Goal: Task Accomplishment & Management: Use online tool/utility

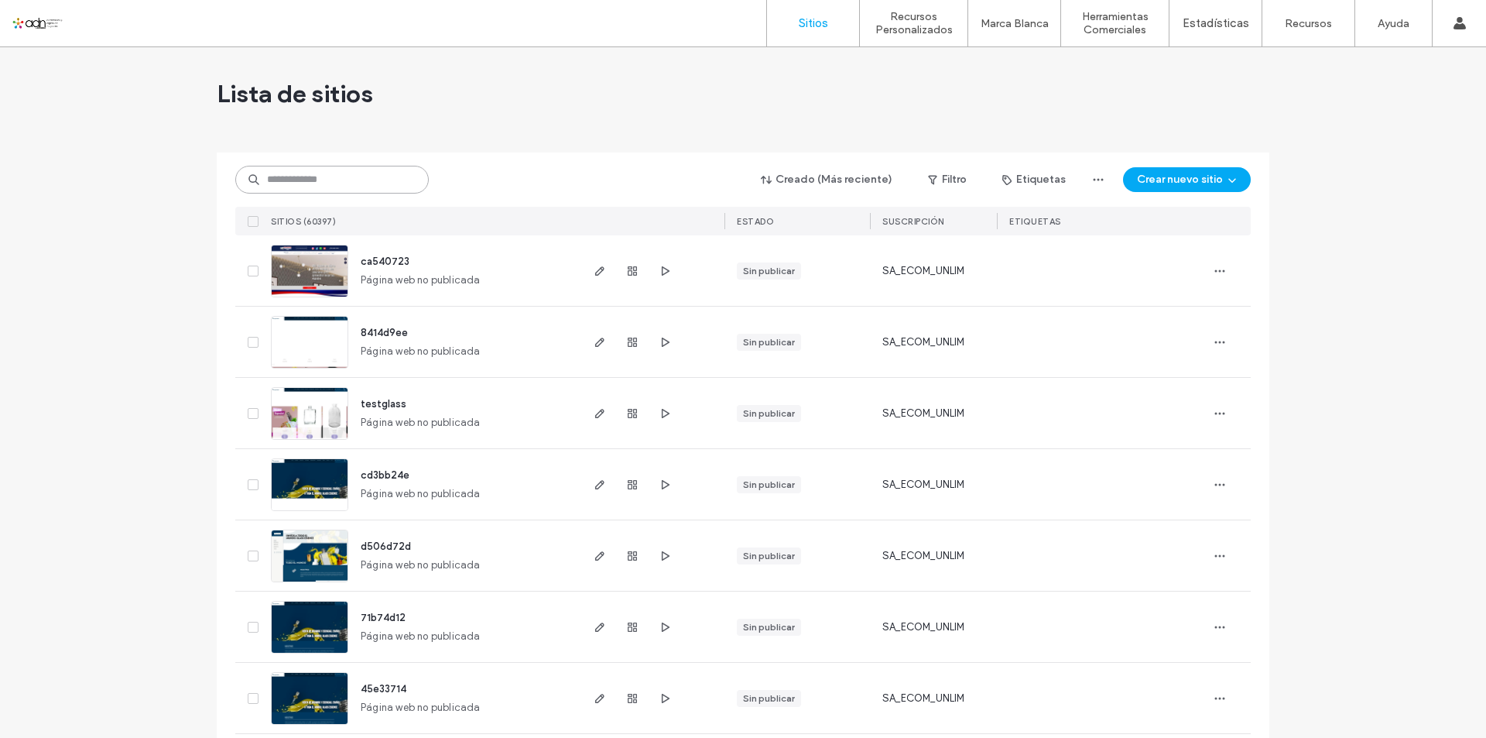
click at [297, 180] on input at bounding box center [332, 180] width 194 height 28
paste input "**********"
type input "**********"
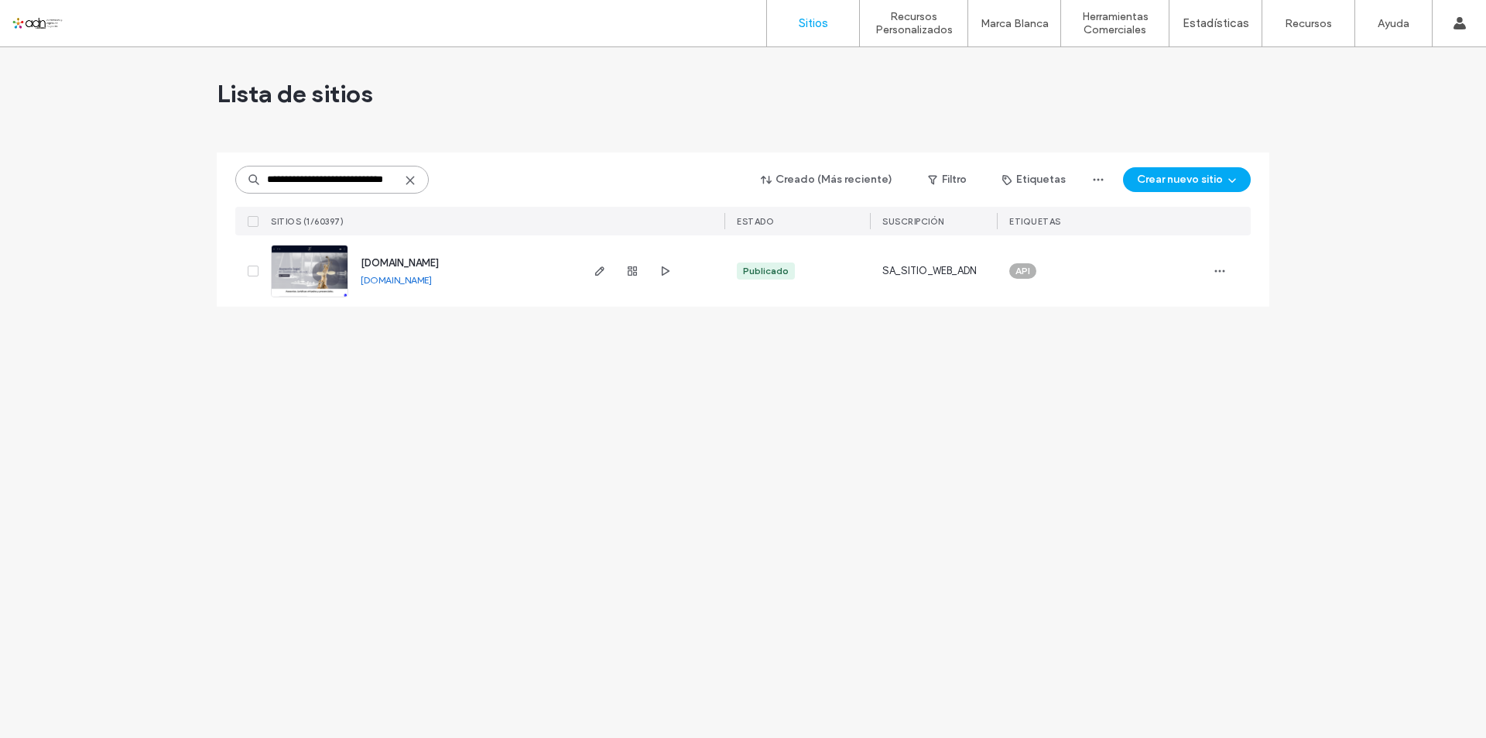
scroll to position [0, 0]
click at [298, 272] on img at bounding box center [310, 297] width 76 height 105
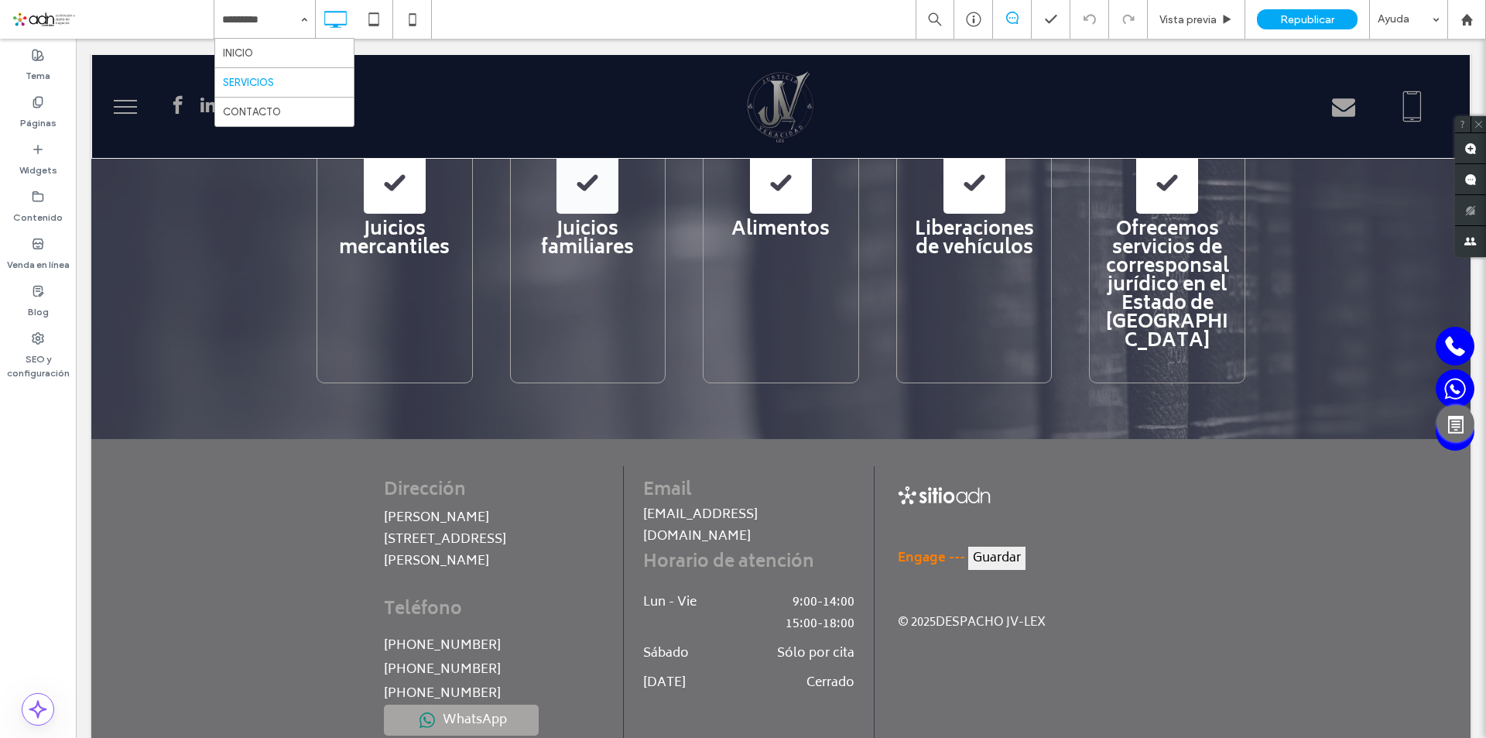
scroll to position [1944, 0]
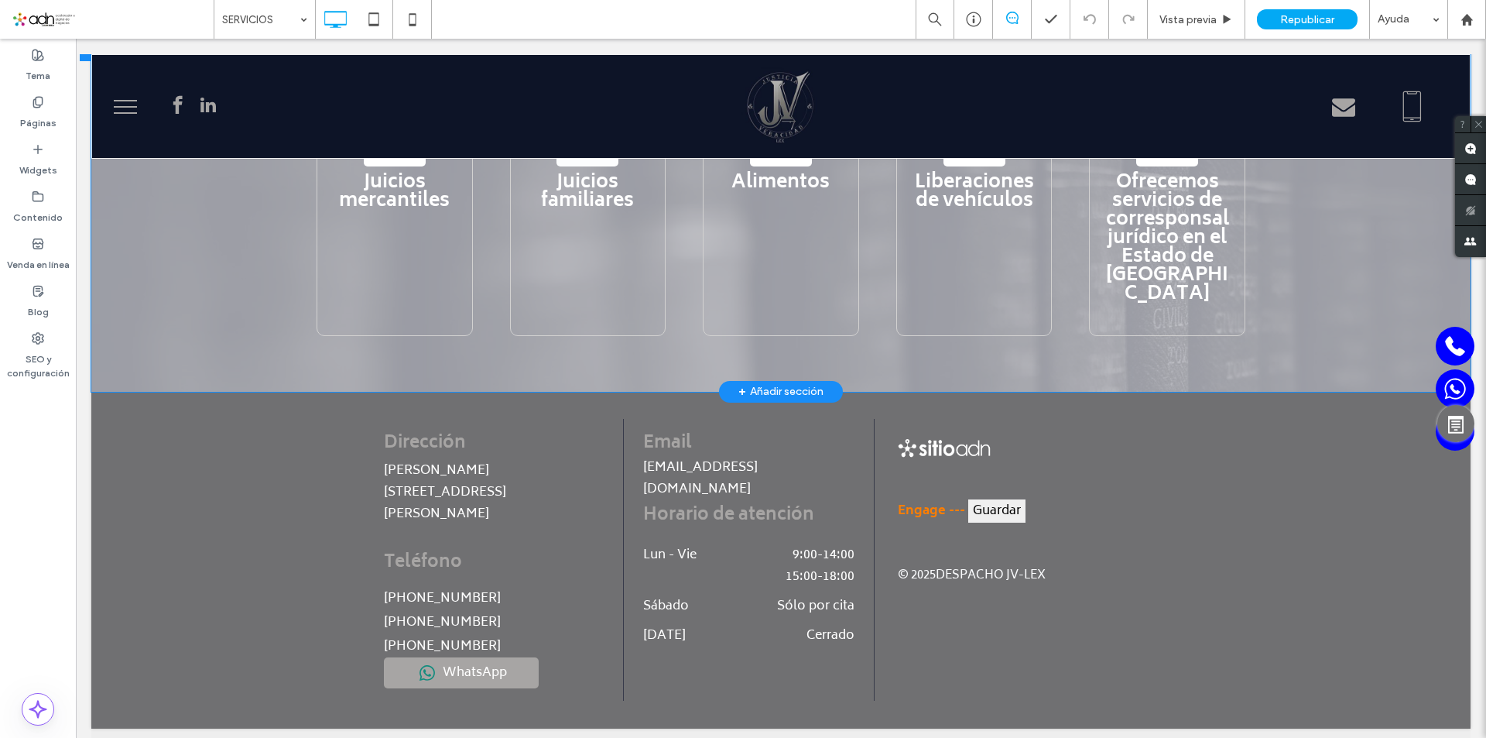
click at [783, 383] on div "+ Añadir sección" at bounding box center [781, 391] width 85 height 17
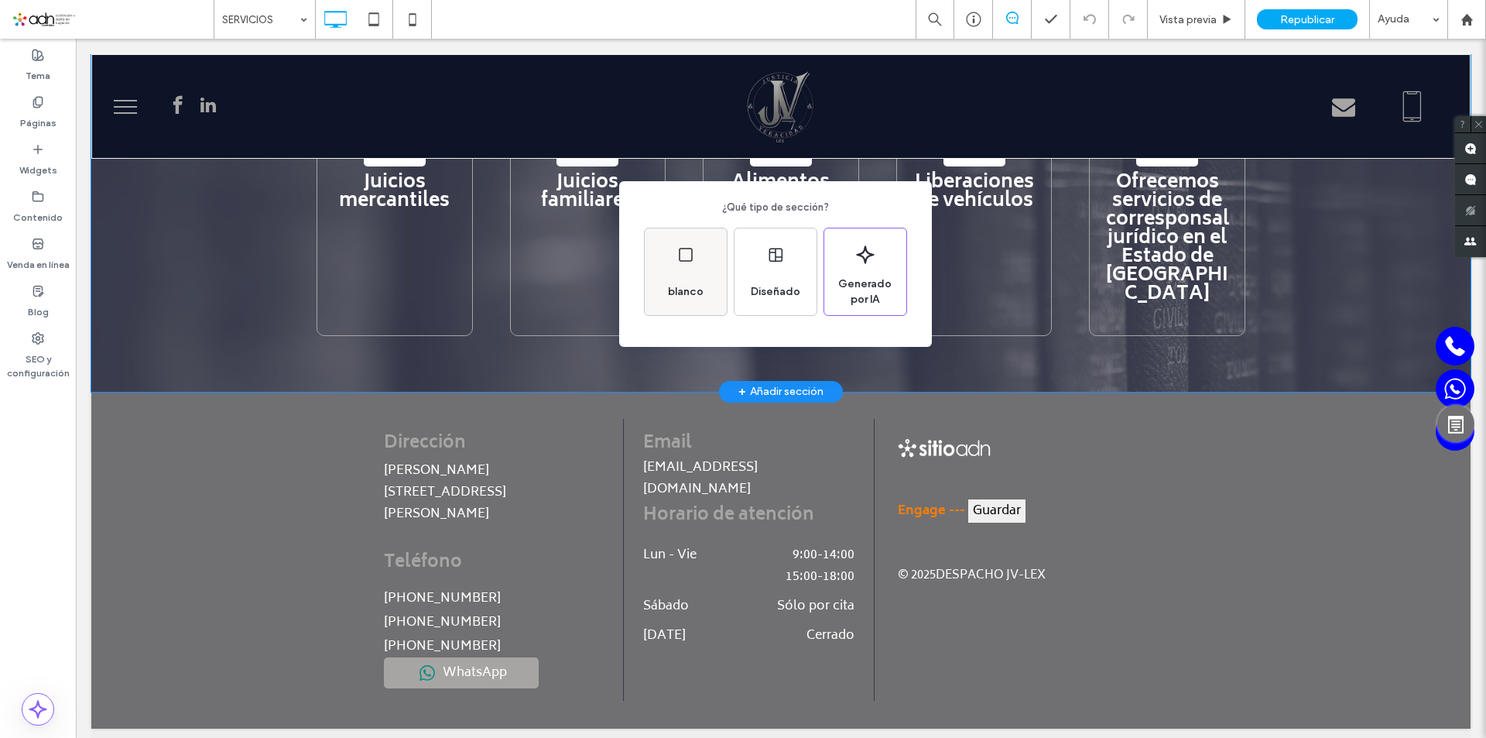
click at [693, 265] on div "blanco" at bounding box center [686, 271] width 82 height 87
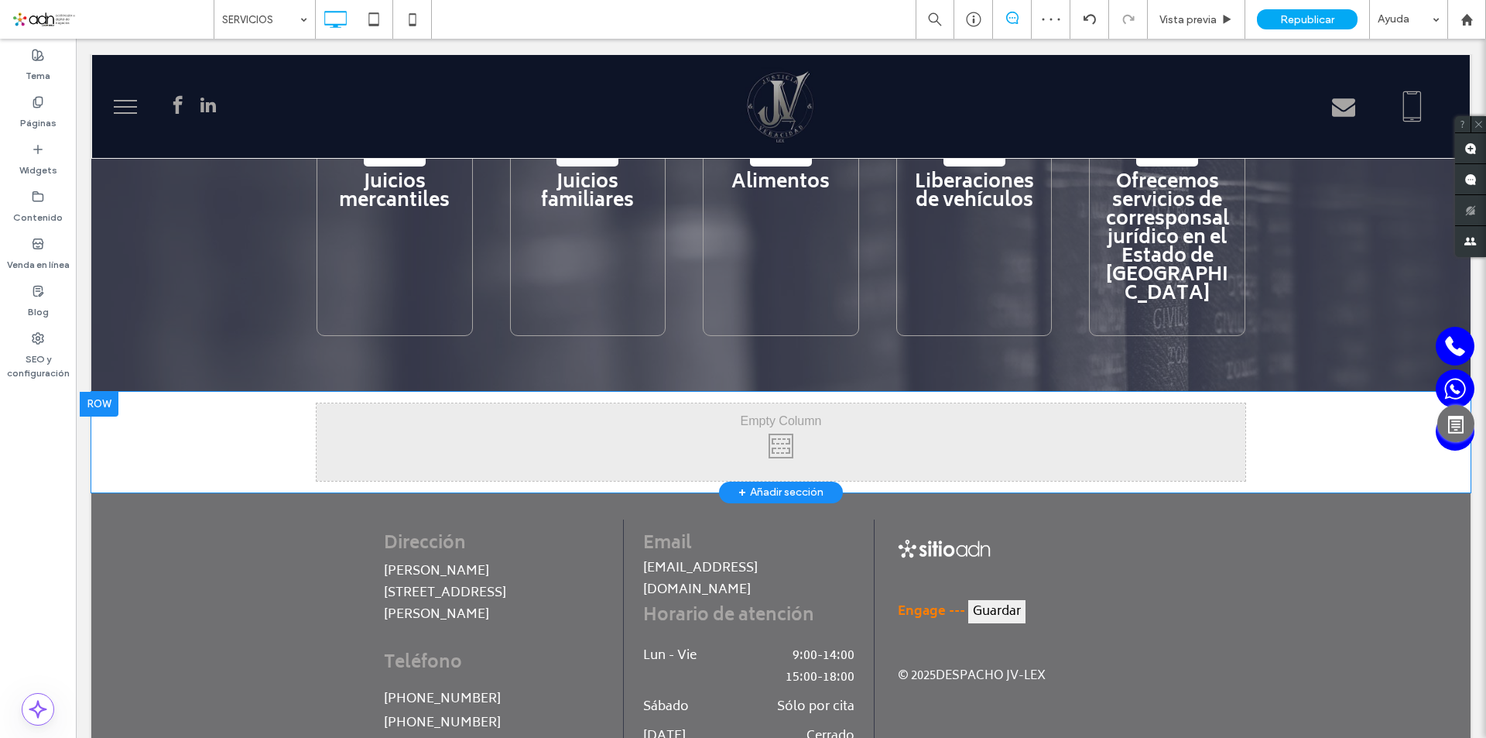
click at [781, 484] on div "+ Añadir sección" at bounding box center [781, 492] width 85 height 17
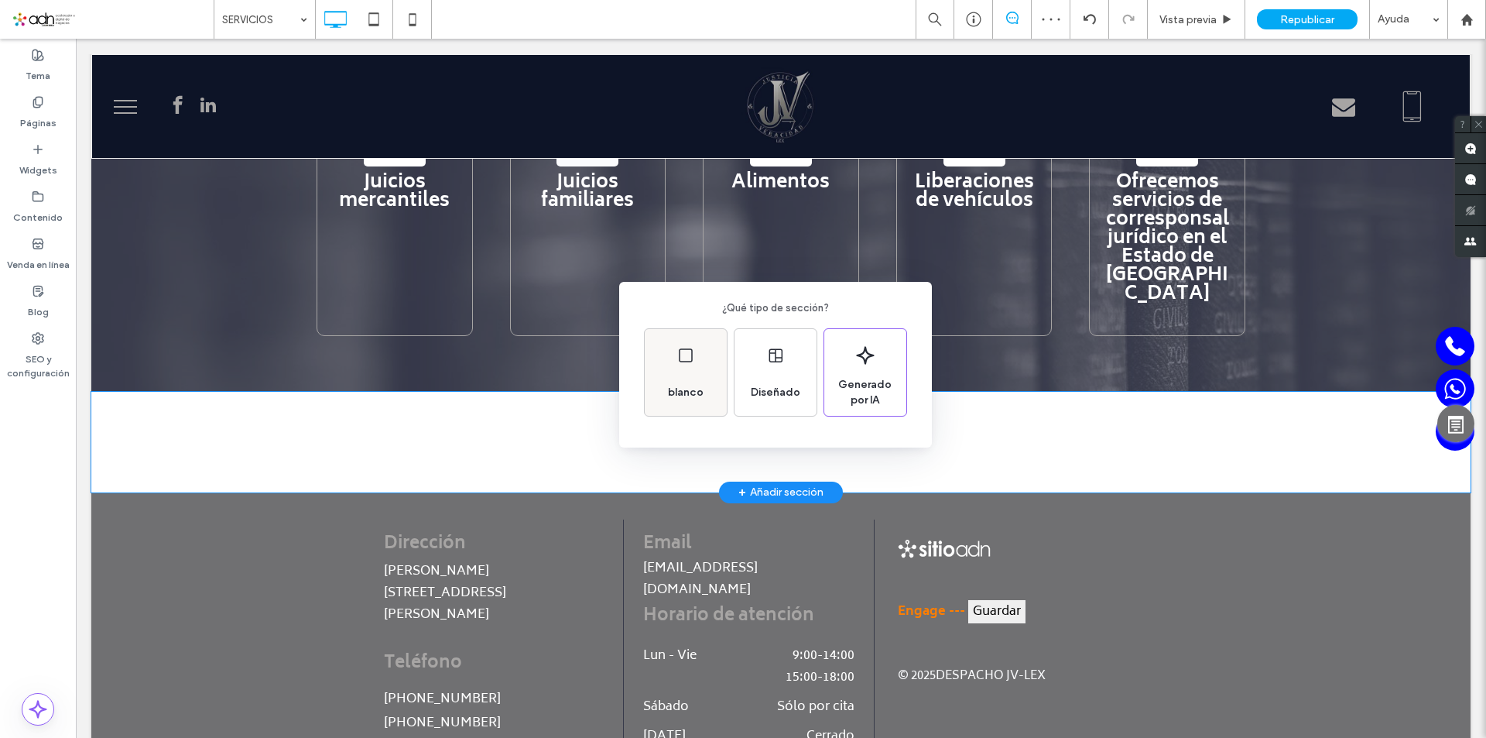
click at [696, 358] on div "blanco" at bounding box center [686, 372] width 82 height 87
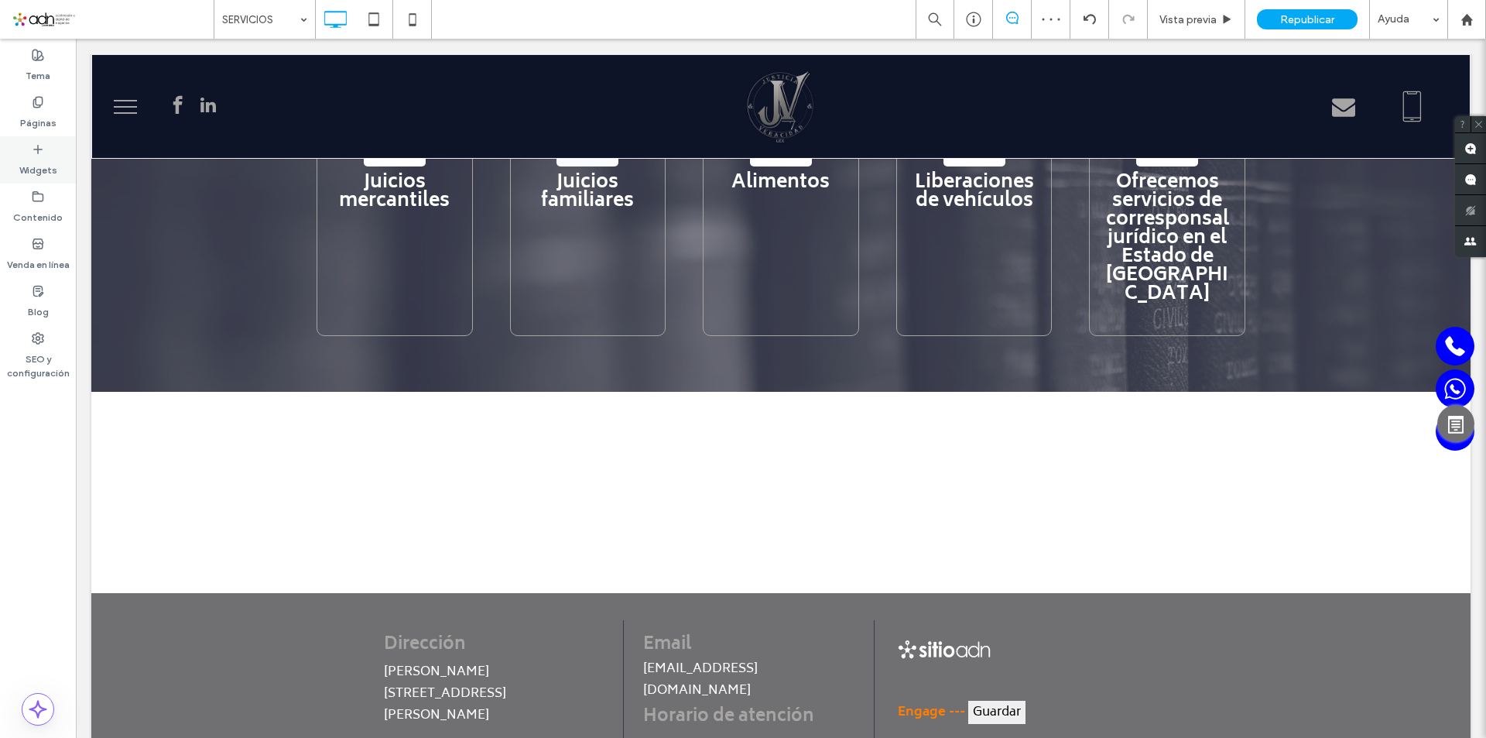
click at [34, 146] on icon at bounding box center [38, 149] width 12 height 12
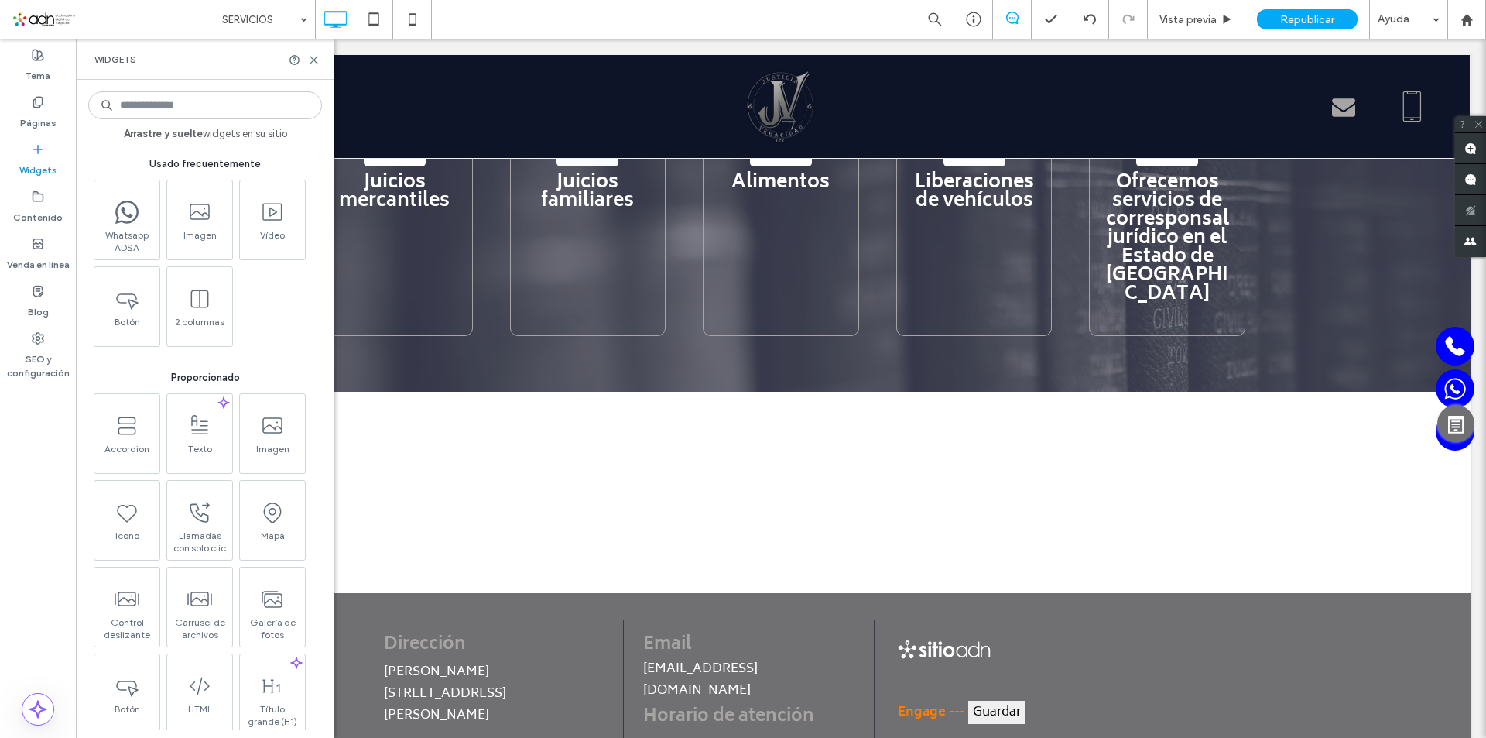
click at [199, 108] on input at bounding box center [205, 105] width 234 height 28
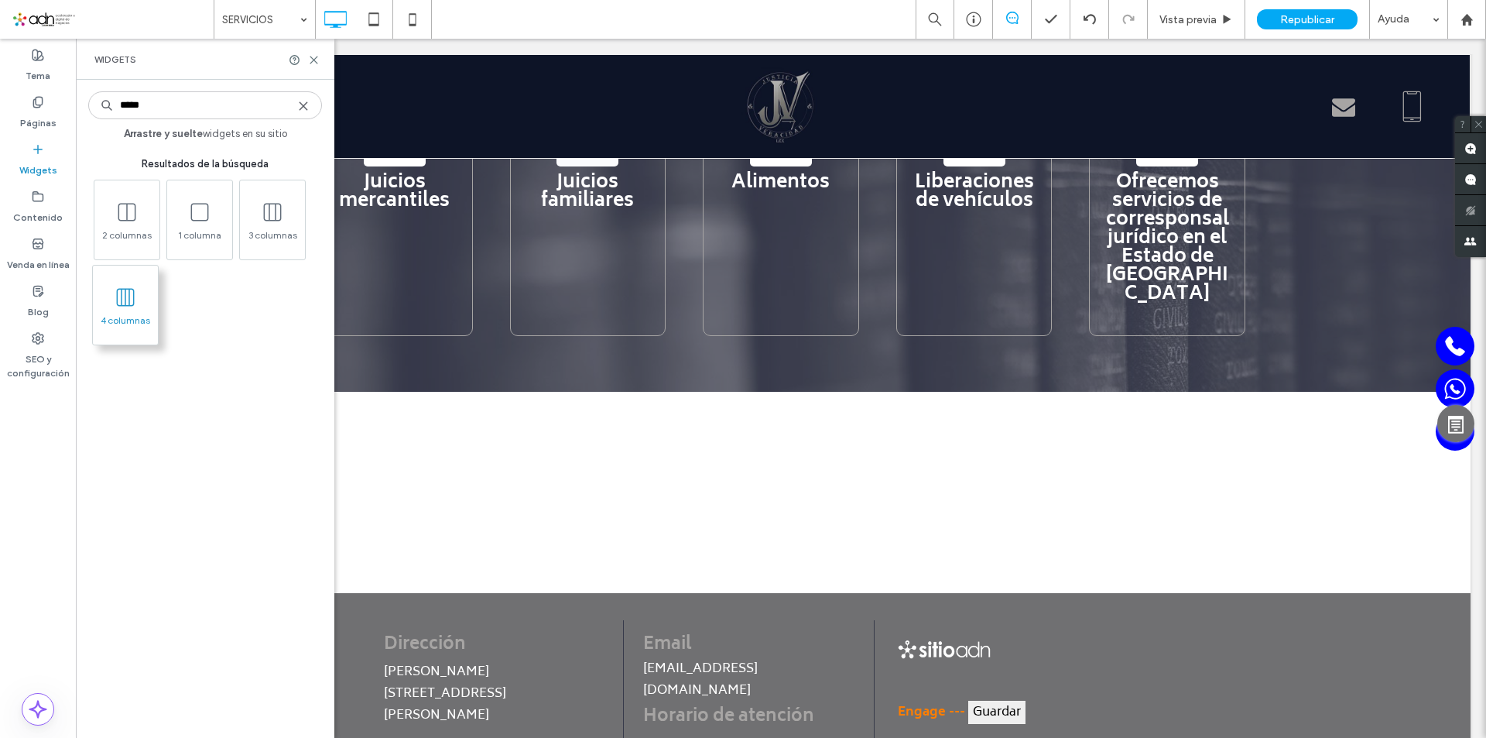
type input "*****"
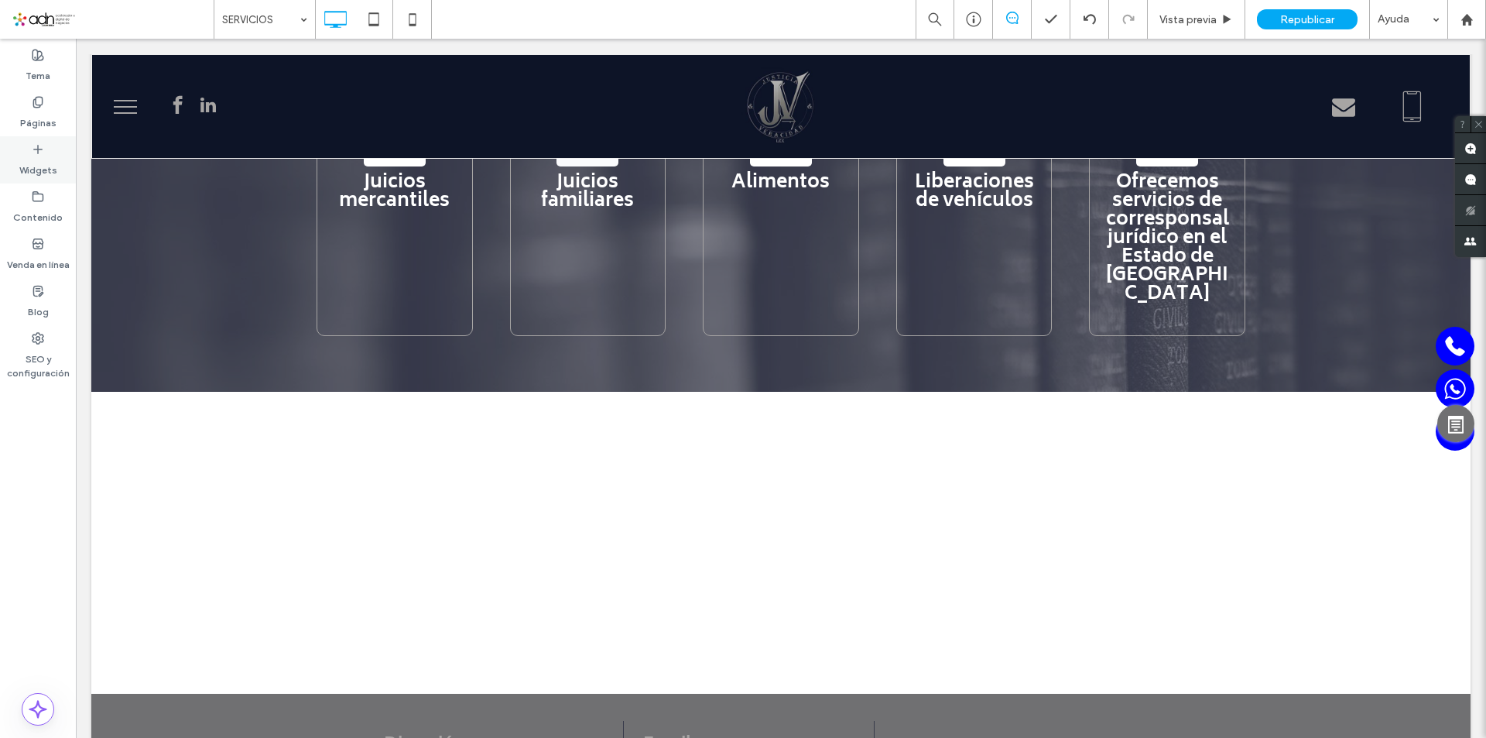
click at [38, 155] on icon at bounding box center [38, 149] width 12 height 12
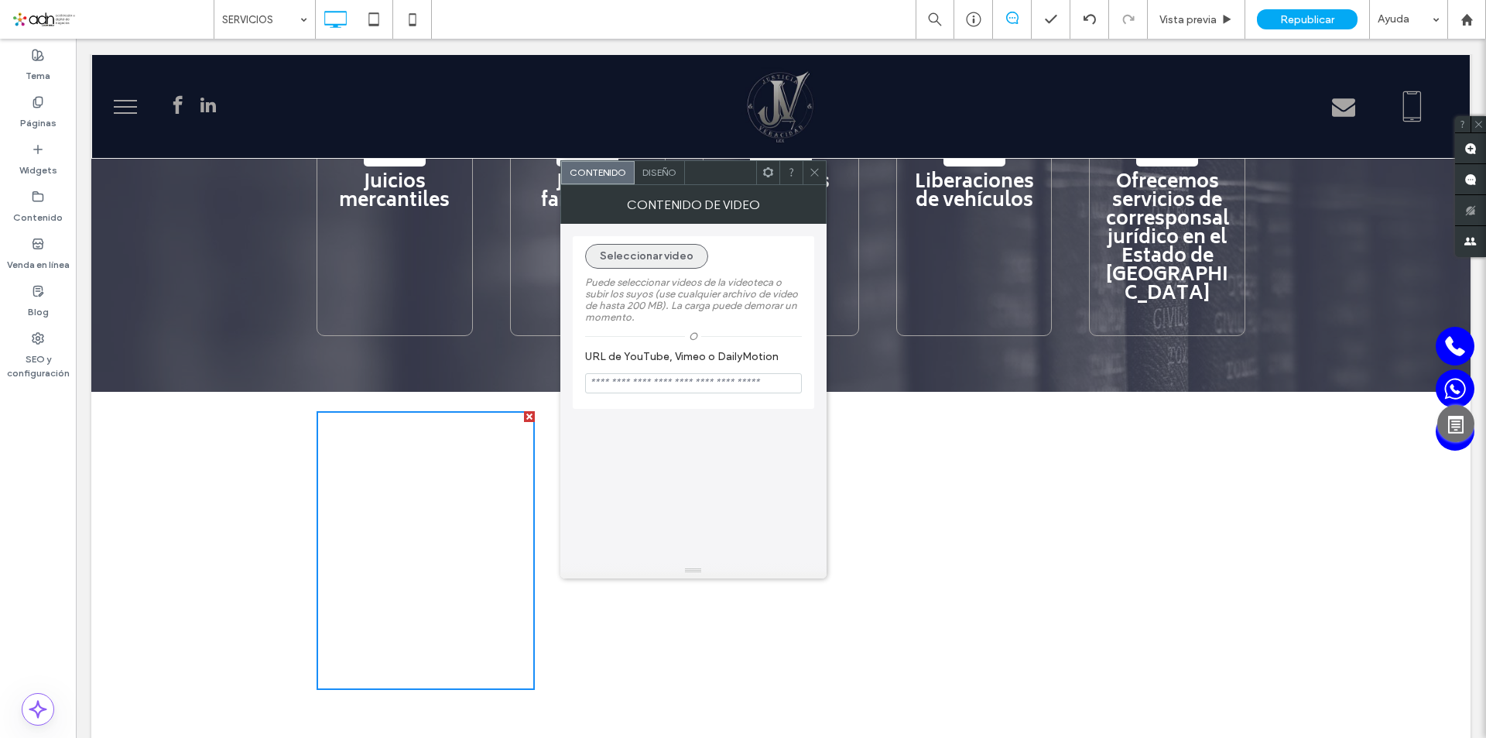
click at [633, 258] on button "Seleccionar video" at bounding box center [646, 256] width 123 height 25
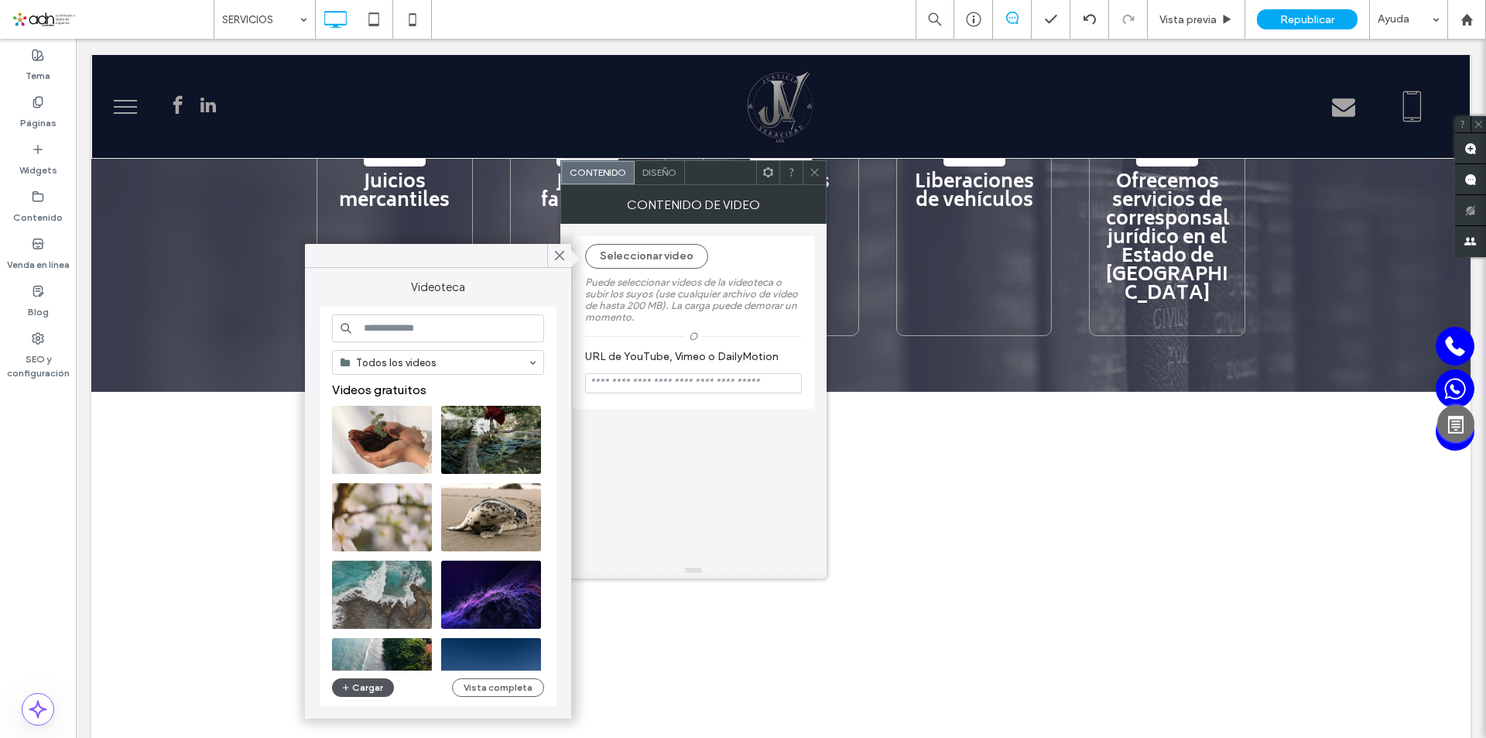
click at [372, 684] on button "Cargar" at bounding box center [363, 687] width 62 height 19
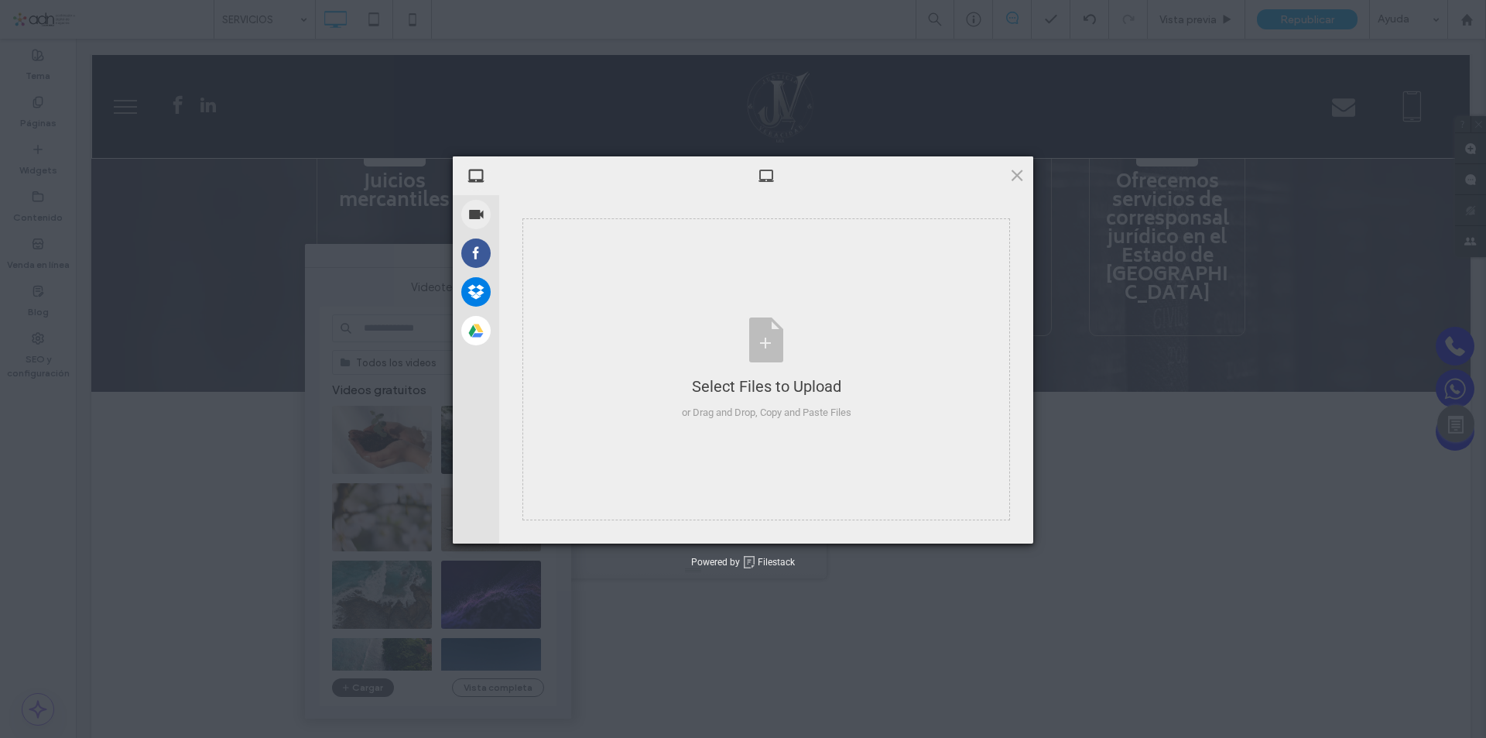
click at [358, 684] on div "My Device Record Video Facebook Dropbox Google Drive Select Files to Upload or …" at bounding box center [743, 369] width 1486 height 738
click at [773, 339] on div "Select Files to Upload or Drag and Drop, Copy and Paste Files" at bounding box center [767, 368] width 170 height 103
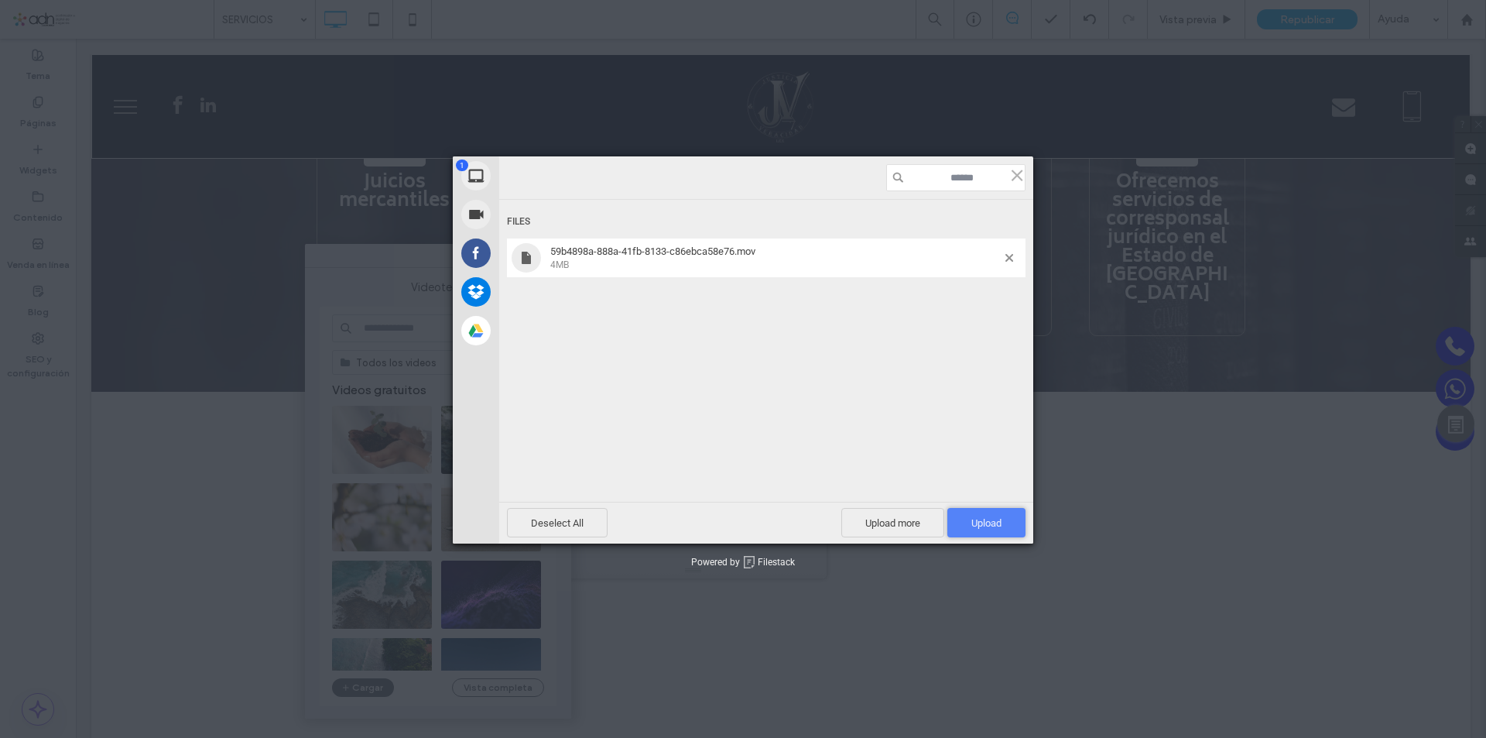
click at [975, 519] on span "Upload 1" at bounding box center [987, 523] width 30 height 12
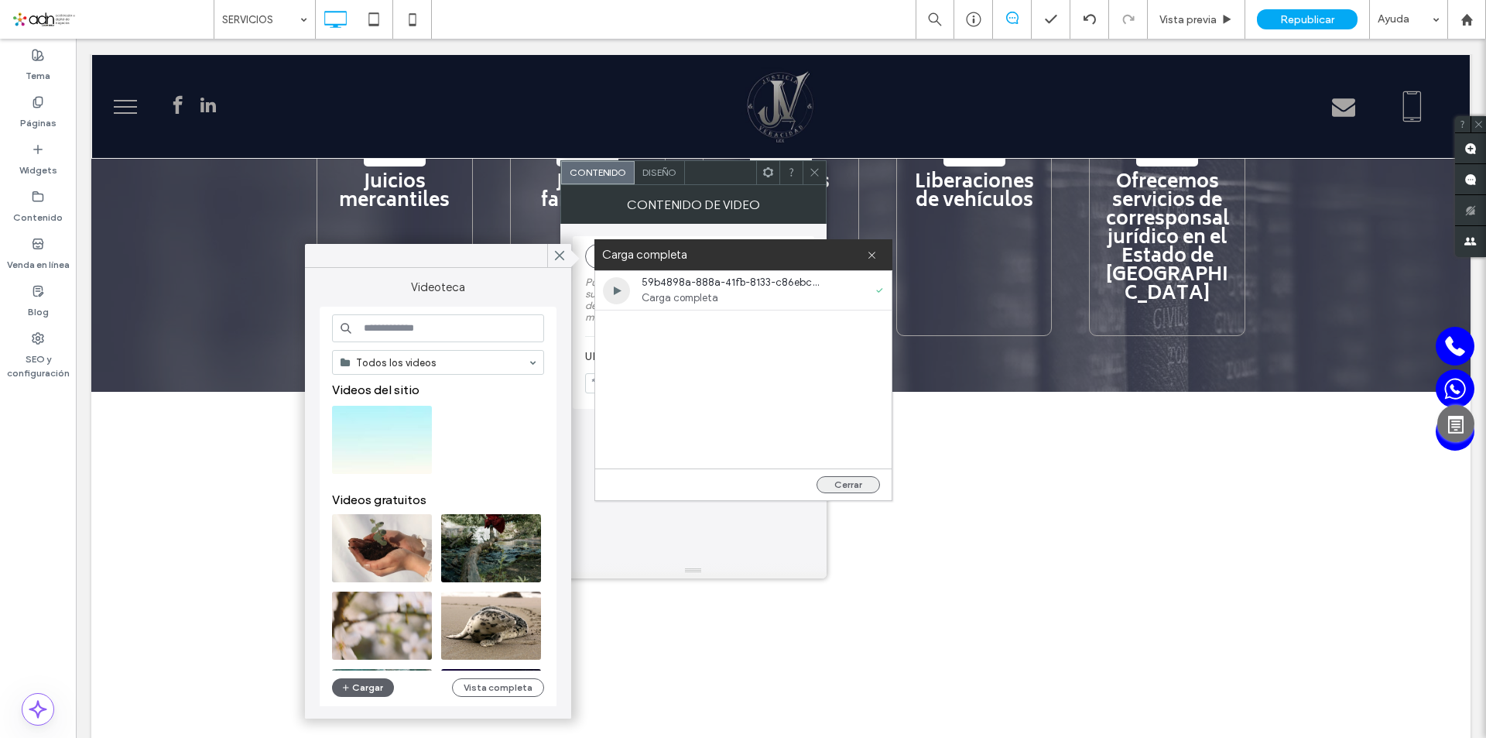
click at [859, 481] on button "Cerrar" at bounding box center [848, 484] width 63 height 17
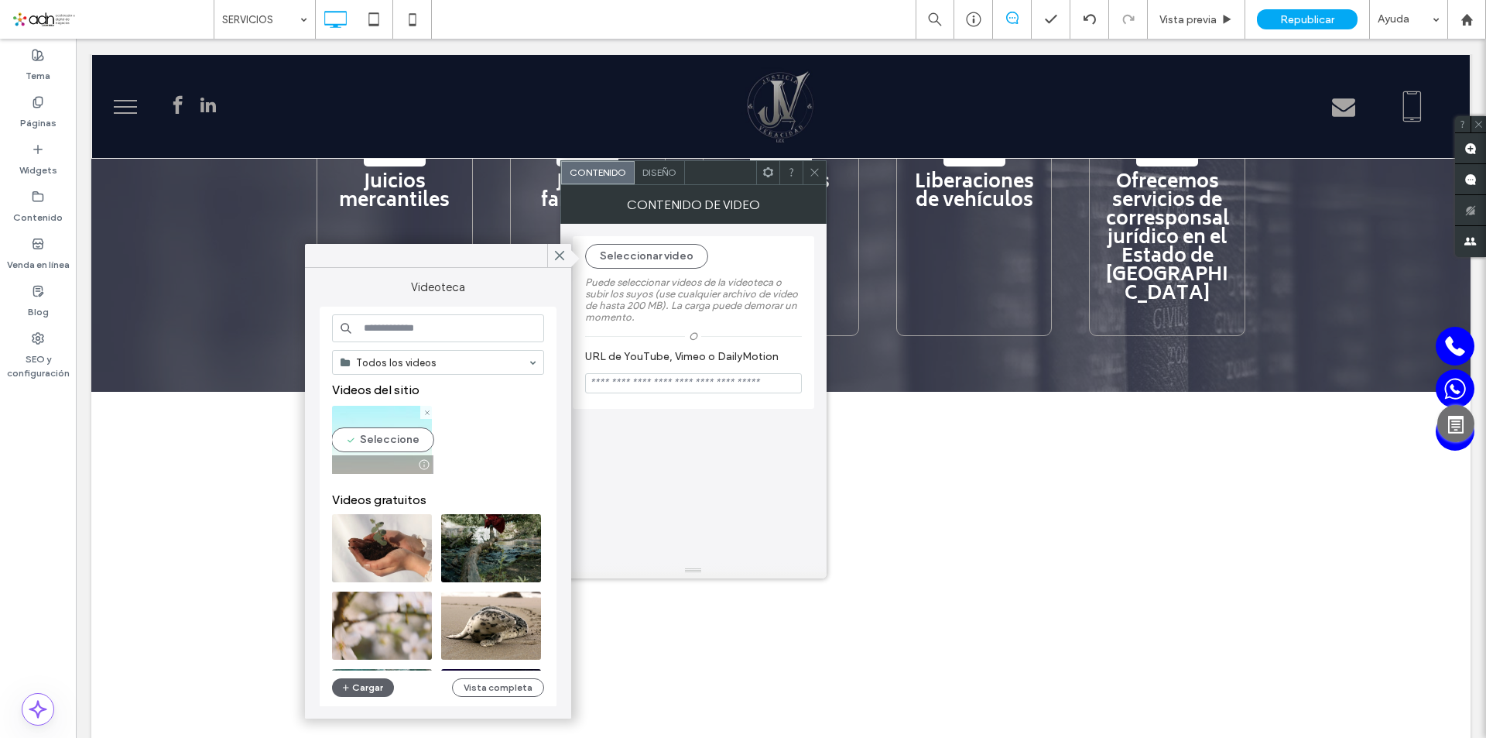
click at [397, 437] on video at bounding box center [382, 440] width 100 height 68
type input "**********"
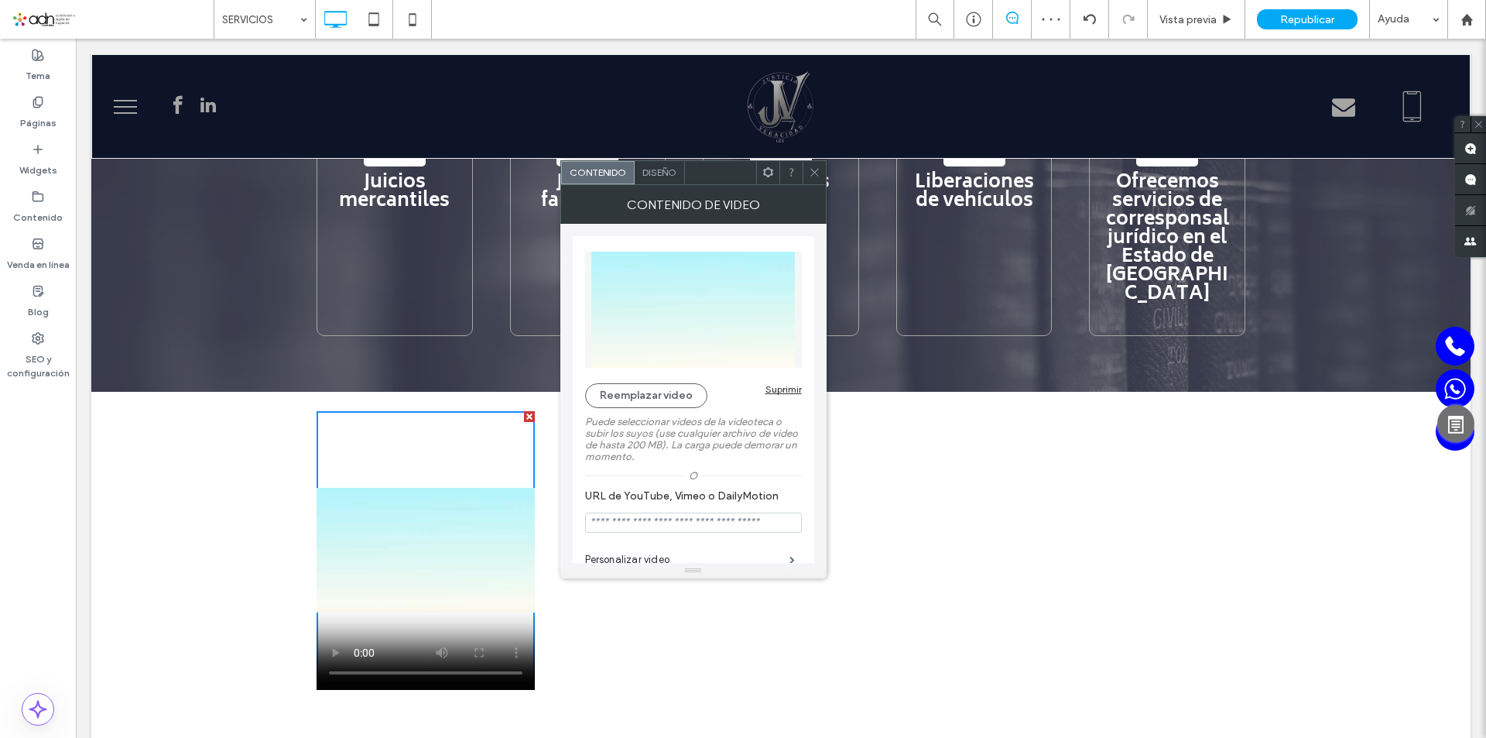
click at [817, 178] on span at bounding box center [815, 172] width 12 height 23
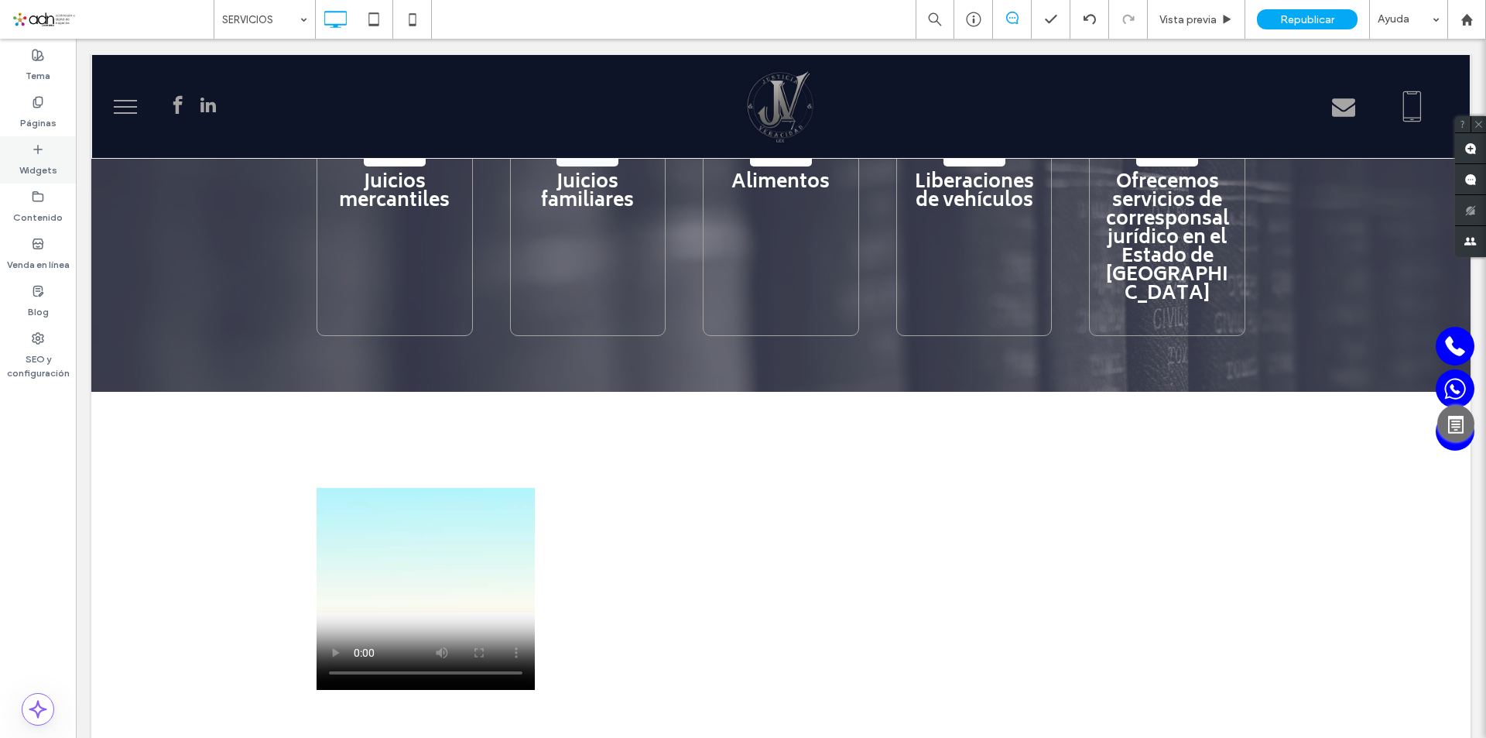
drag, startPoint x: 33, startPoint y: 158, endPoint x: 218, endPoint y: 217, distance: 194.9
click at [33, 158] on label "Widgets" at bounding box center [38, 167] width 38 height 22
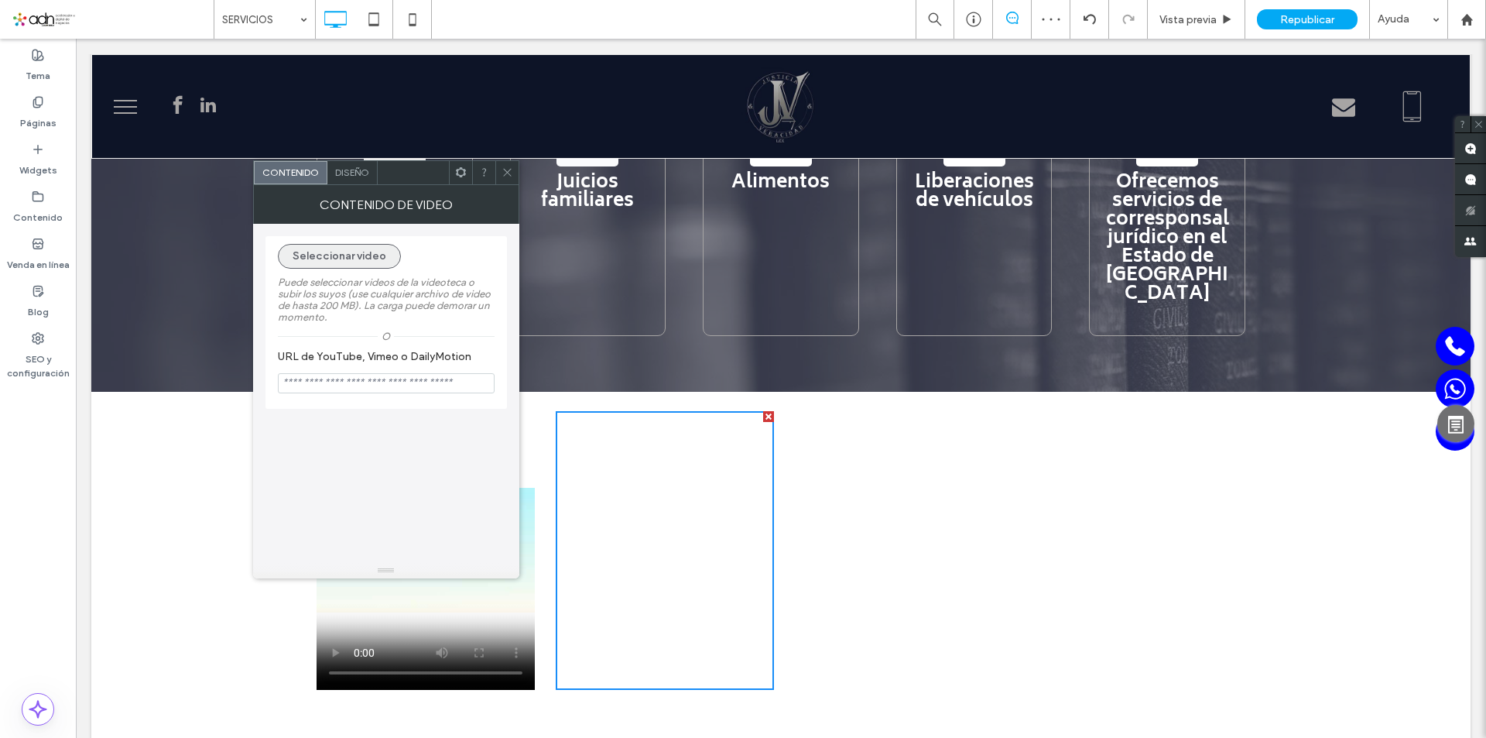
click at [346, 256] on button "Seleccionar video" at bounding box center [339, 256] width 123 height 25
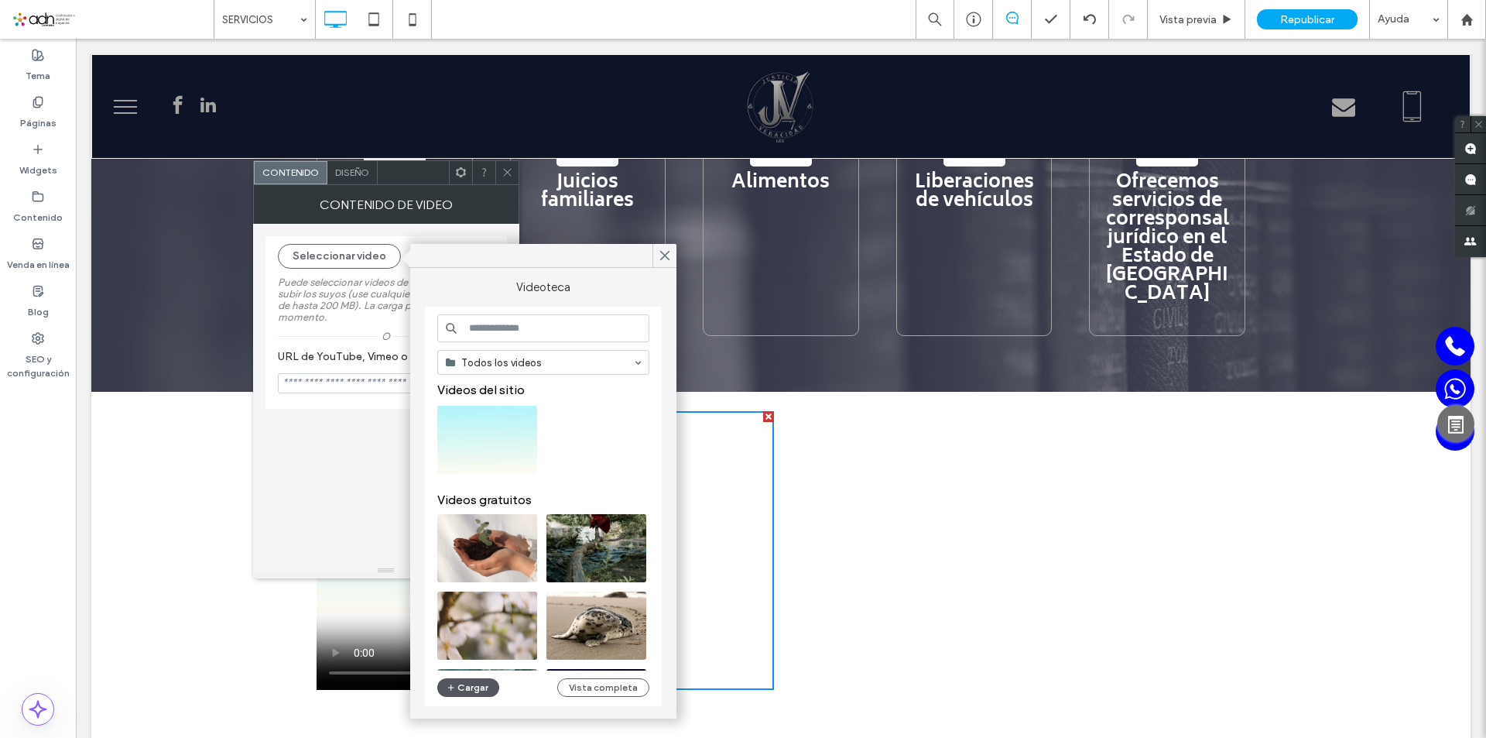
click at [474, 684] on button "Cargar" at bounding box center [468, 687] width 62 height 19
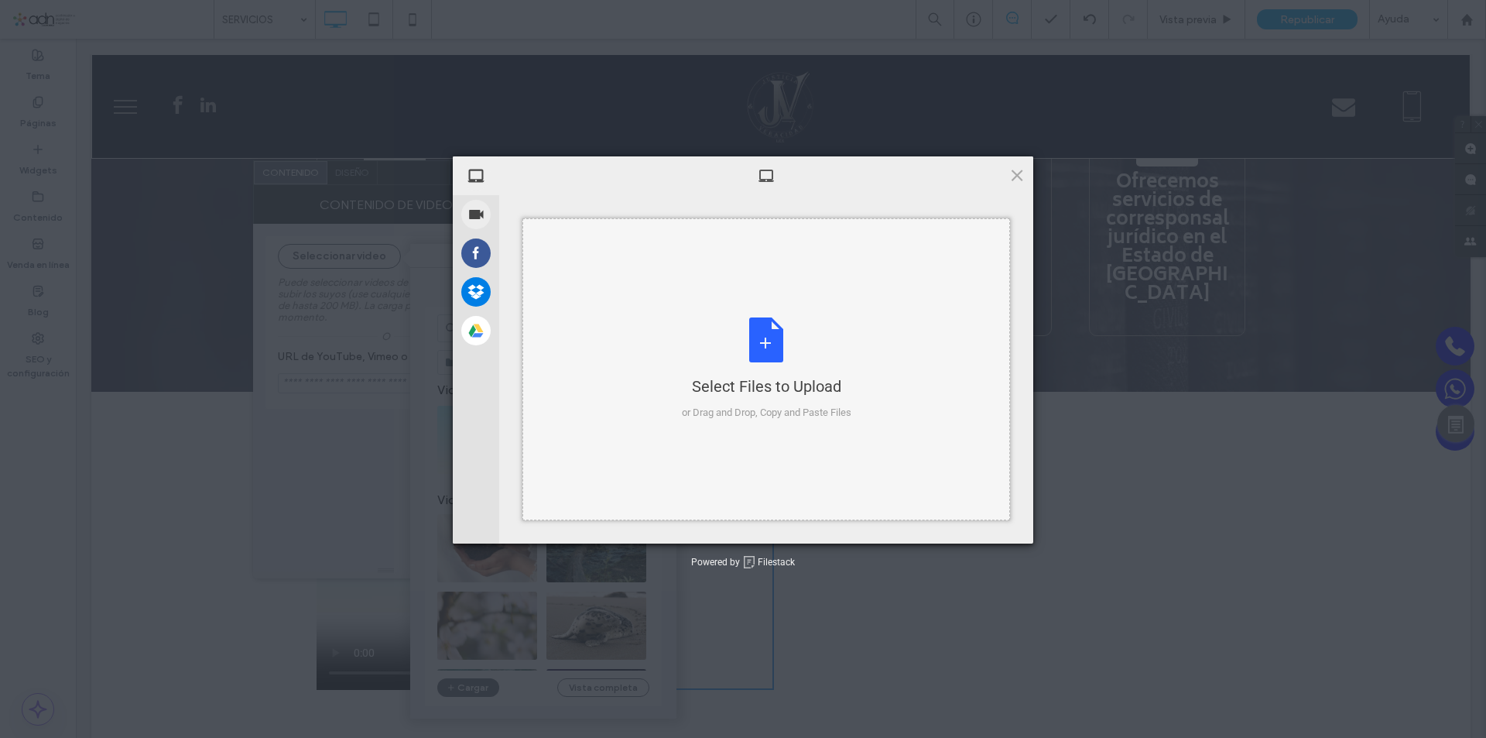
click at [755, 336] on div "Select Files to Upload or Drag and Drop, Copy and Paste Files" at bounding box center [767, 368] width 170 height 103
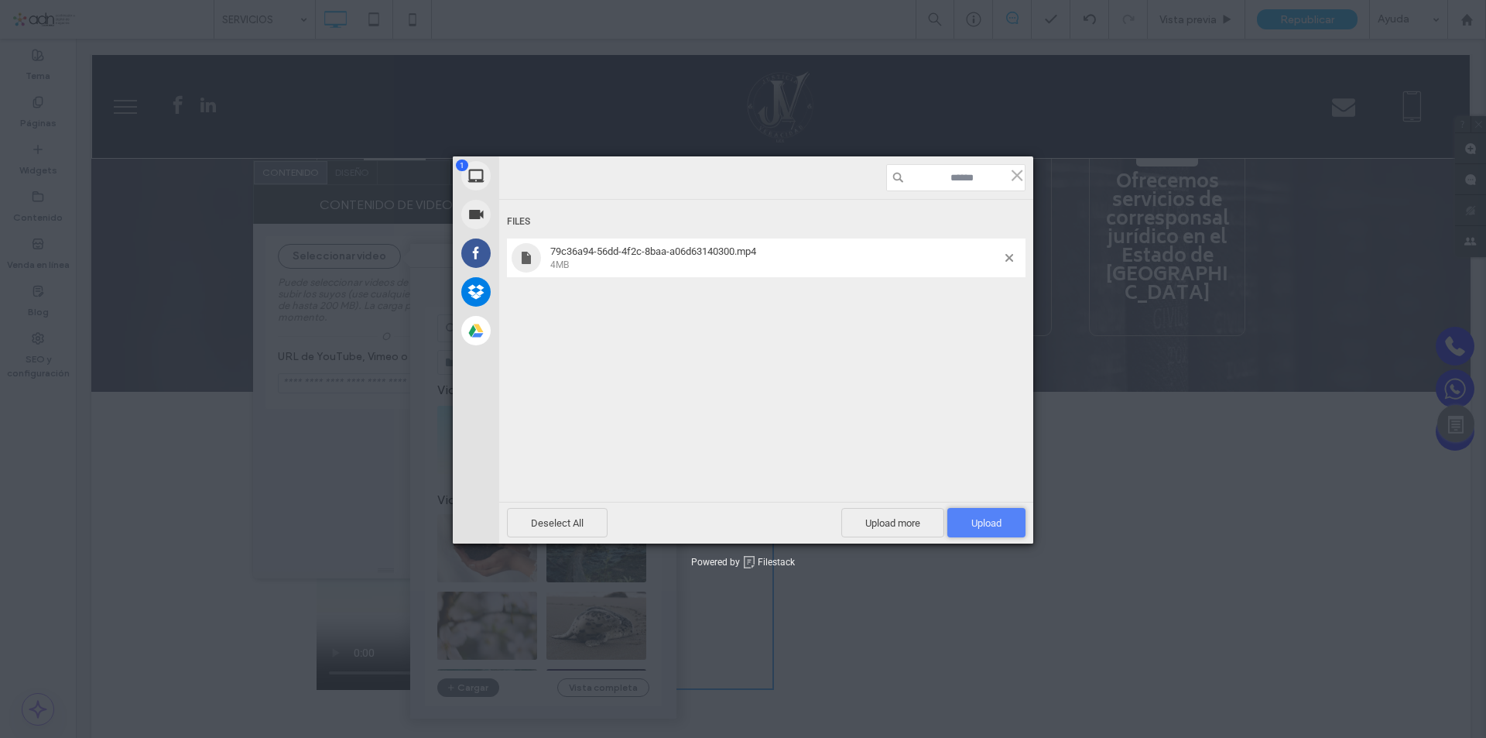
click at [987, 521] on span "Upload 1" at bounding box center [987, 523] width 30 height 12
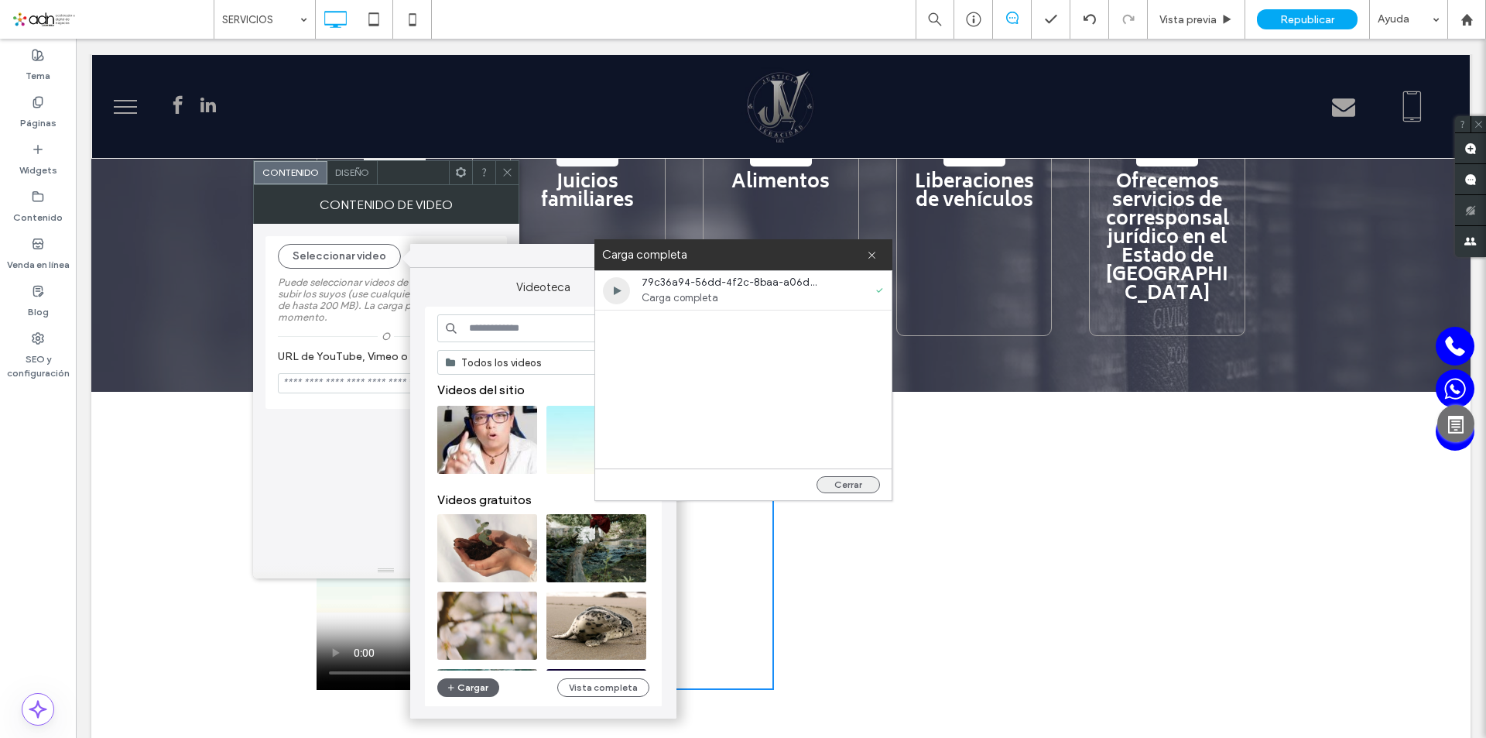
click at [840, 484] on button "Cerrar" at bounding box center [848, 484] width 63 height 17
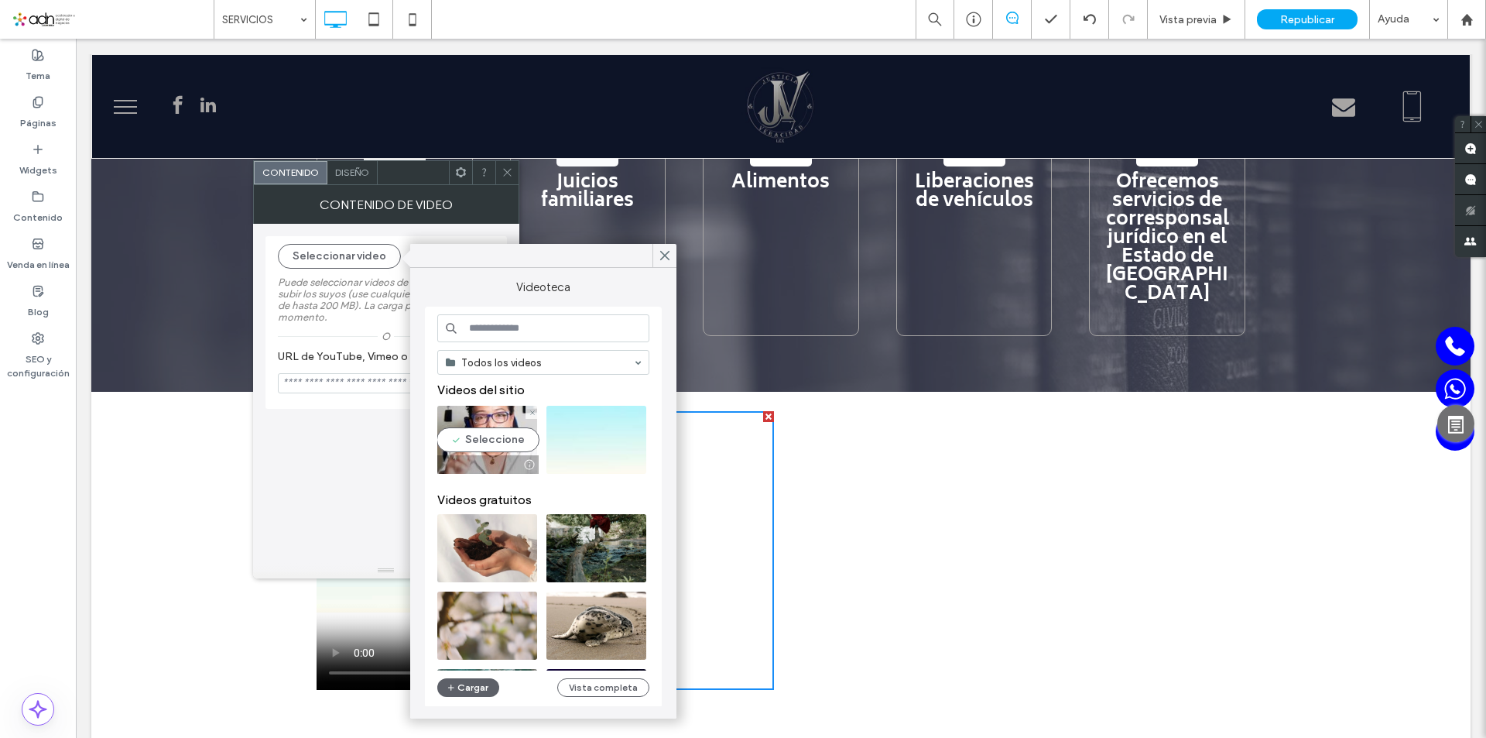
click at [492, 436] on video at bounding box center [487, 440] width 100 height 68
type input "**********"
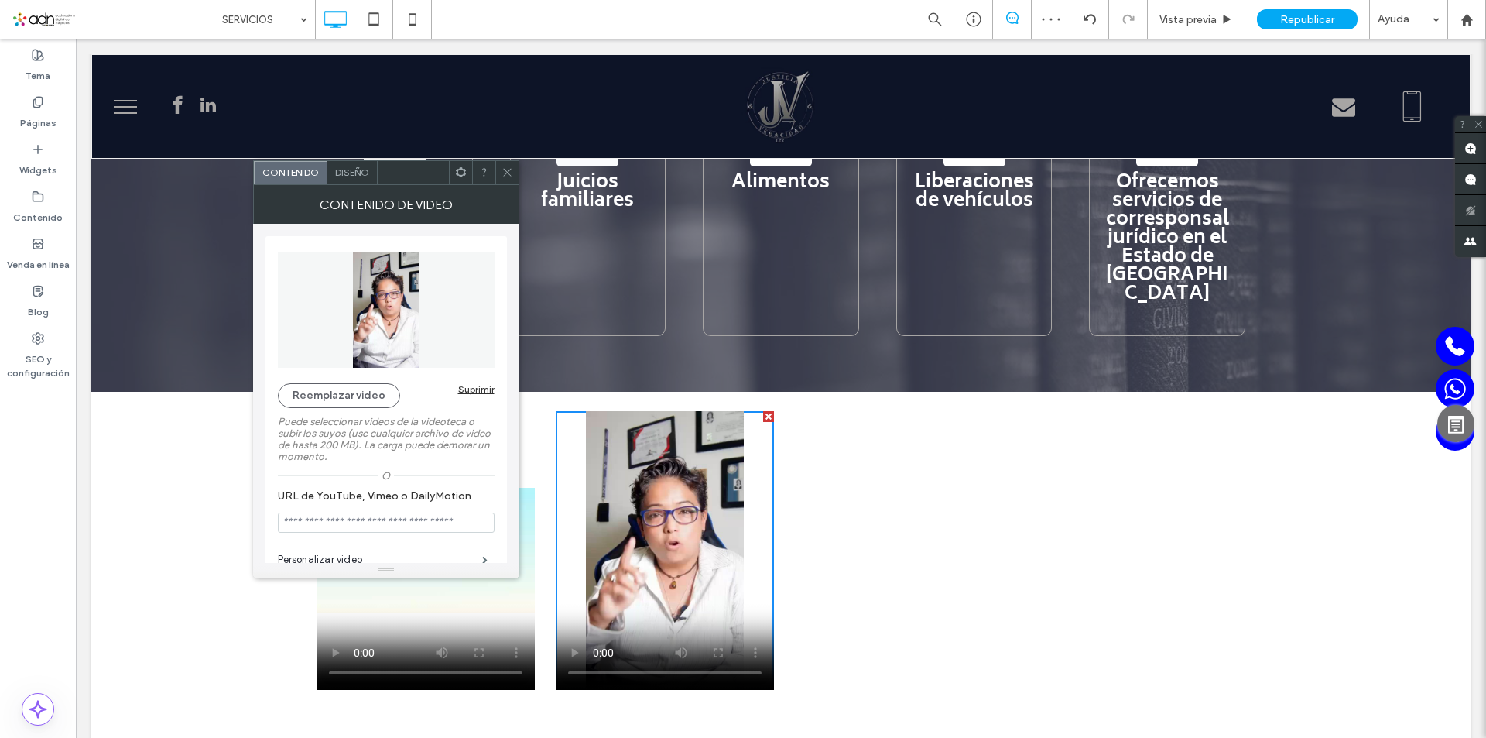
click at [506, 177] on icon at bounding box center [508, 172] width 12 height 12
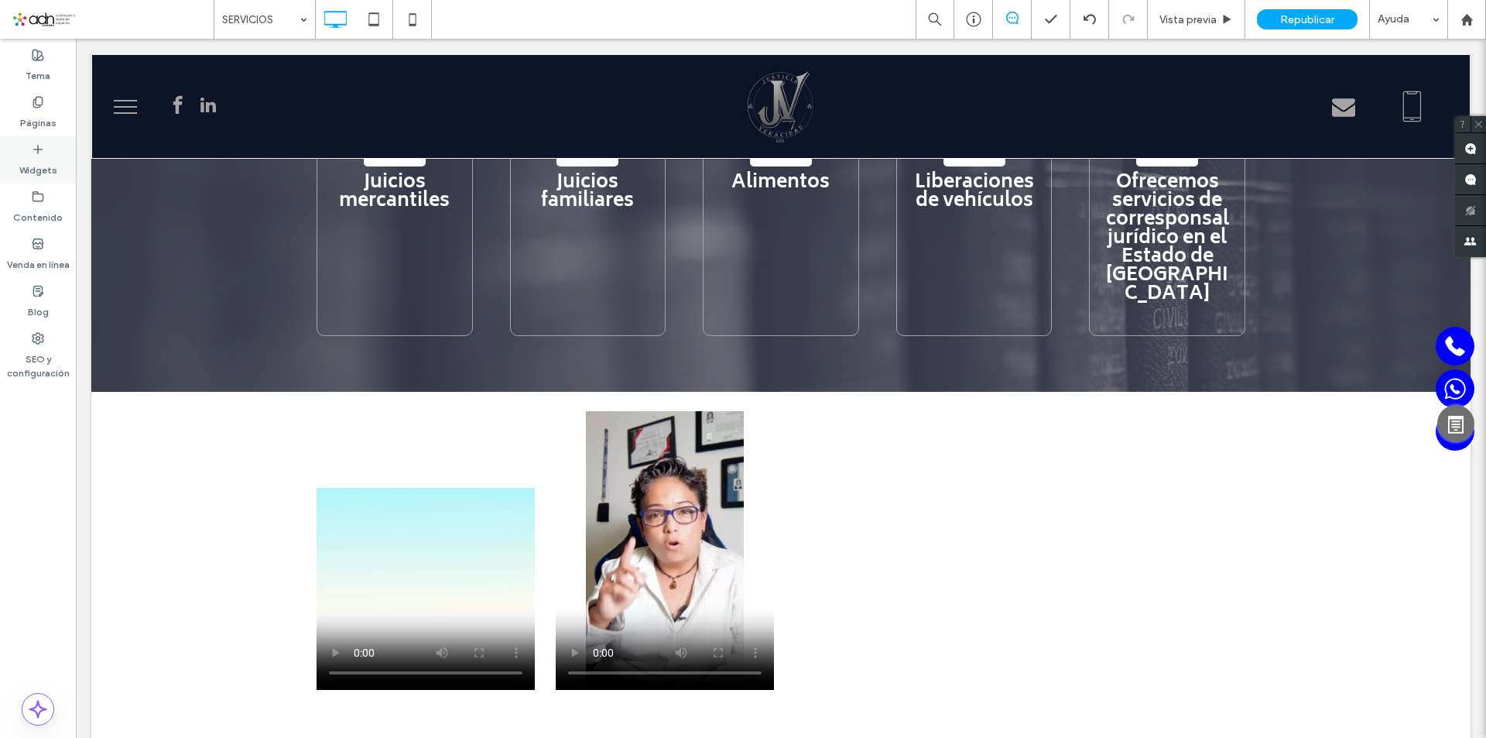
click at [37, 157] on label "Widgets" at bounding box center [38, 167] width 38 height 22
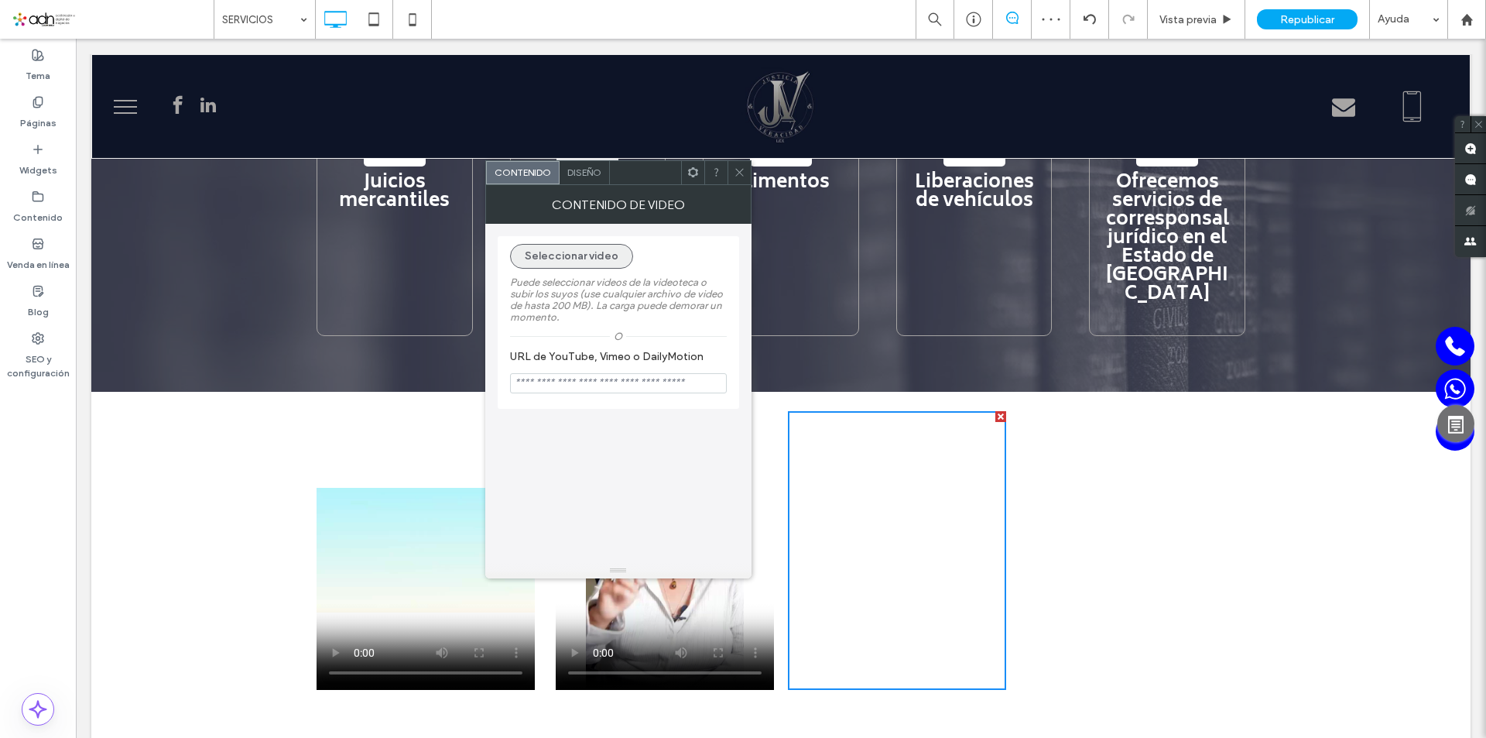
click at [567, 250] on button "Seleccionar video" at bounding box center [571, 256] width 123 height 25
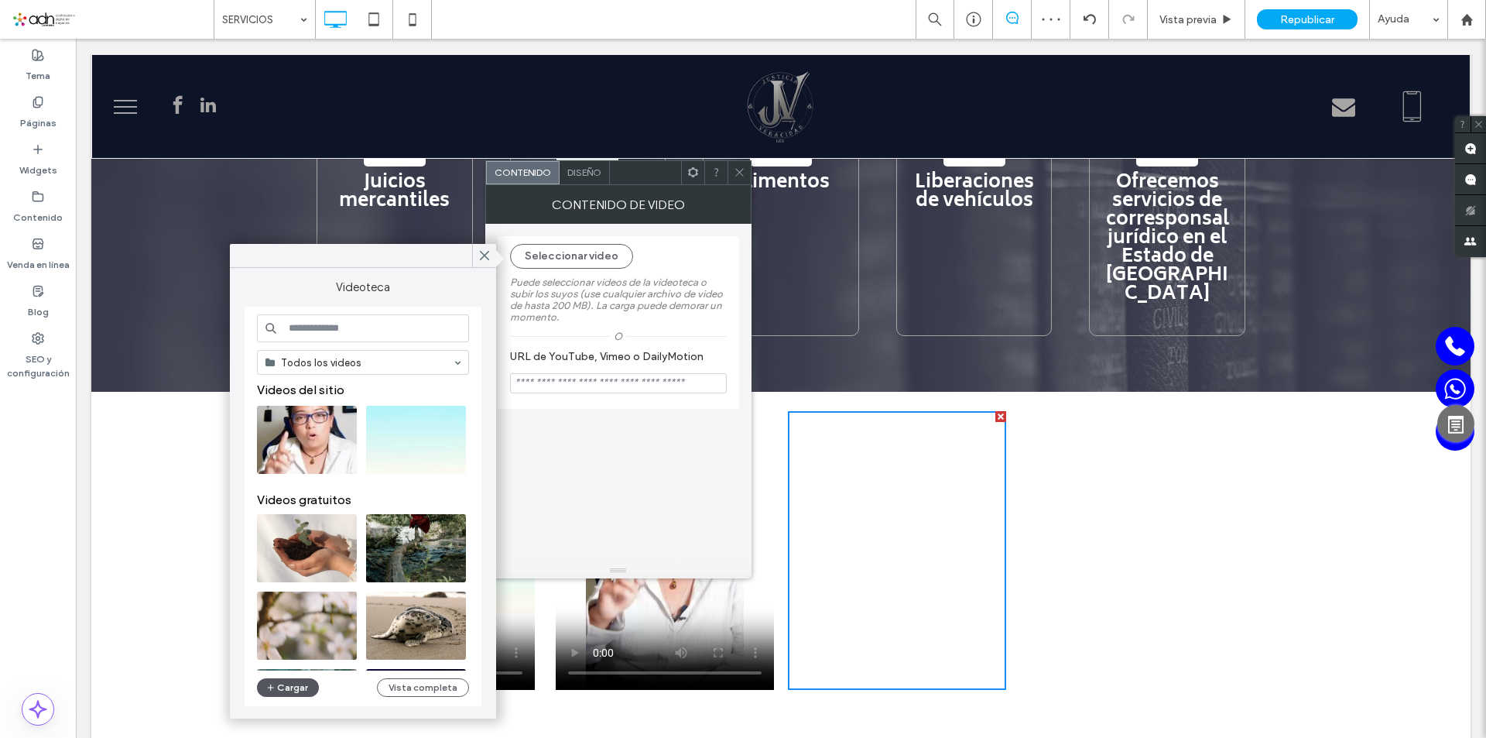
click at [285, 686] on button "Cargar" at bounding box center [288, 687] width 62 height 19
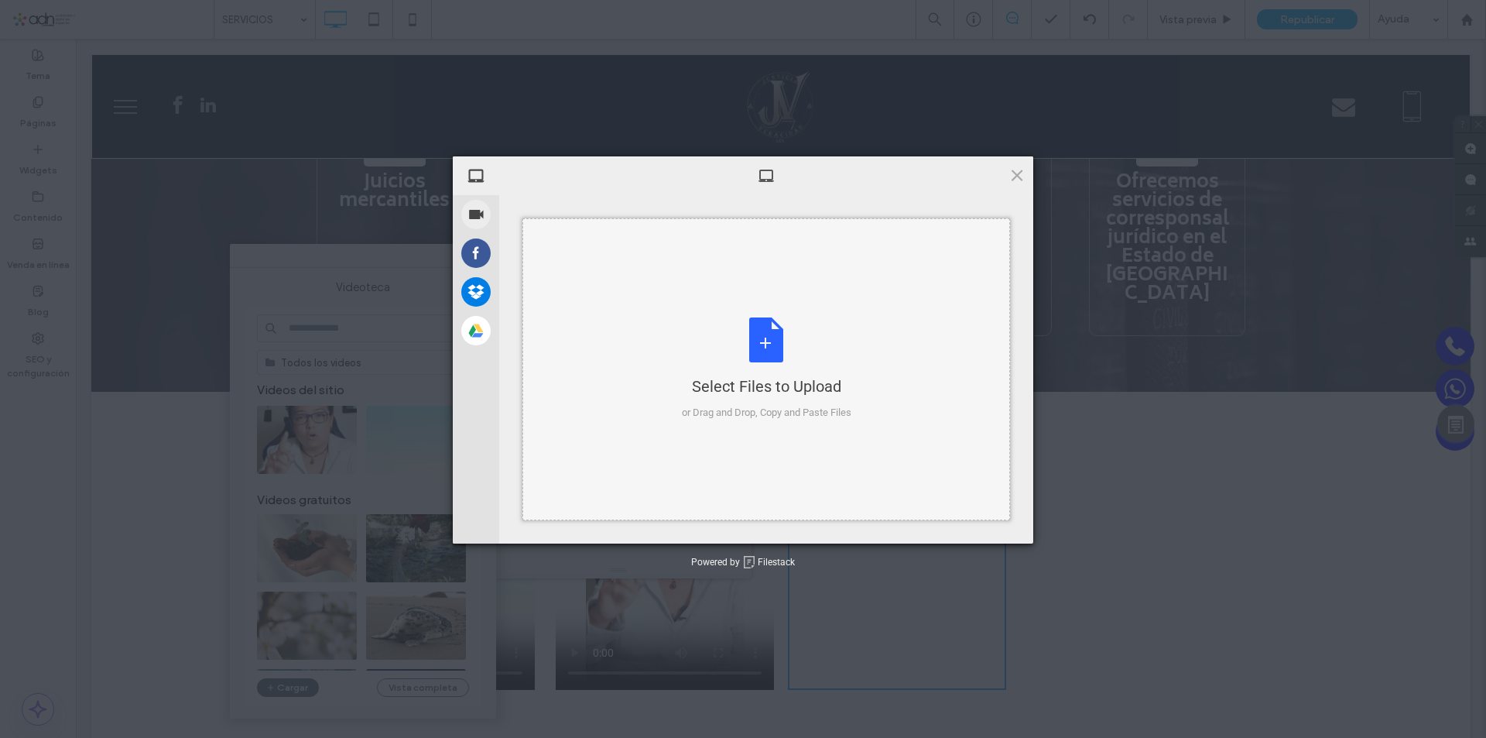
click at [783, 363] on div "Select Files to Upload or Drag and Drop, Copy and Paste Files" at bounding box center [767, 368] width 170 height 103
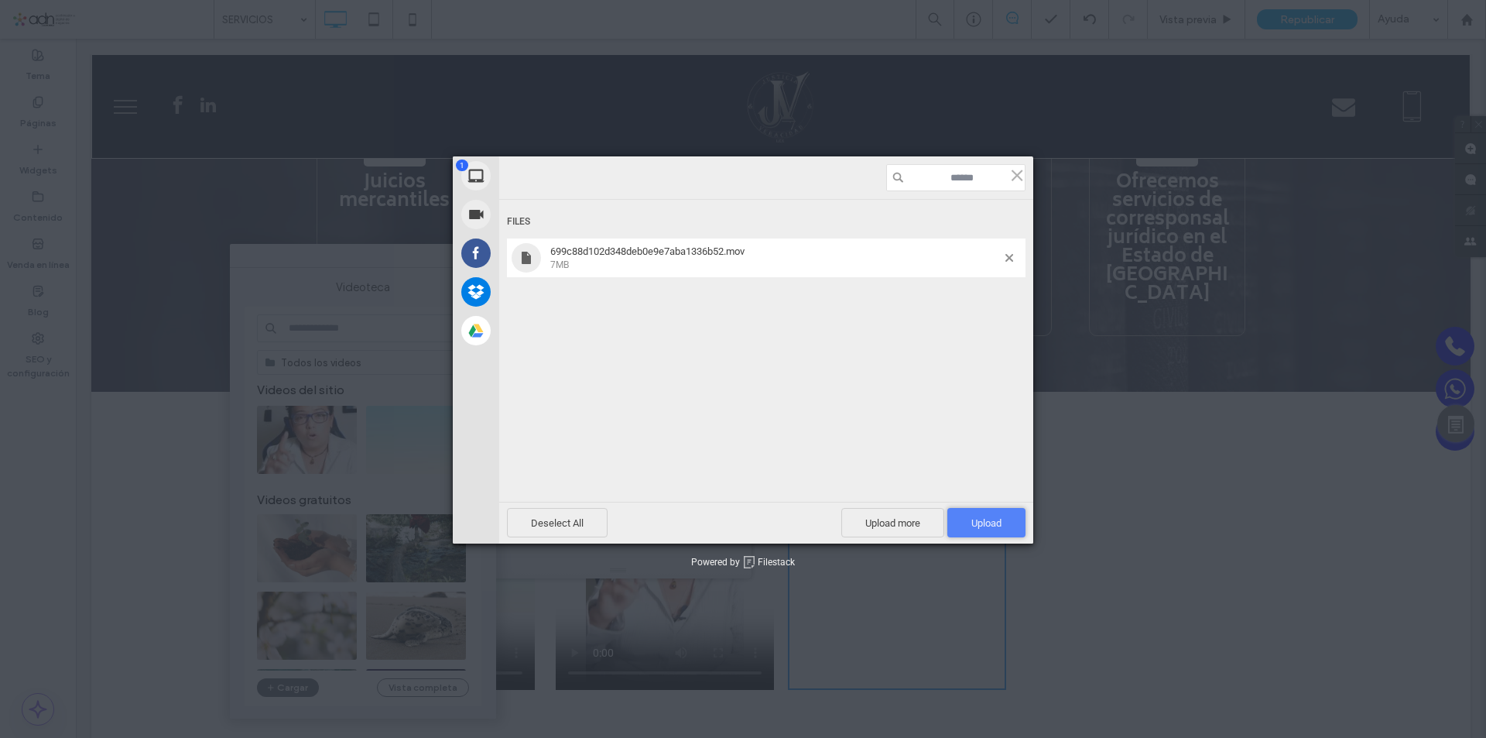
click at [985, 518] on span "Upload 1" at bounding box center [987, 523] width 30 height 12
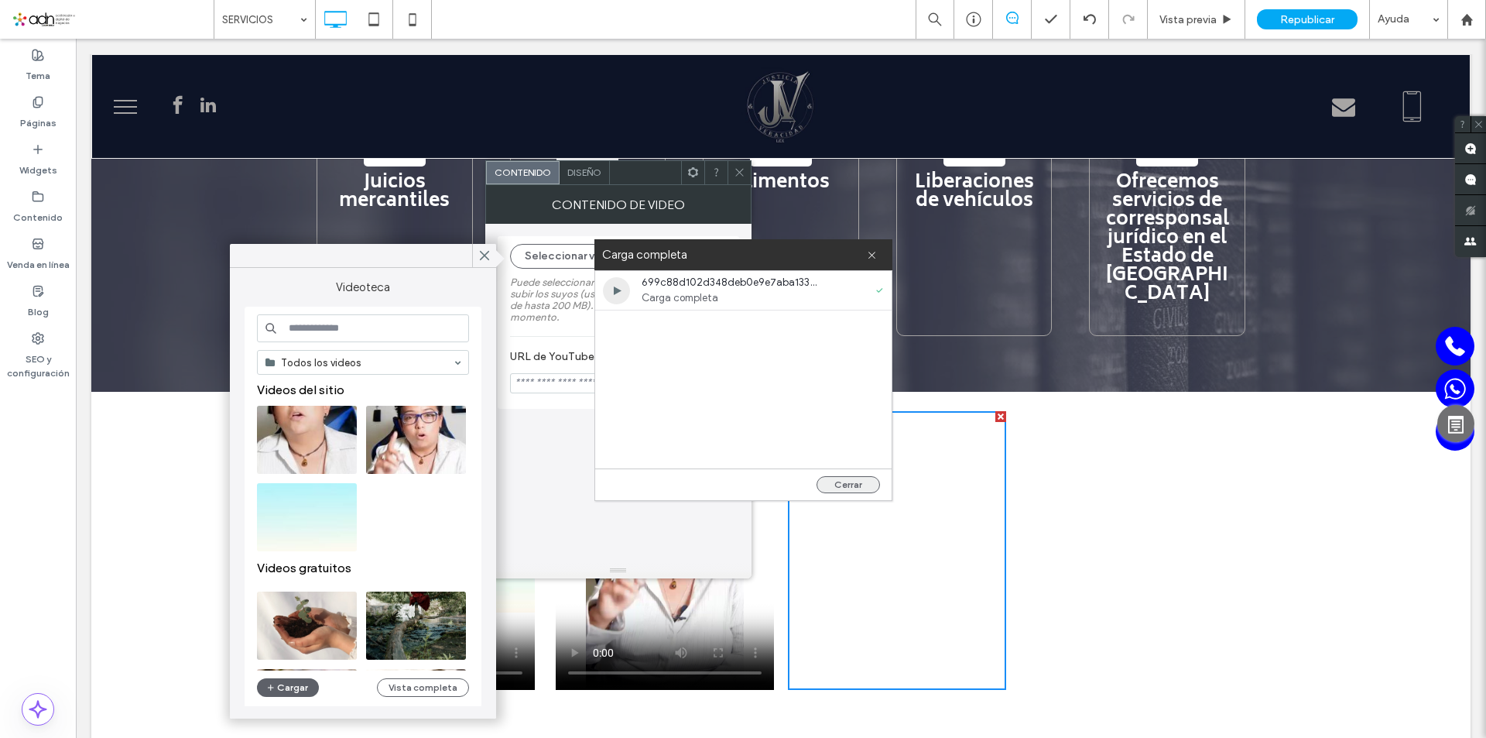
click at [848, 482] on button "Cerrar" at bounding box center [848, 484] width 63 height 17
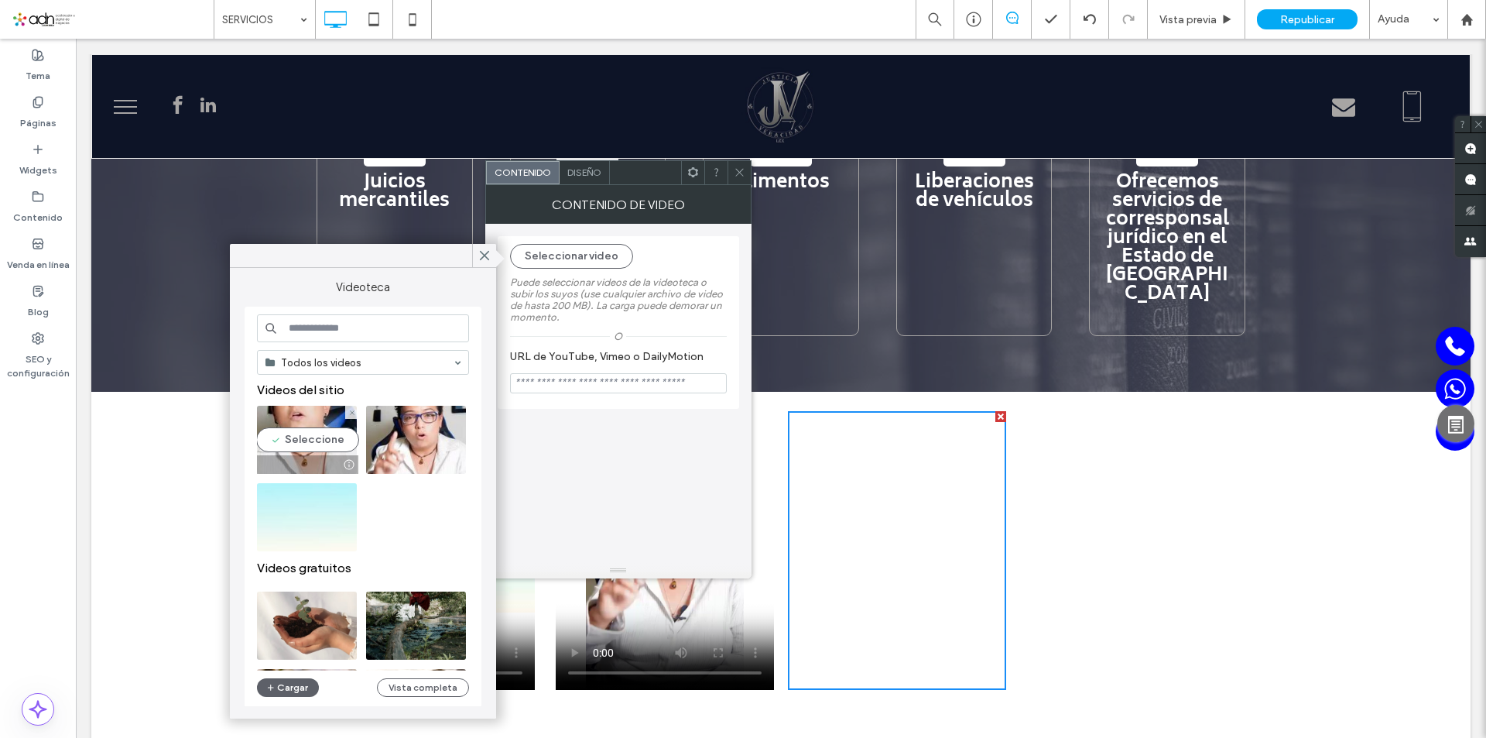
click at [303, 439] on video at bounding box center [307, 440] width 100 height 68
type input "**********"
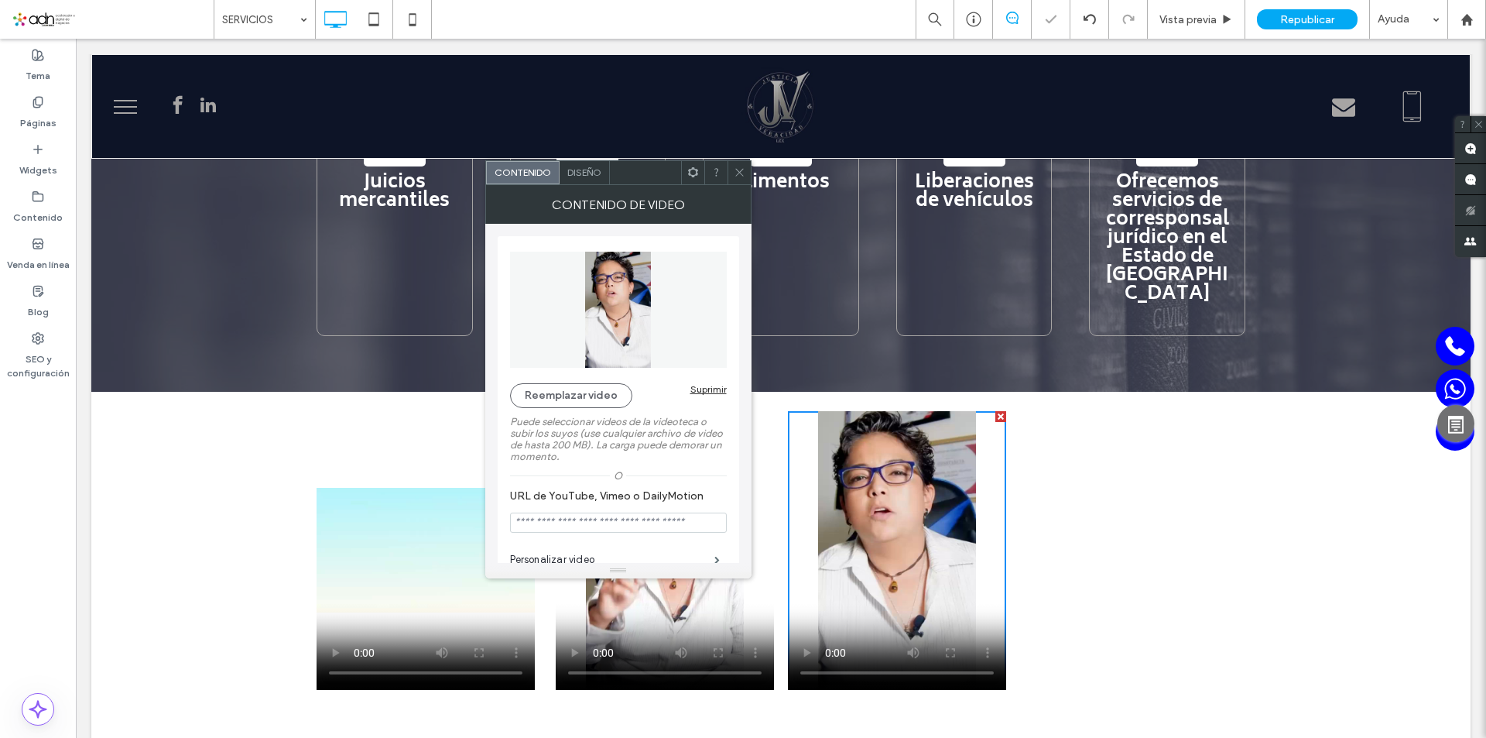
click at [739, 175] on icon at bounding box center [740, 172] width 12 height 12
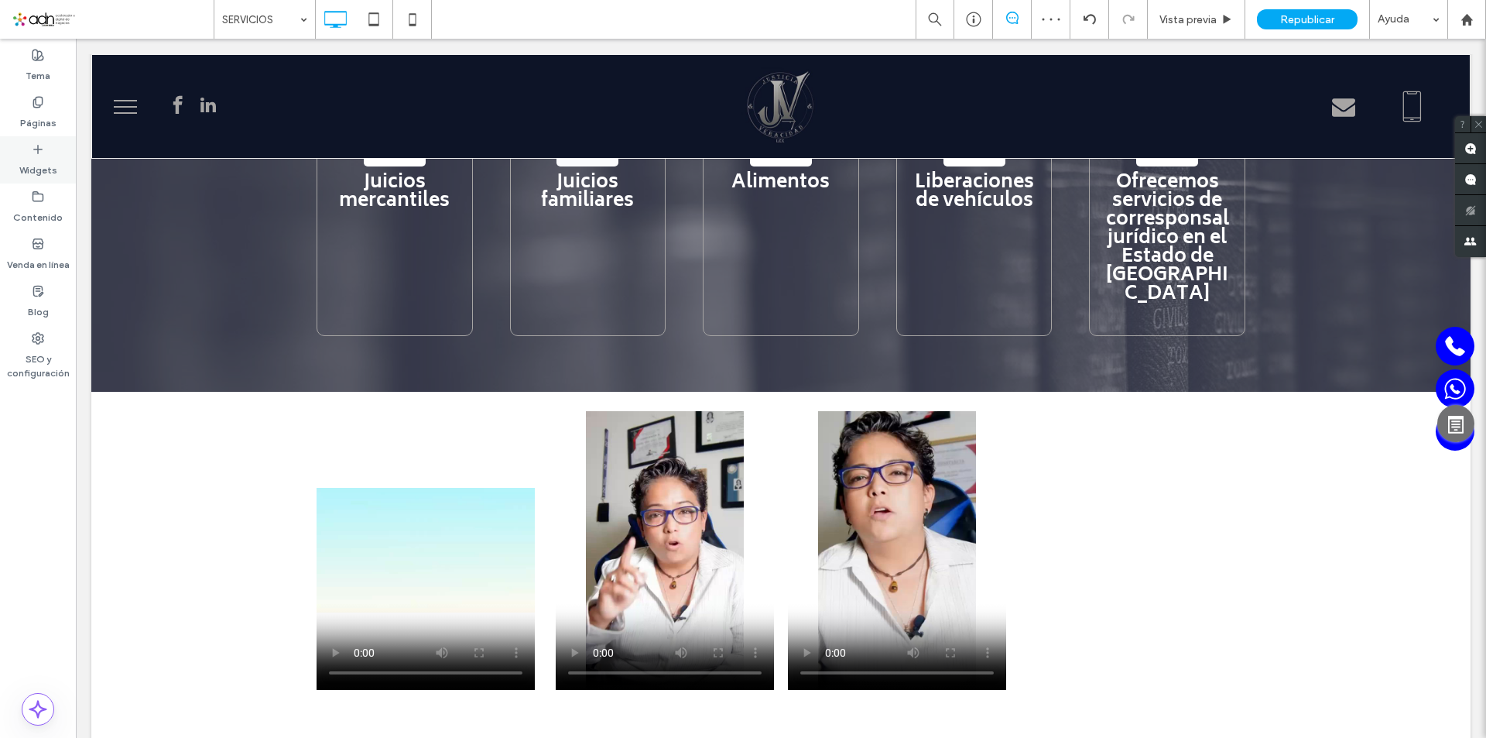
click at [34, 157] on label "Widgets" at bounding box center [38, 167] width 38 height 22
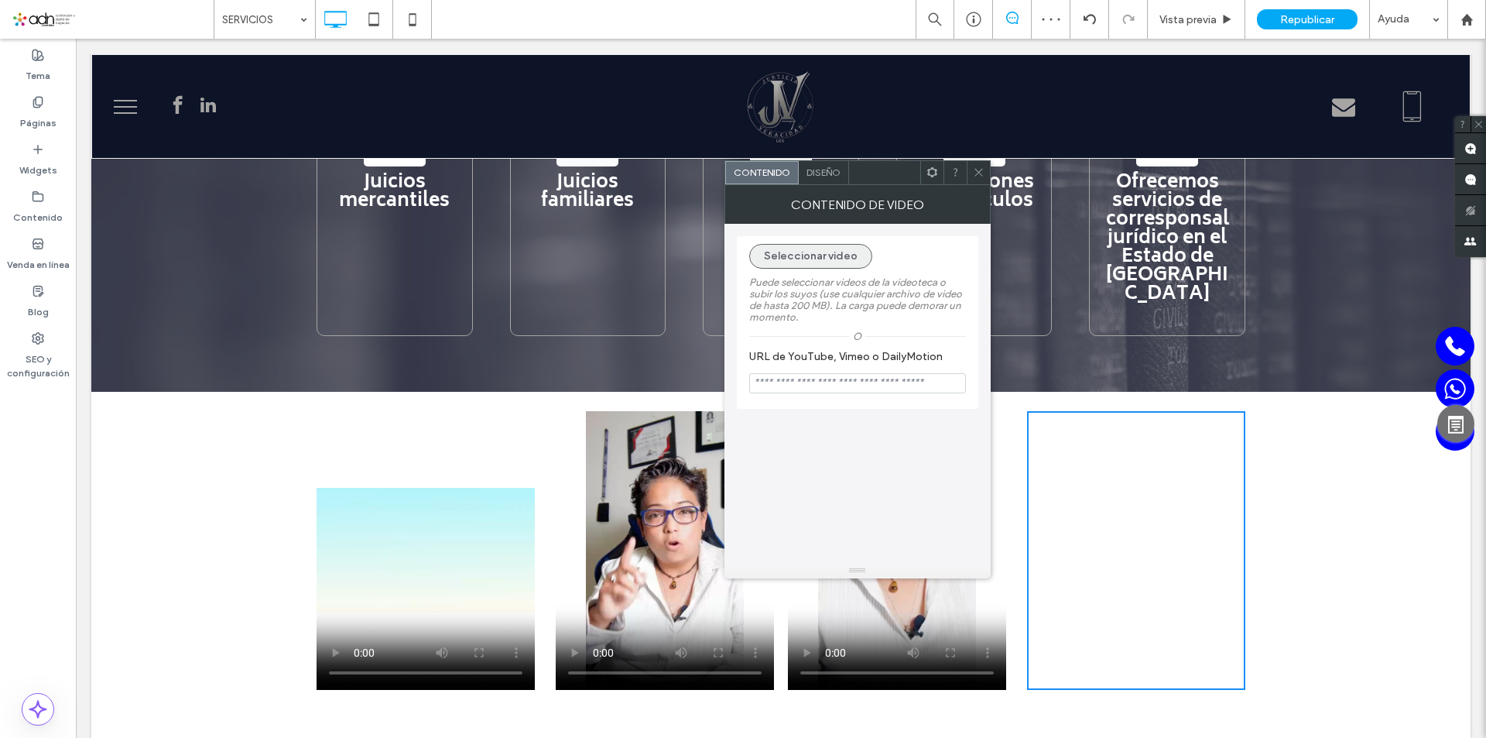
click at [825, 258] on button "Seleccionar video" at bounding box center [810, 256] width 123 height 25
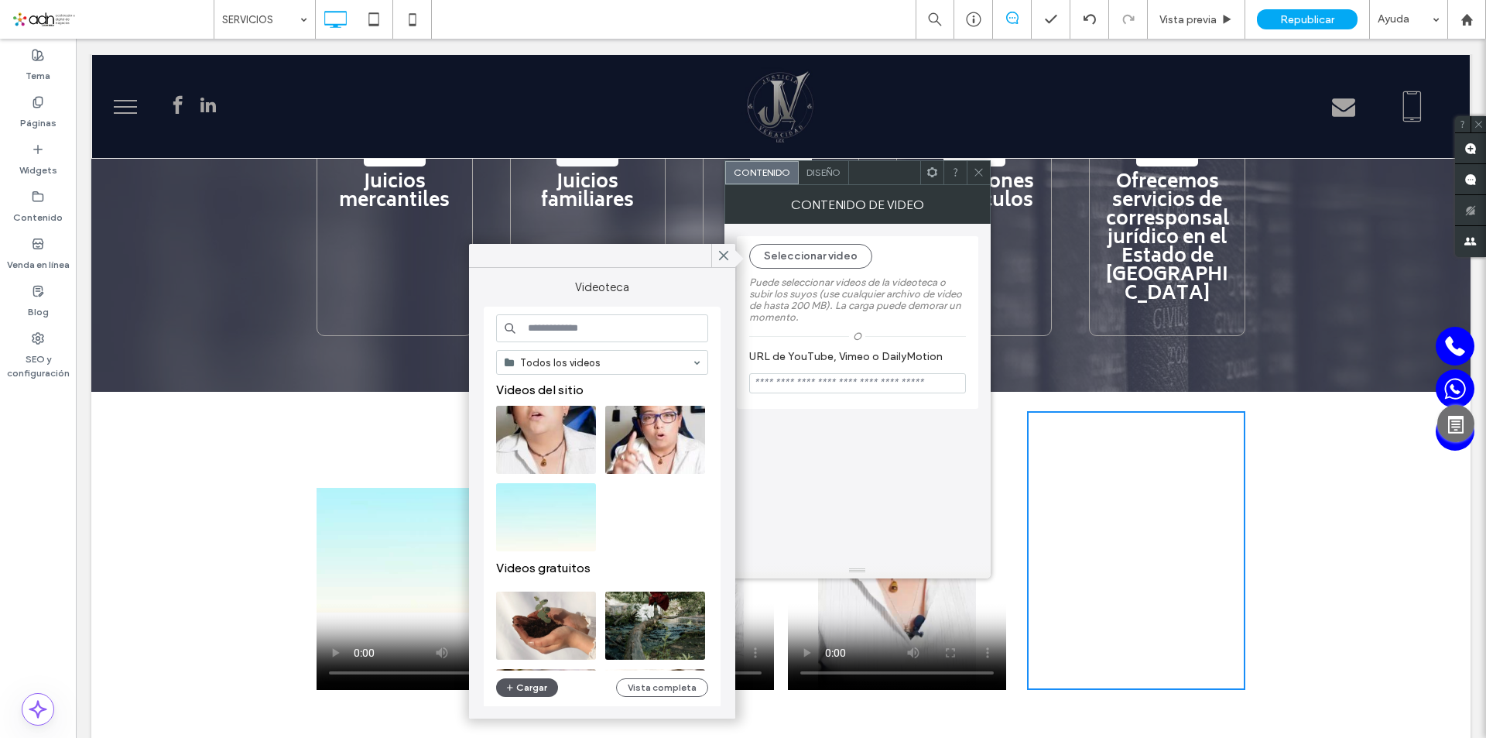
click at [529, 689] on button "Cargar" at bounding box center [527, 687] width 62 height 19
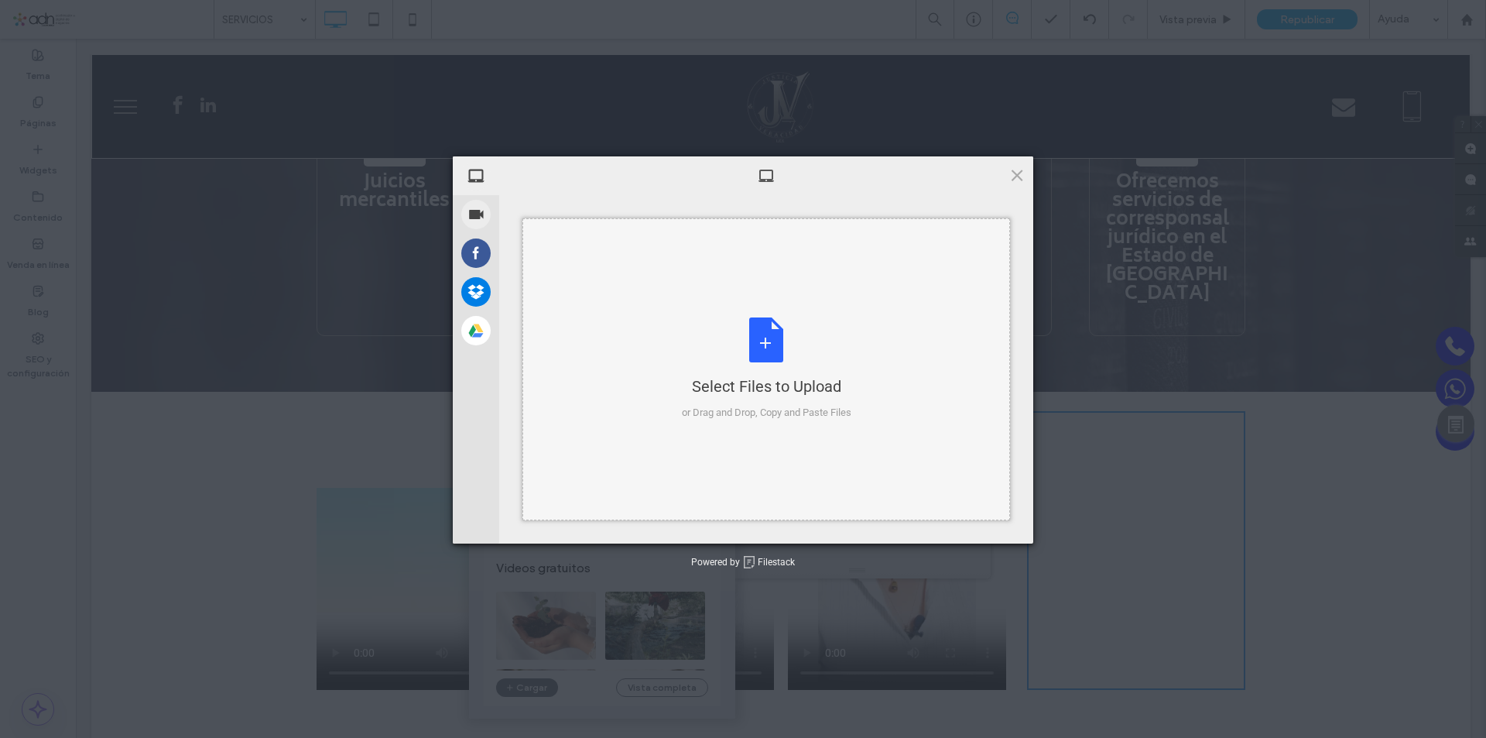
click at [773, 372] on div "Select Files to Upload or Drag and Drop, Copy and Paste Files" at bounding box center [767, 368] width 170 height 103
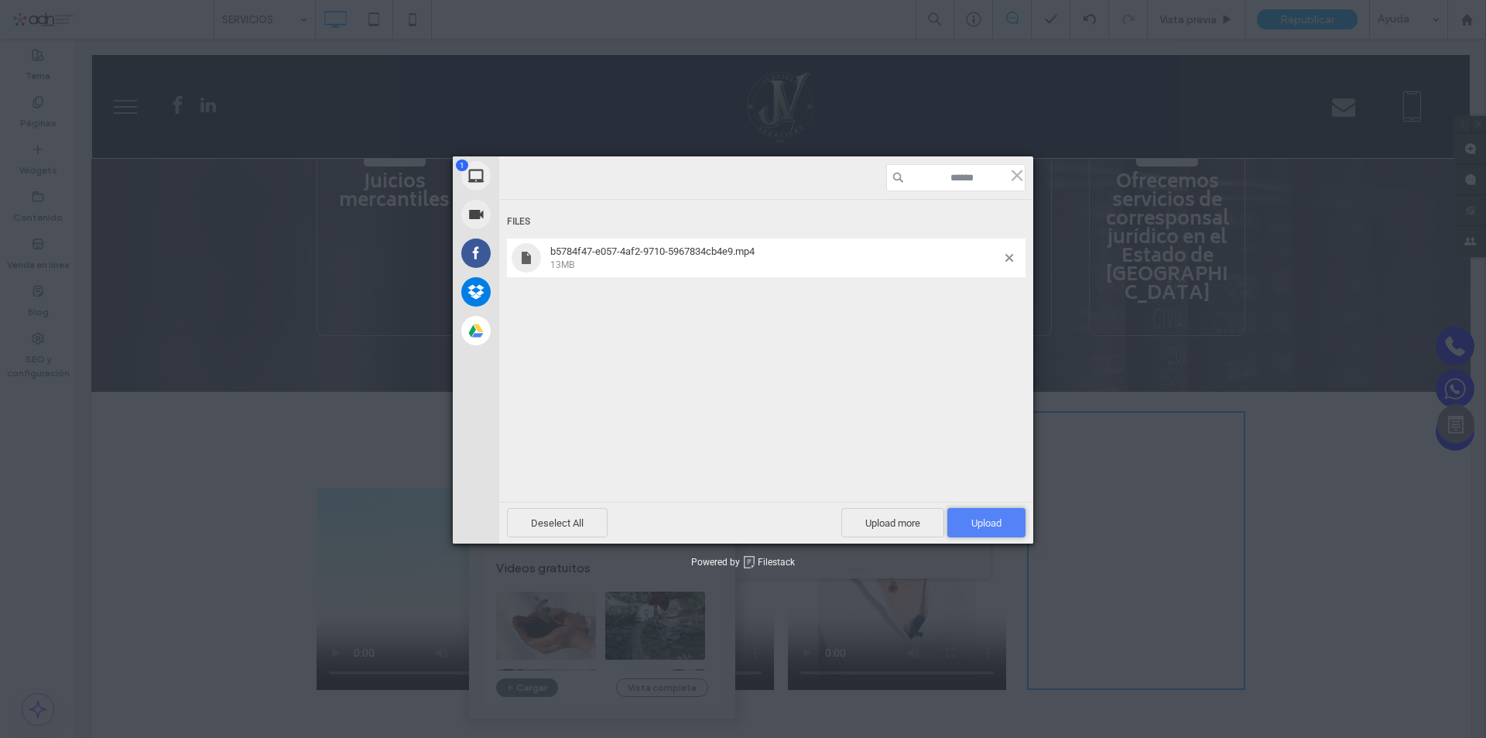
click at [990, 516] on span "Upload 1" at bounding box center [987, 522] width 78 height 29
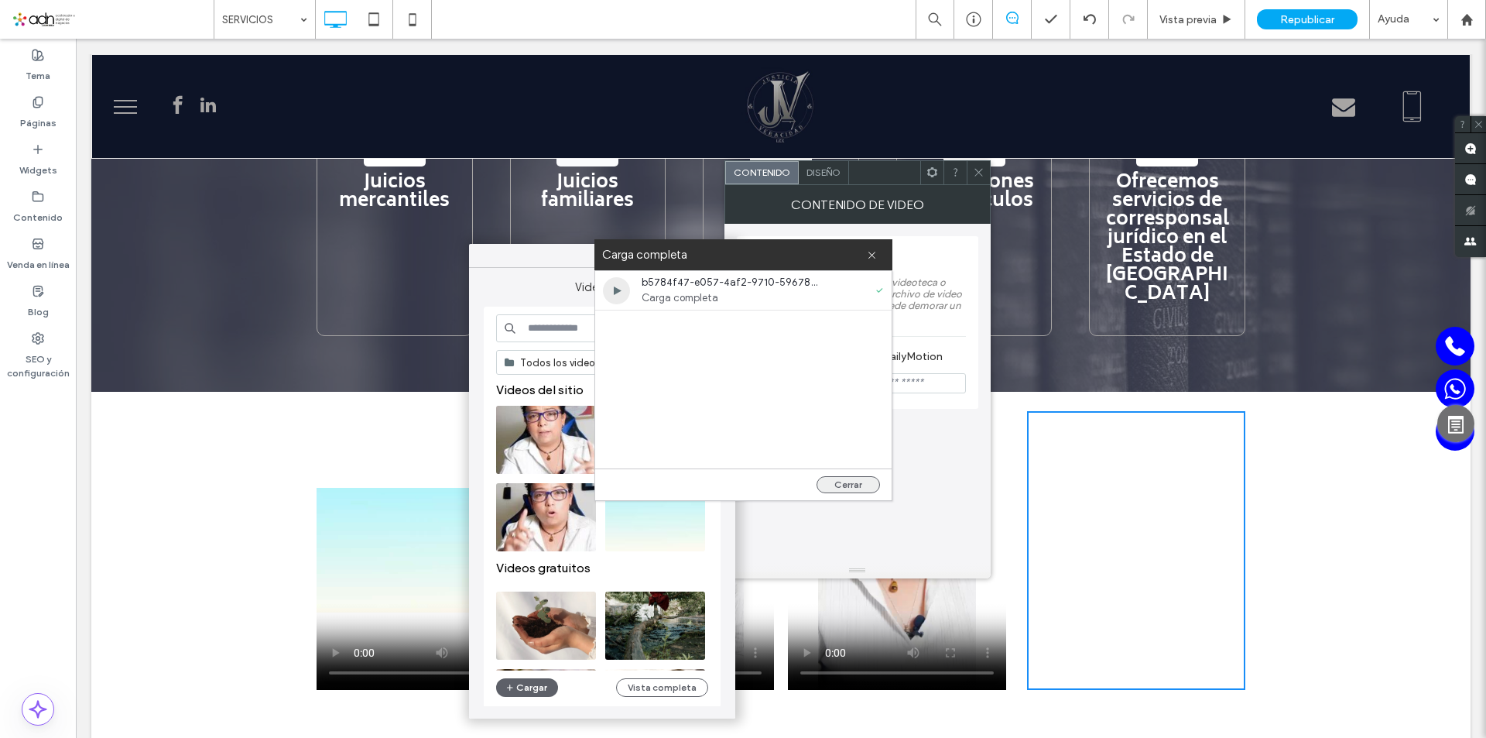
click at [848, 480] on button "Cerrar" at bounding box center [848, 484] width 63 height 17
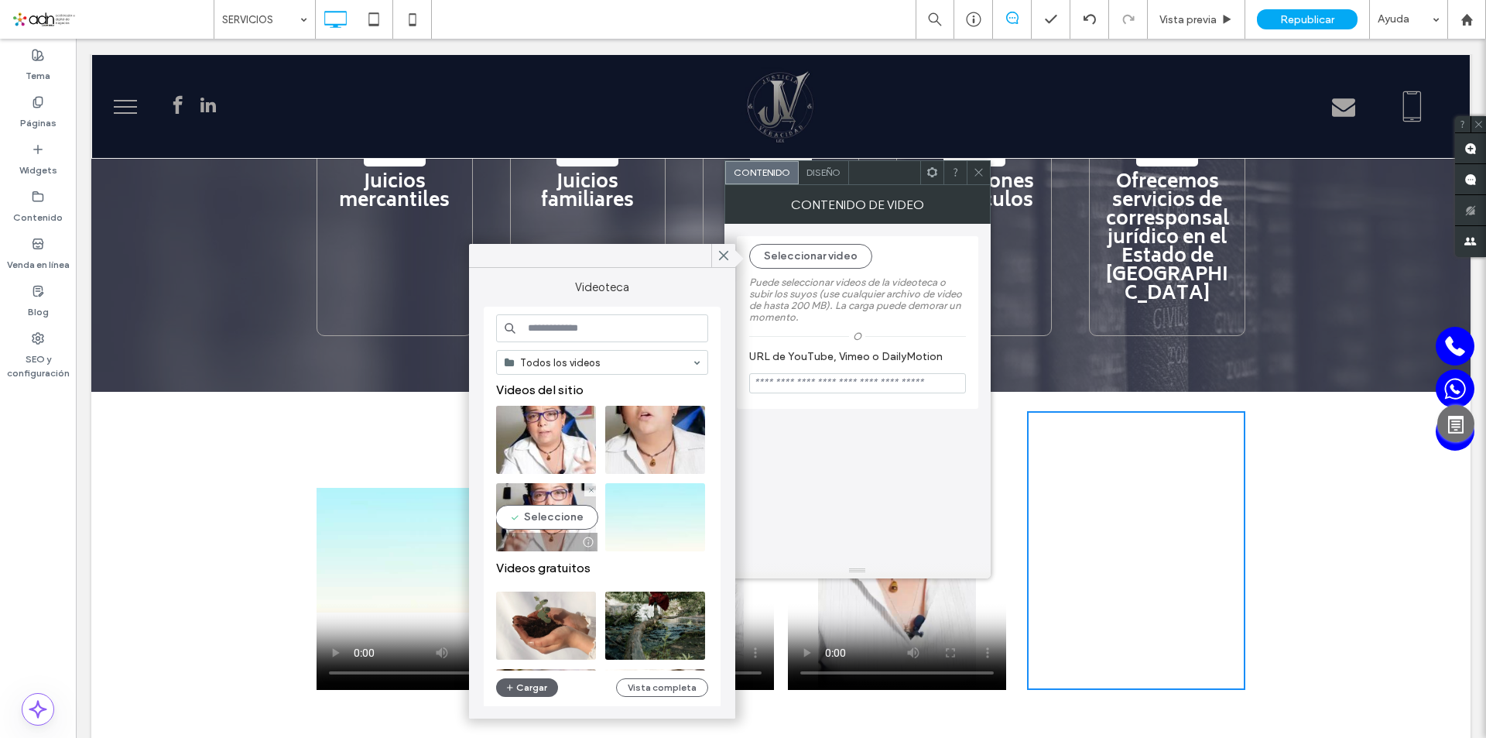
click at [557, 518] on video at bounding box center [546, 517] width 100 height 68
type input "**********"
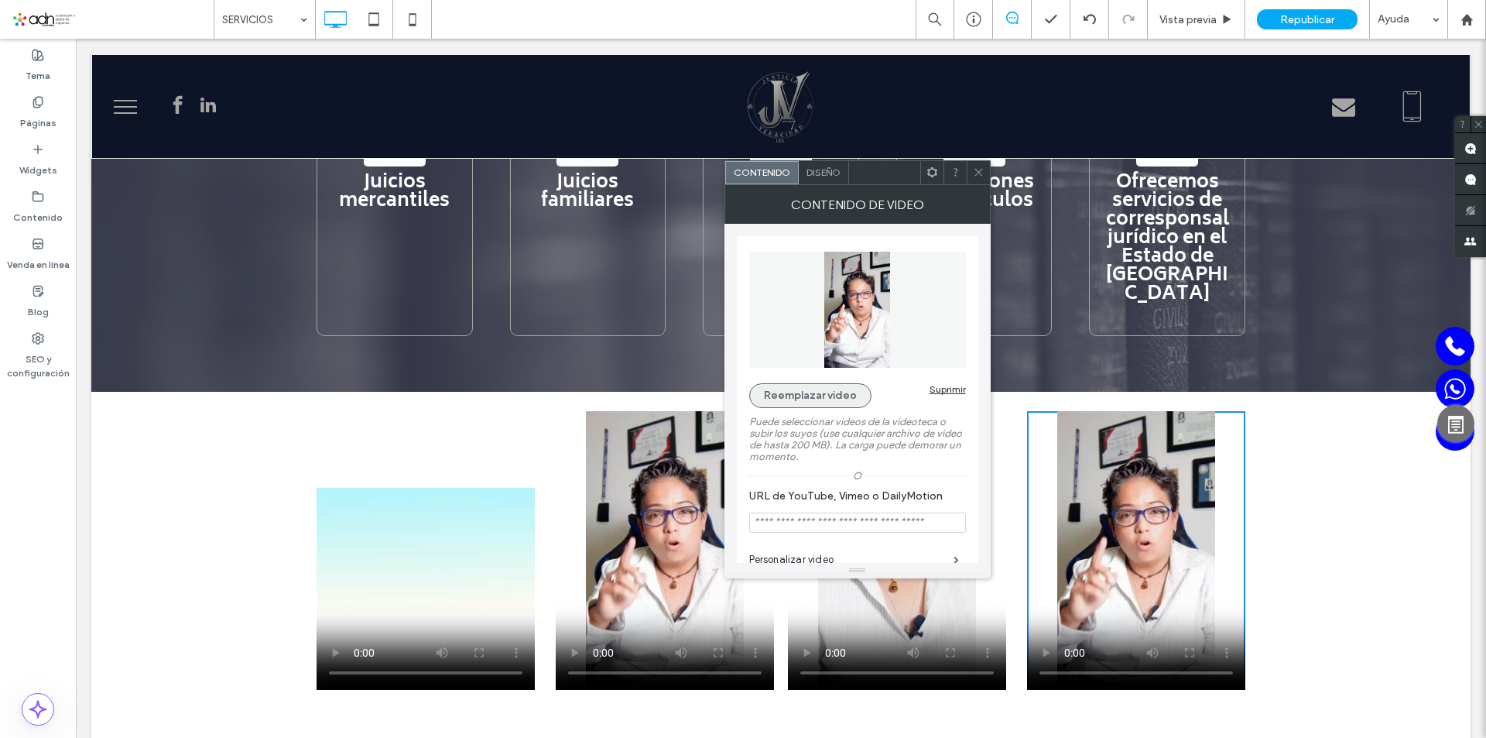
click at [786, 391] on button "Reemplazar video" at bounding box center [810, 395] width 122 height 25
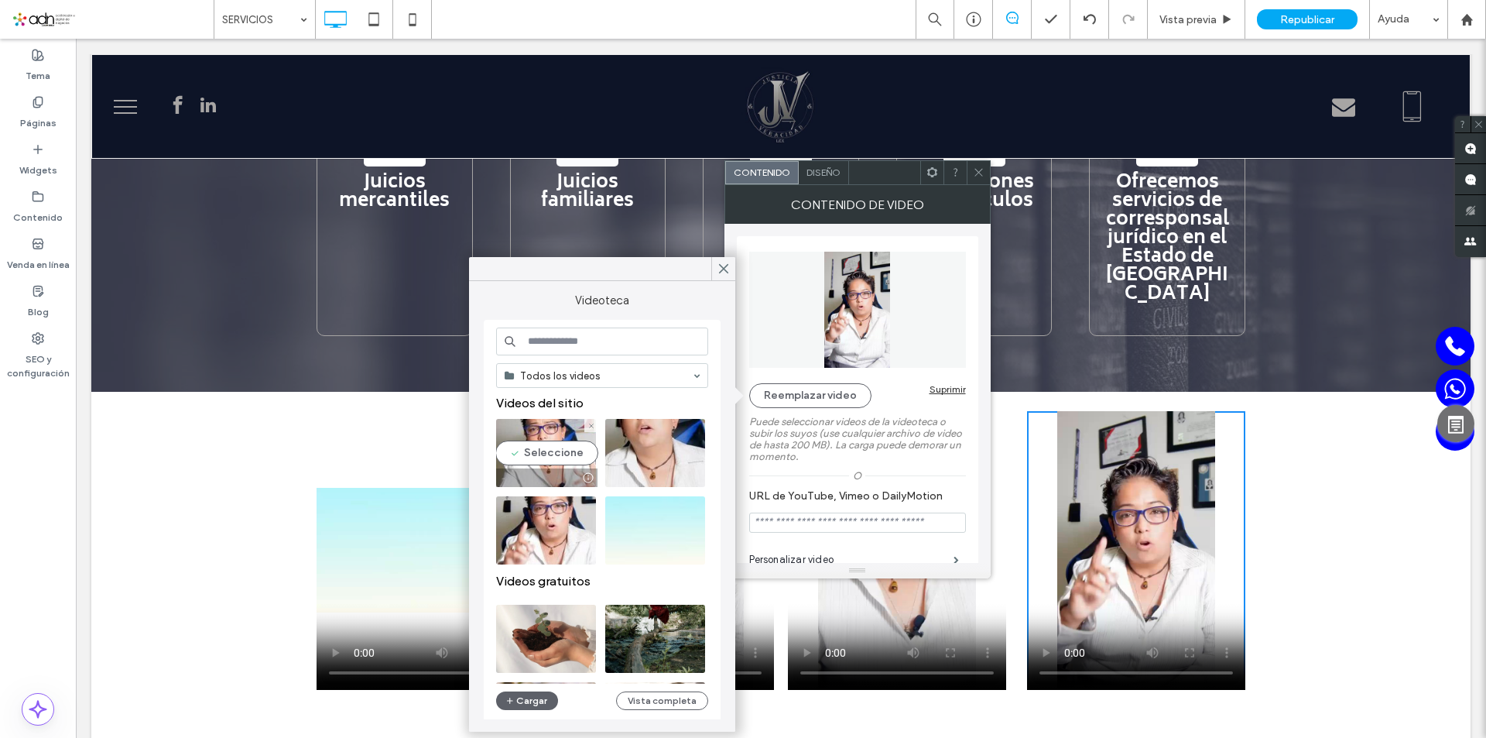
click at [544, 454] on video at bounding box center [546, 453] width 100 height 68
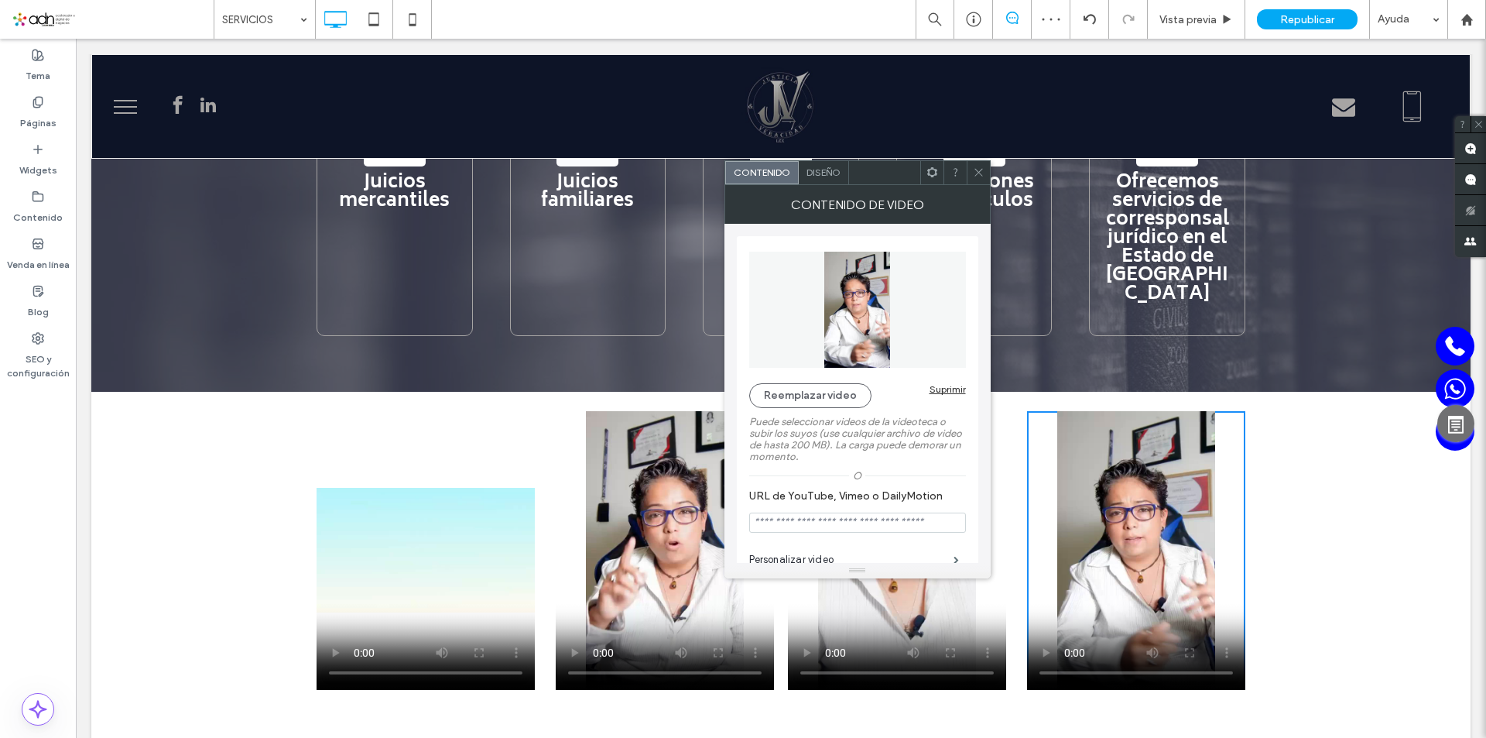
click at [978, 180] on span at bounding box center [979, 172] width 12 height 23
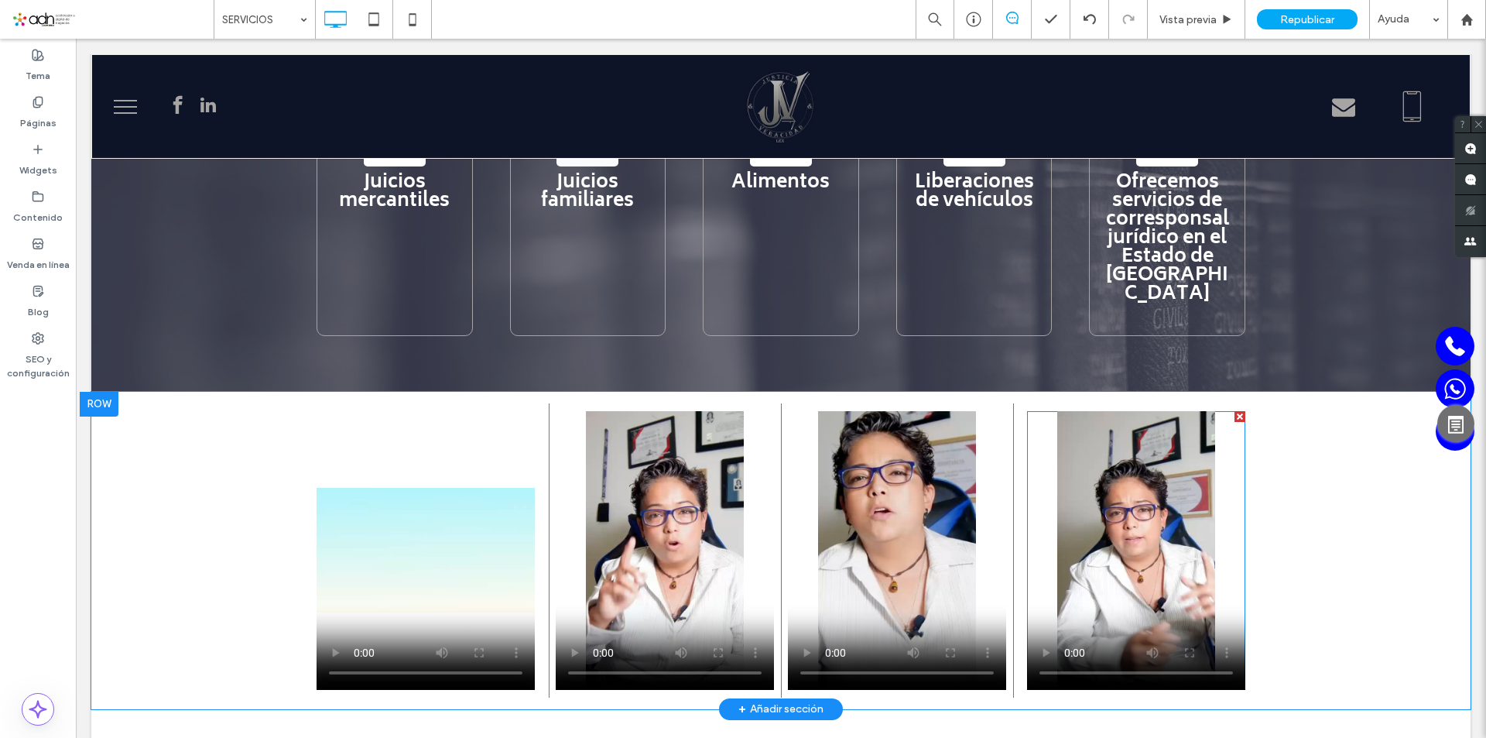
click at [1137, 475] on span at bounding box center [1136, 550] width 218 height 279
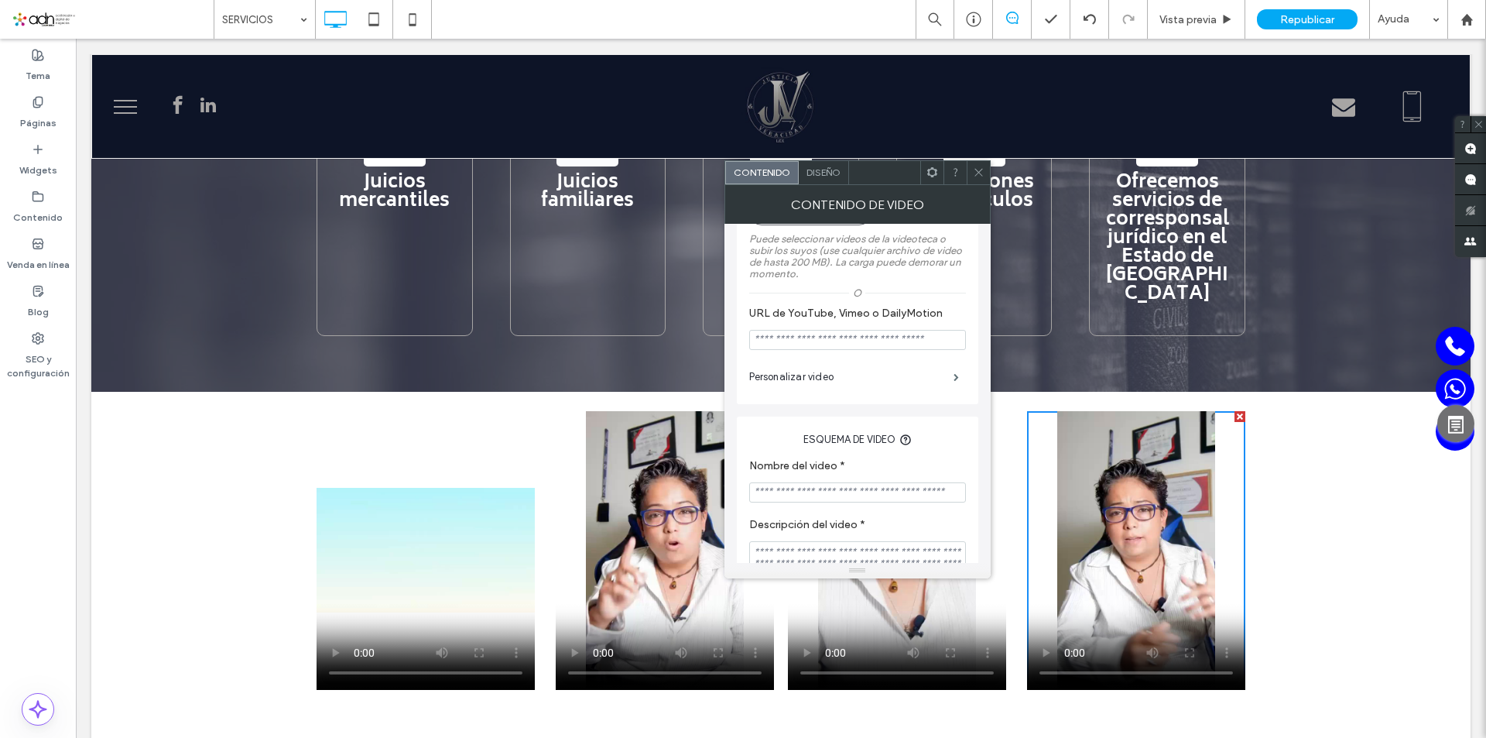
scroll to position [0, 0]
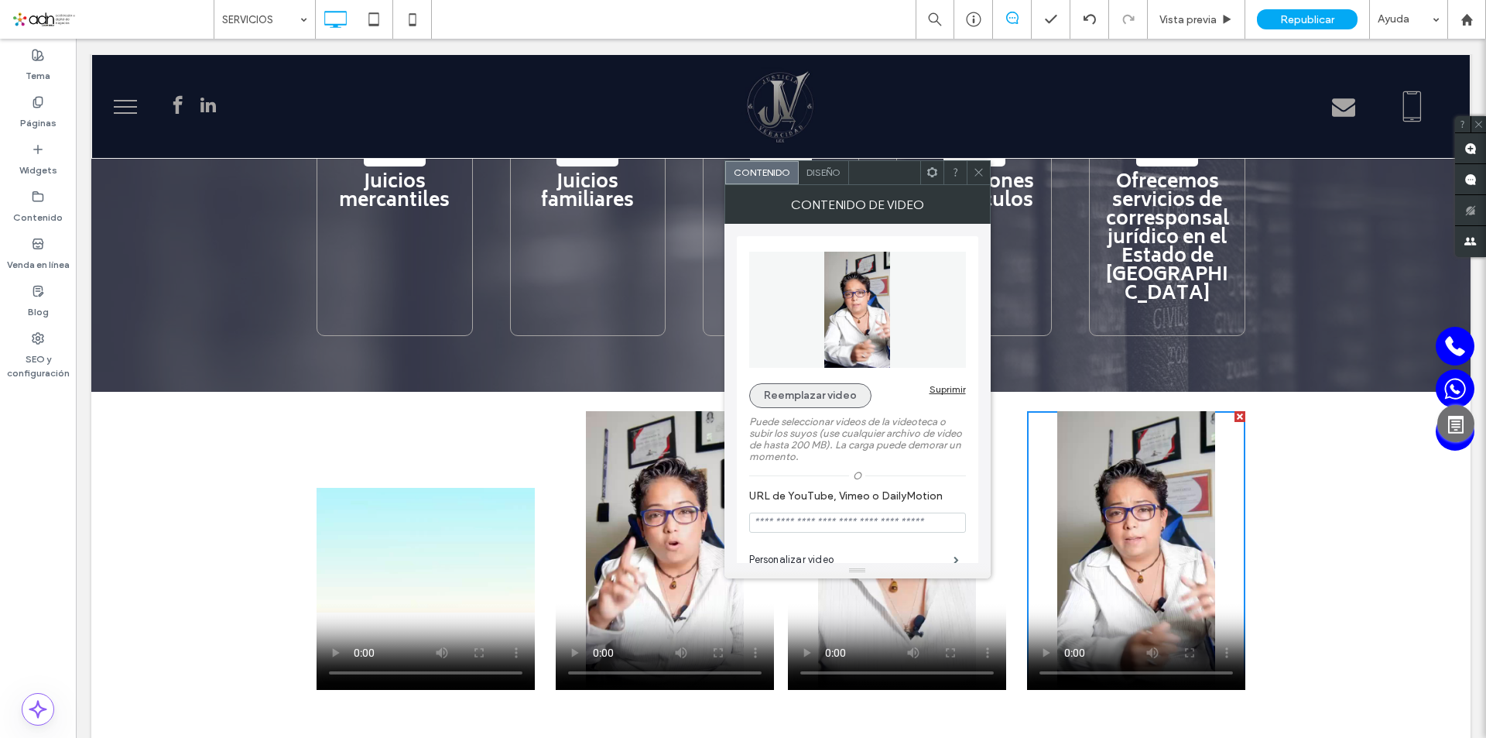
click at [826, 391] on button "Reemplazar video" at bounding box center [810, 395] width 122 height 25
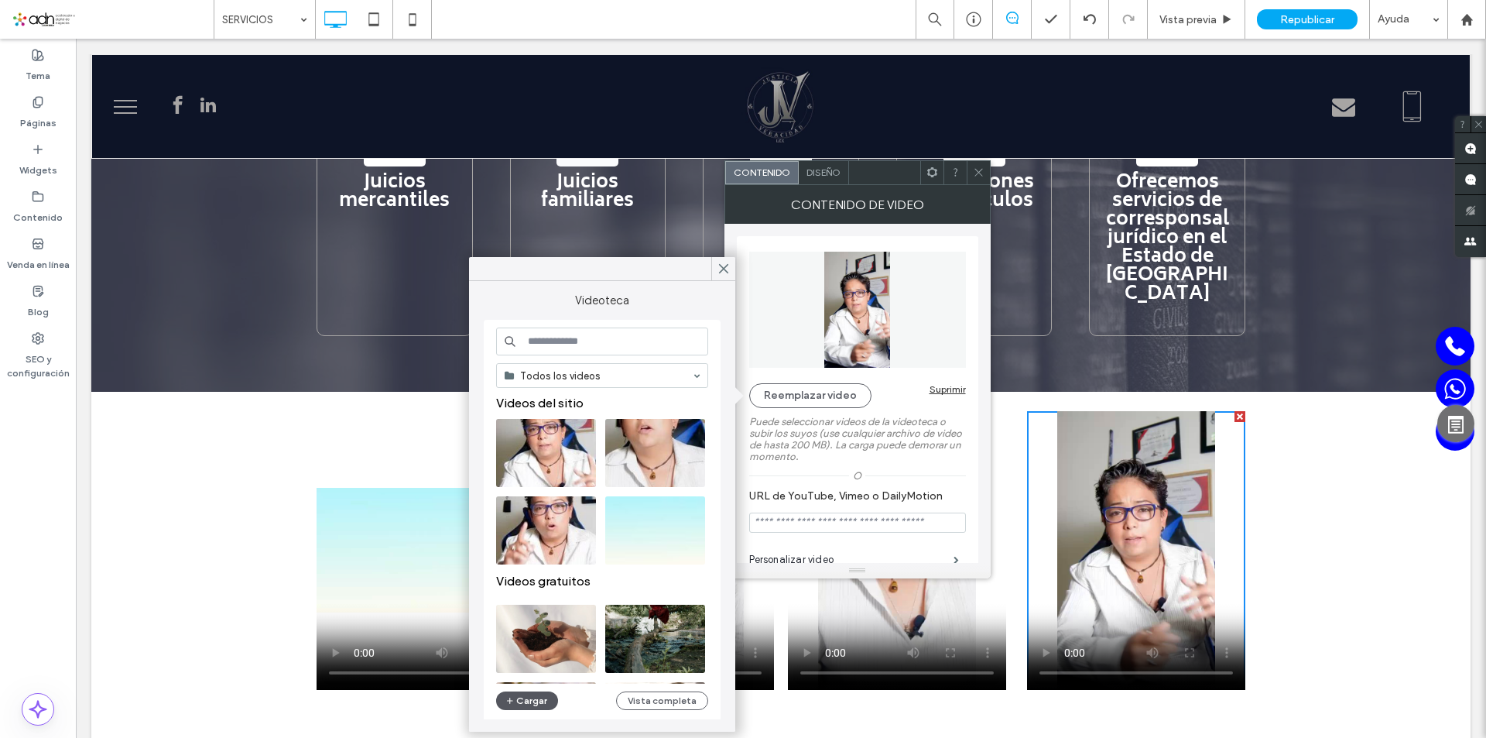
click at [535, 703] on button "Cargar" at bounding box center [527, 700] width 62 height 19
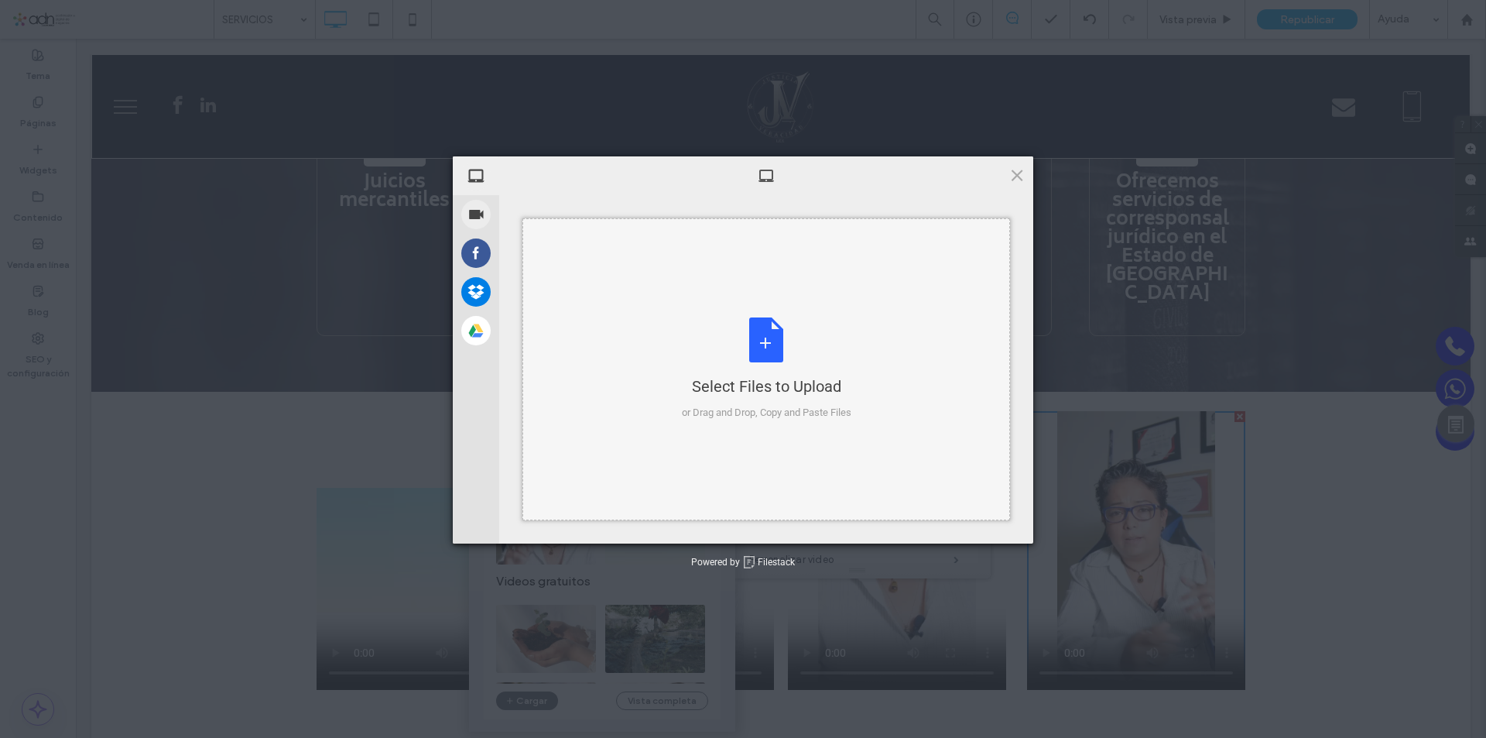
click at [750, 348] on div "Select Files to Upload or Drag and Drop, Copy and Paste Files" at bounding box center [767, 368] width 170 height 103
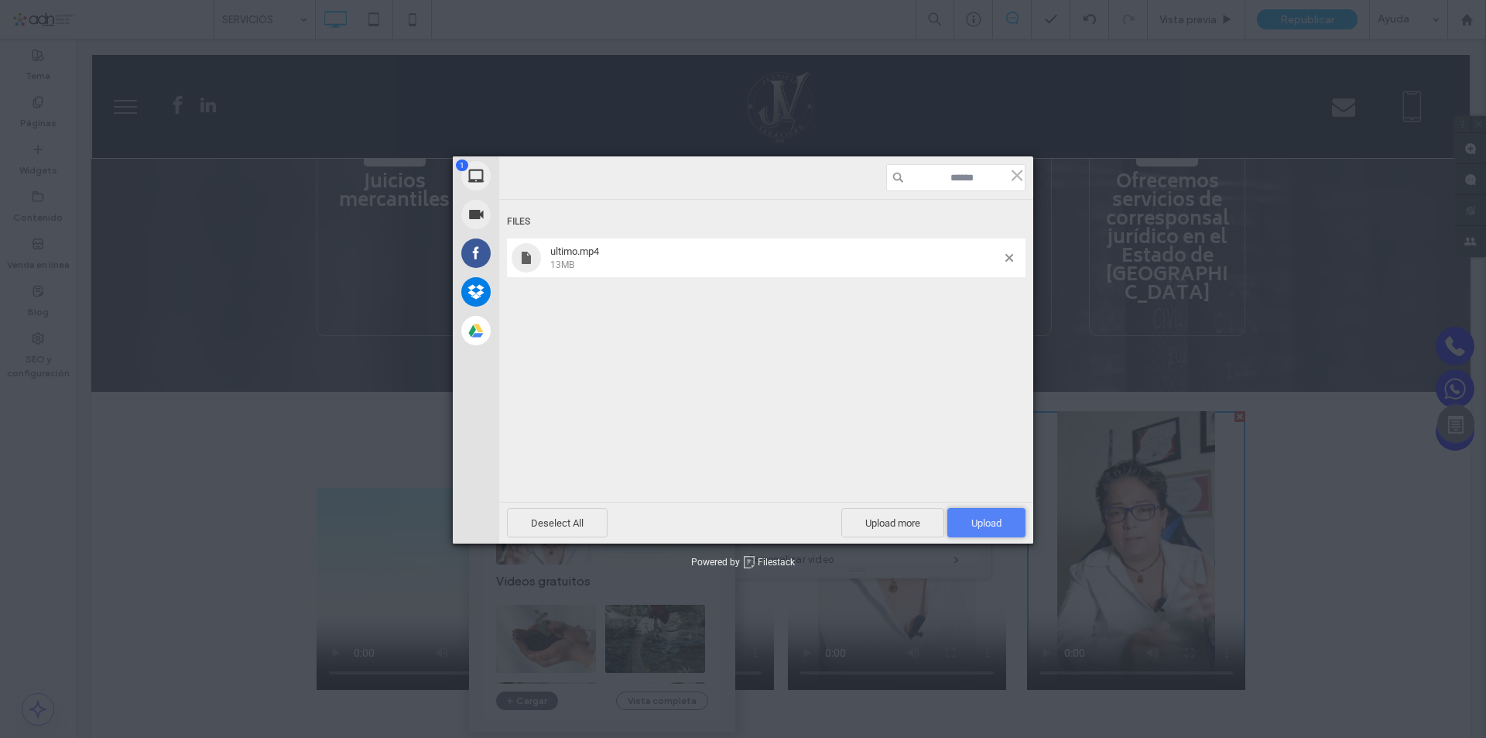
click at [993, 525] on span "Upload 1" at bounding box center [987, 523] width 30 height 12
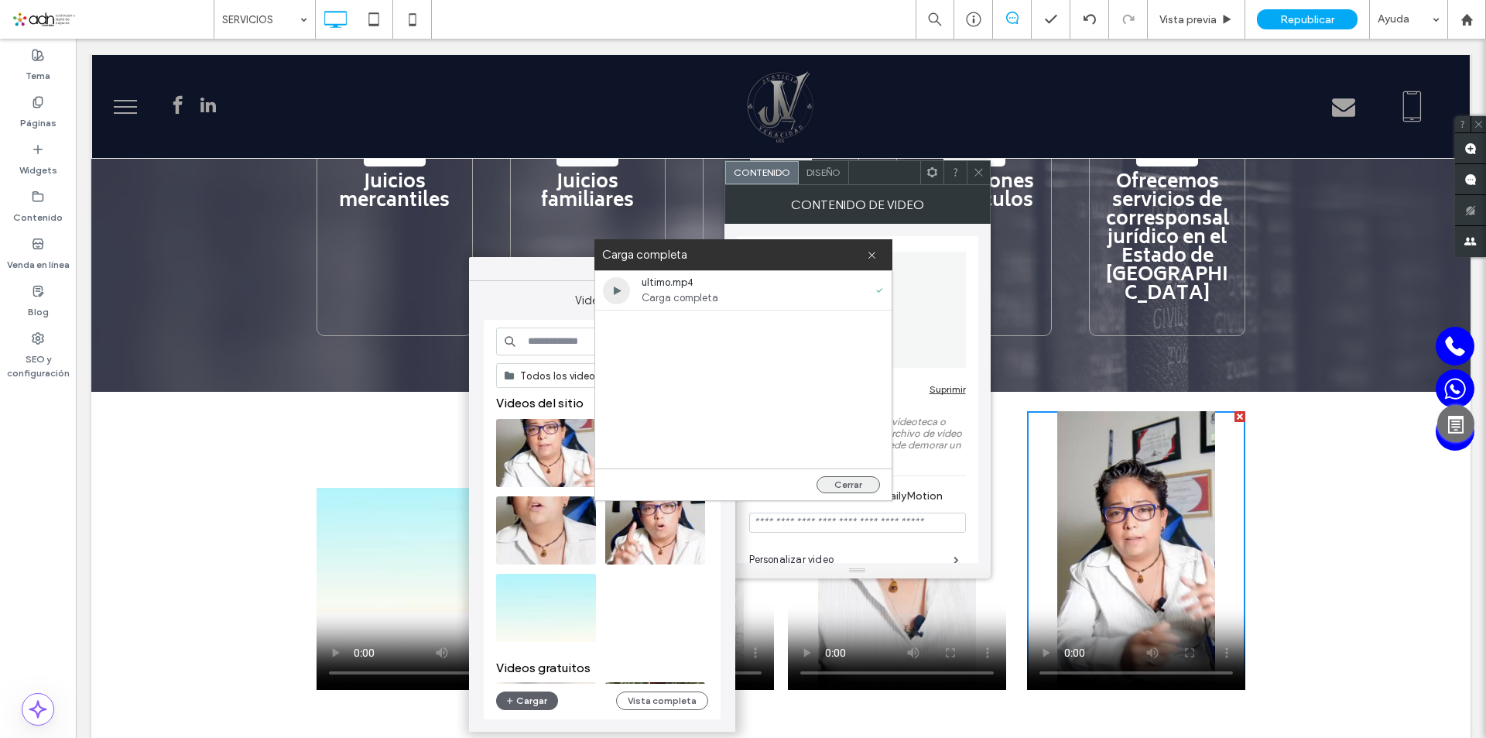
click at [860, 485] on button "Cerrar" at bounding box center [848, 484] width 63 height 17
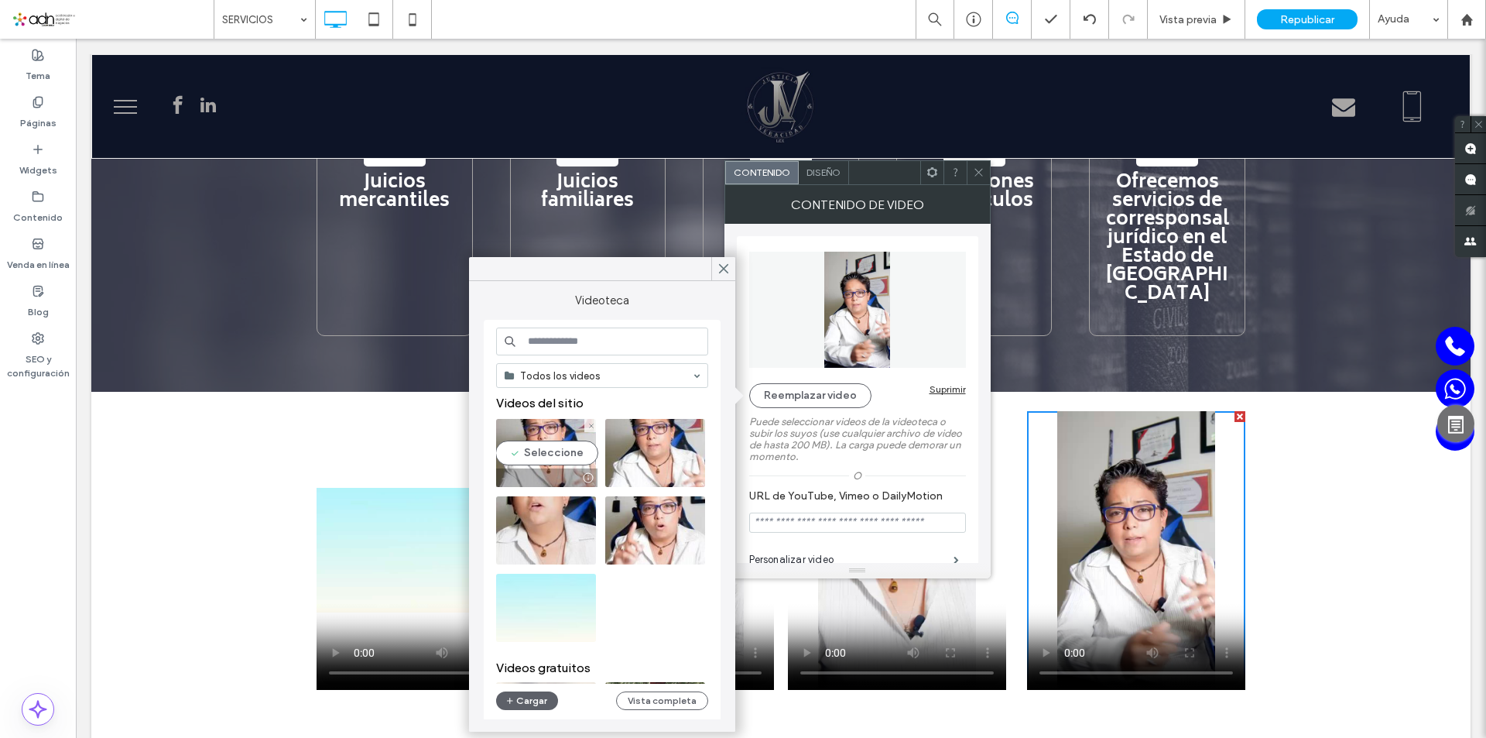
click at [557, 448] on video at bounding box center [546, 453] width 100 height 68
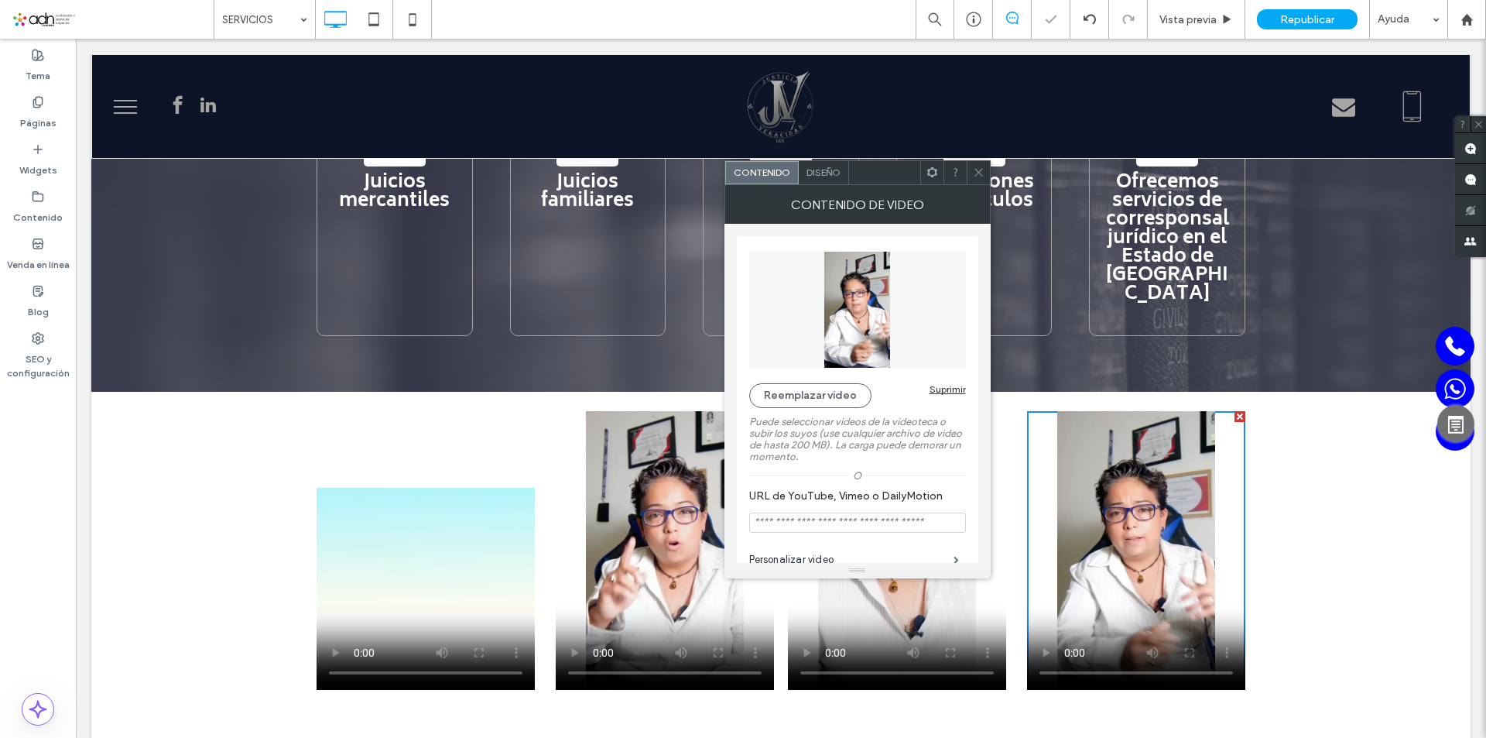
click at [978, 167] on icon at bounding box center [979, 172] width 12 height 12
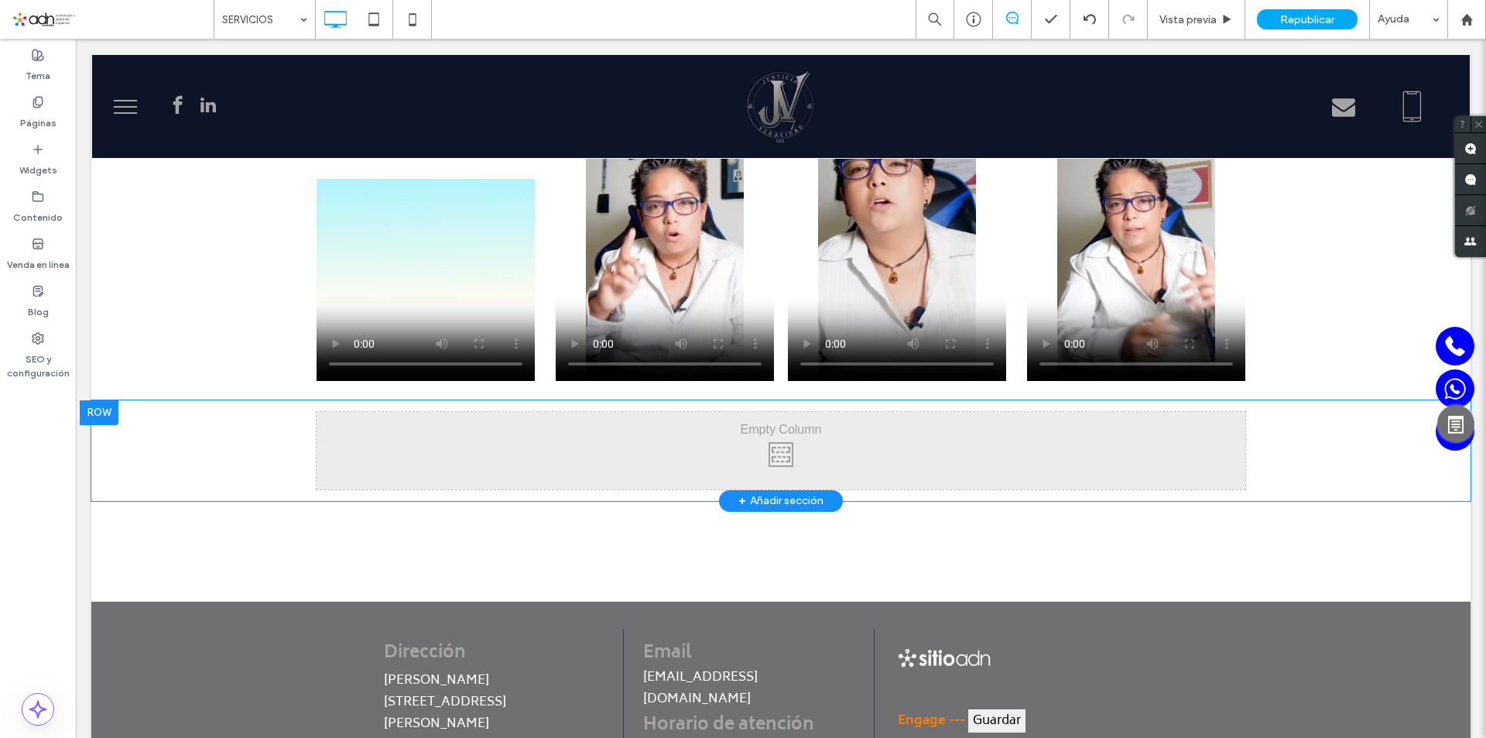
scroll to position [2253, 0]
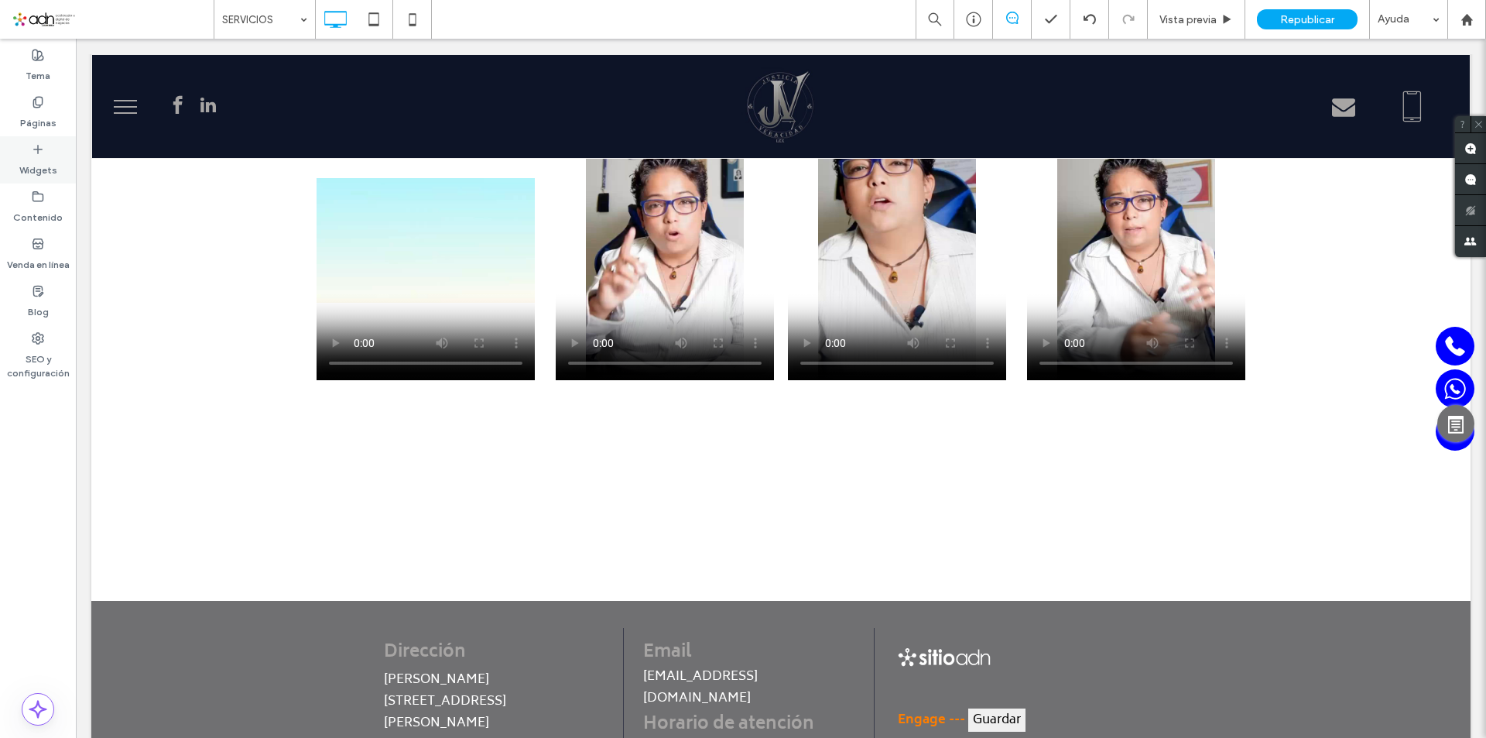
click at [39, 157] on label "Widgets" at bounding box center [38, 167] width 38 height 22
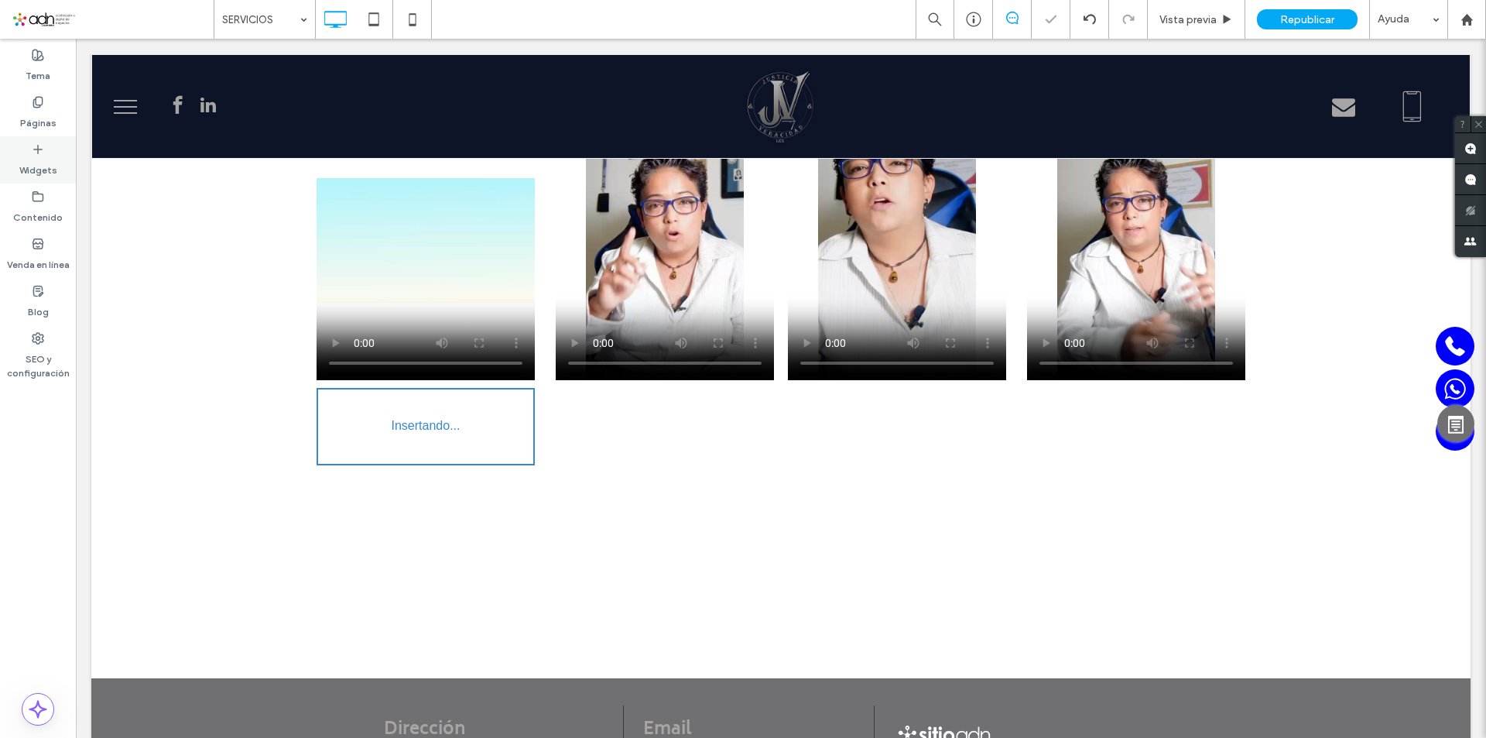
click at [29, 152] on div "Widgets" at bounding box center [38, 159] width 76 height 47
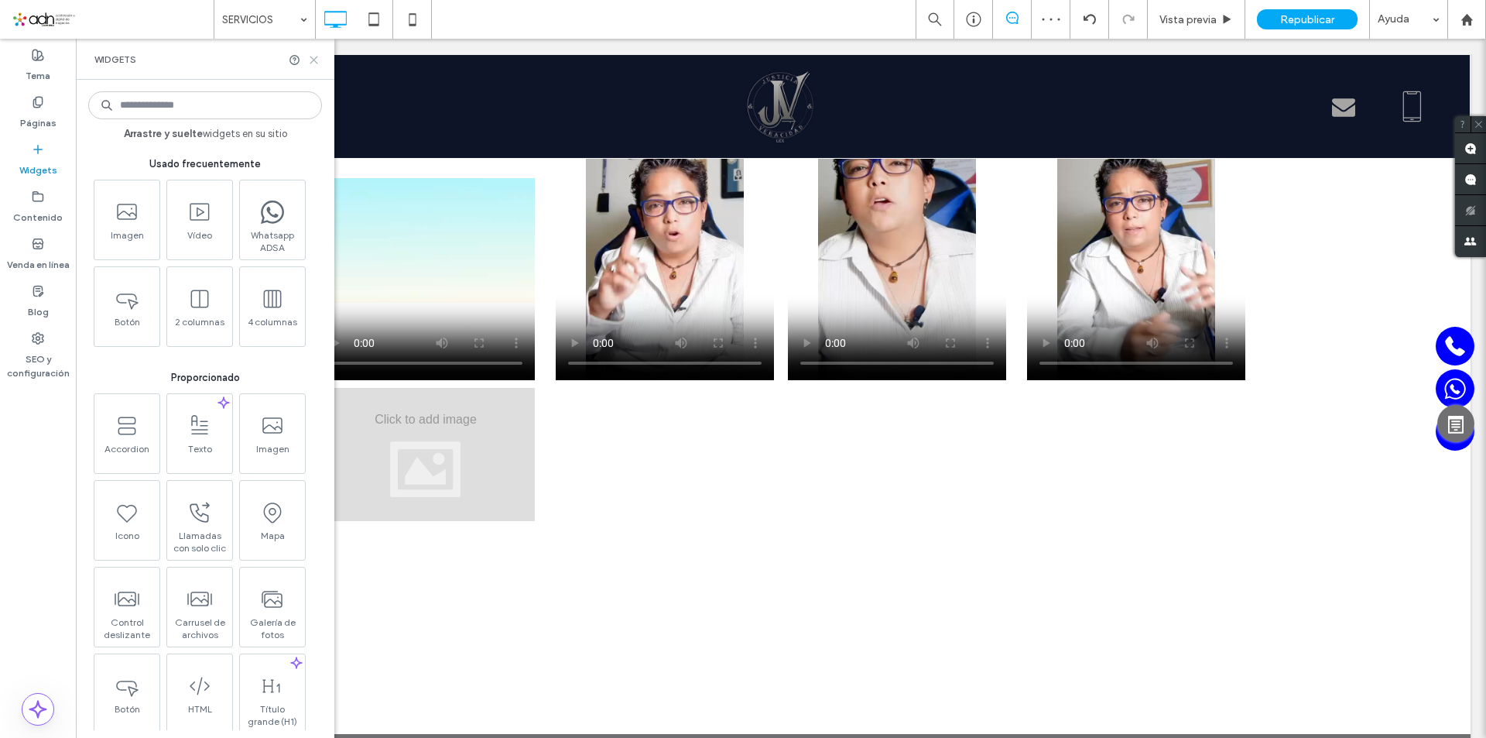
click at [310, 62] on icon at bounding box center [314, 60] width 12 height 12
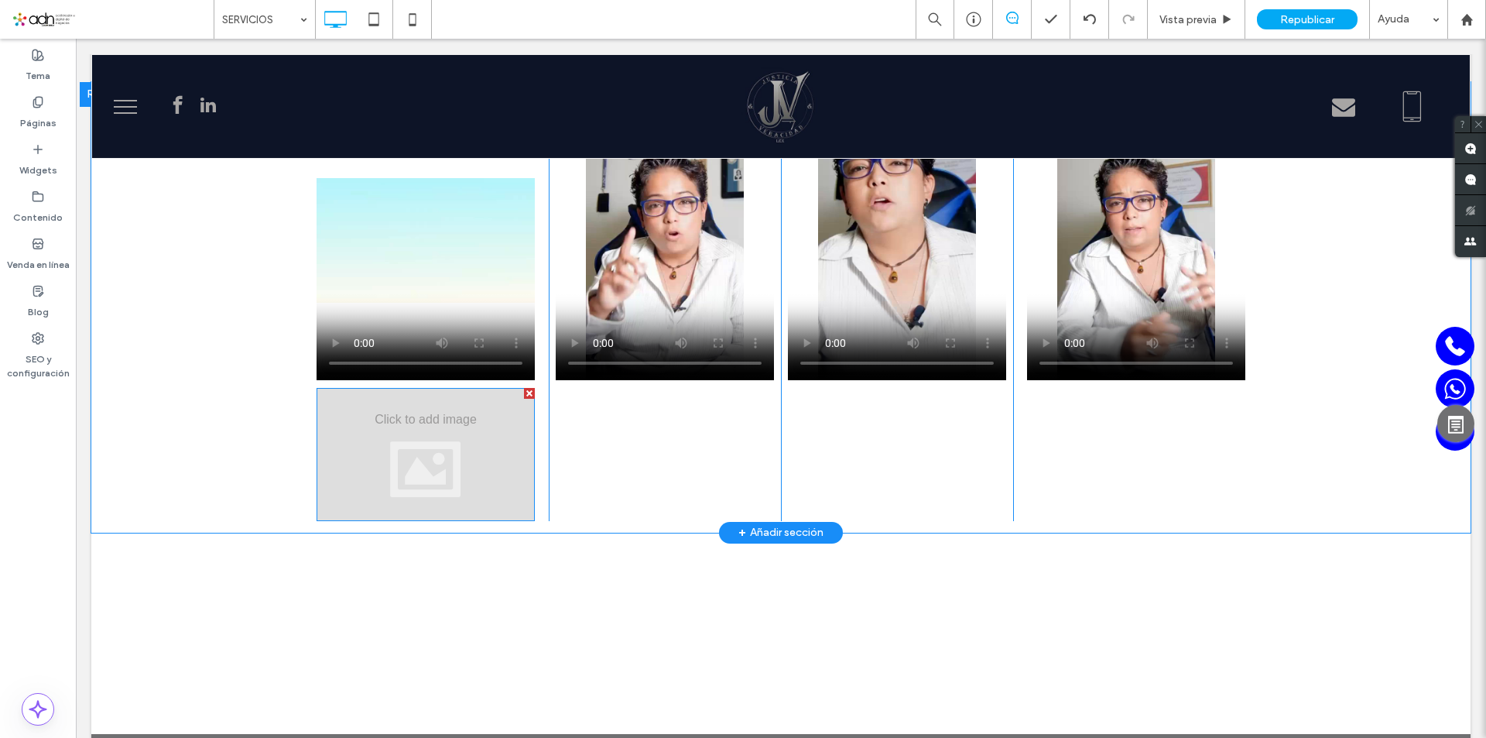
click at [524, 388] on div at bounding box center [529, 393] width 11 height 11
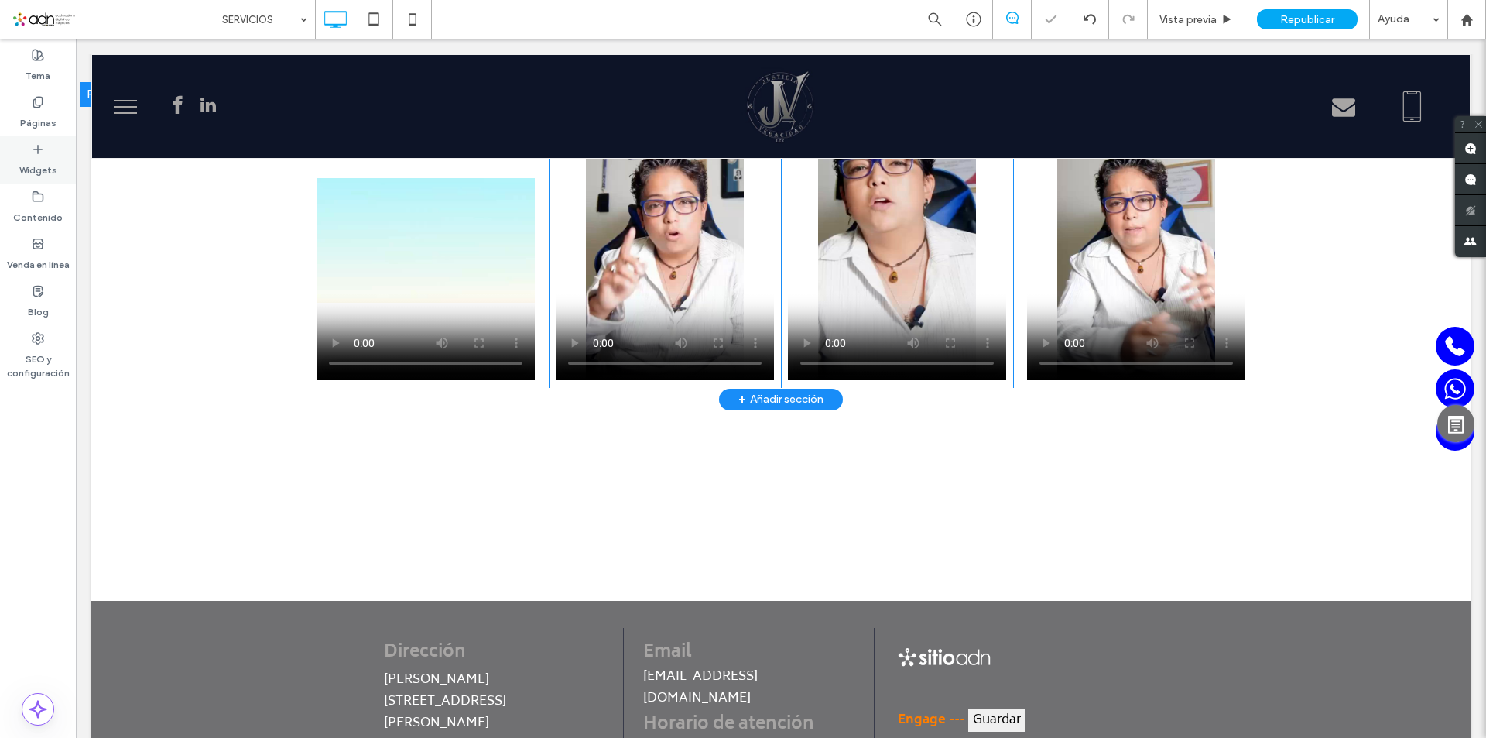
click at [42, 156] on label "Widgets" at bounding box center [38, 167] width 38 height 22
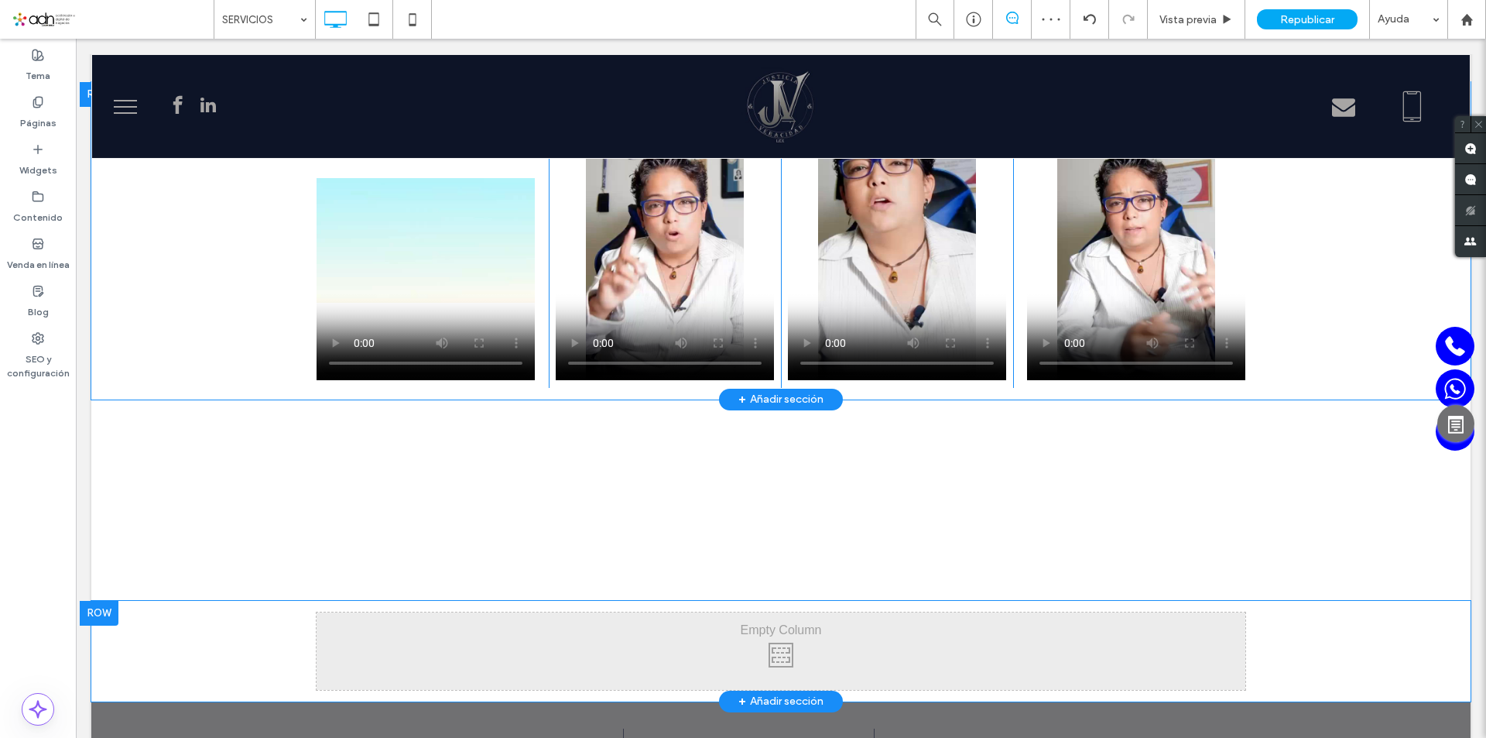
click at [101, 601] on div at bounding box center [99, 613] width 39 height 25
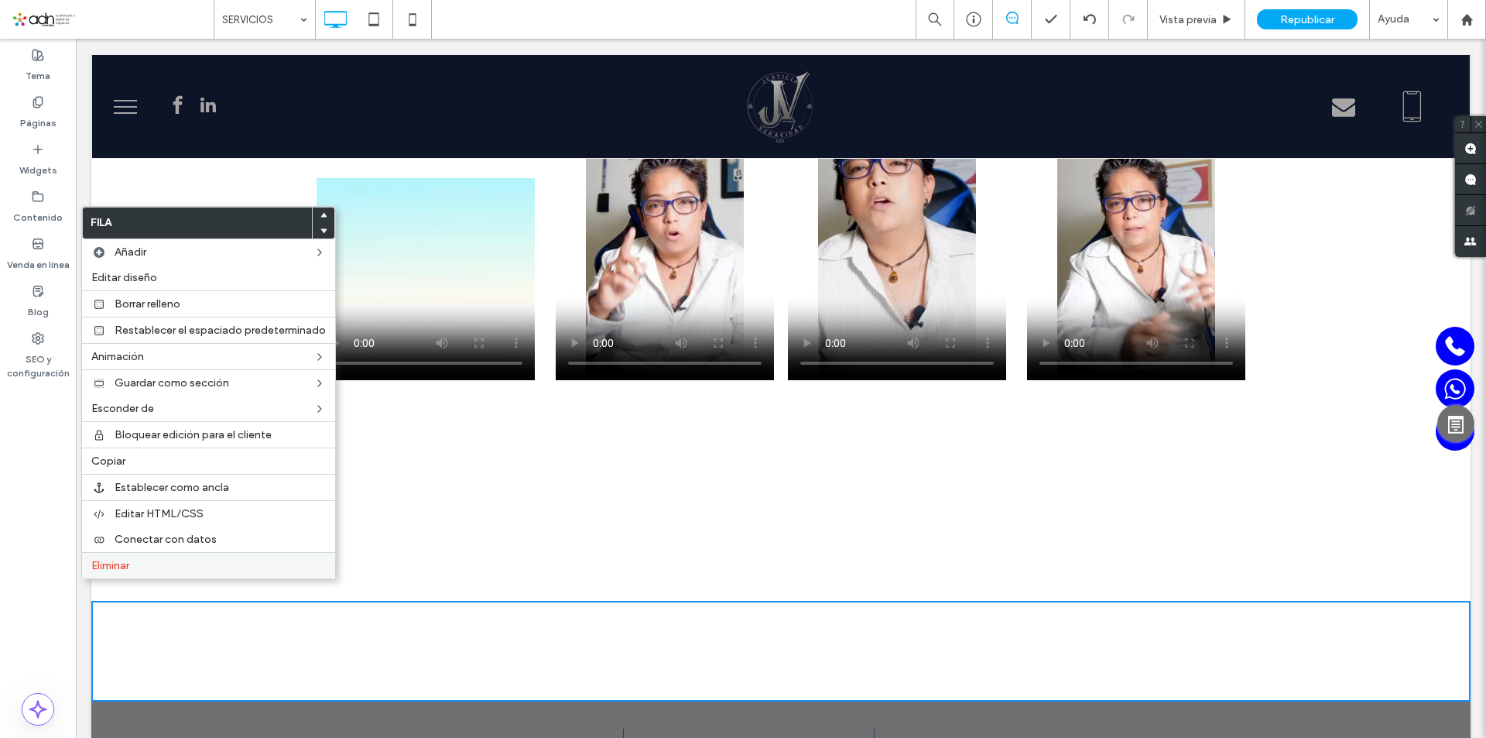
click at [105, 561] on span "Eliminar" at bounding box center [110, 565] width 38 height 13
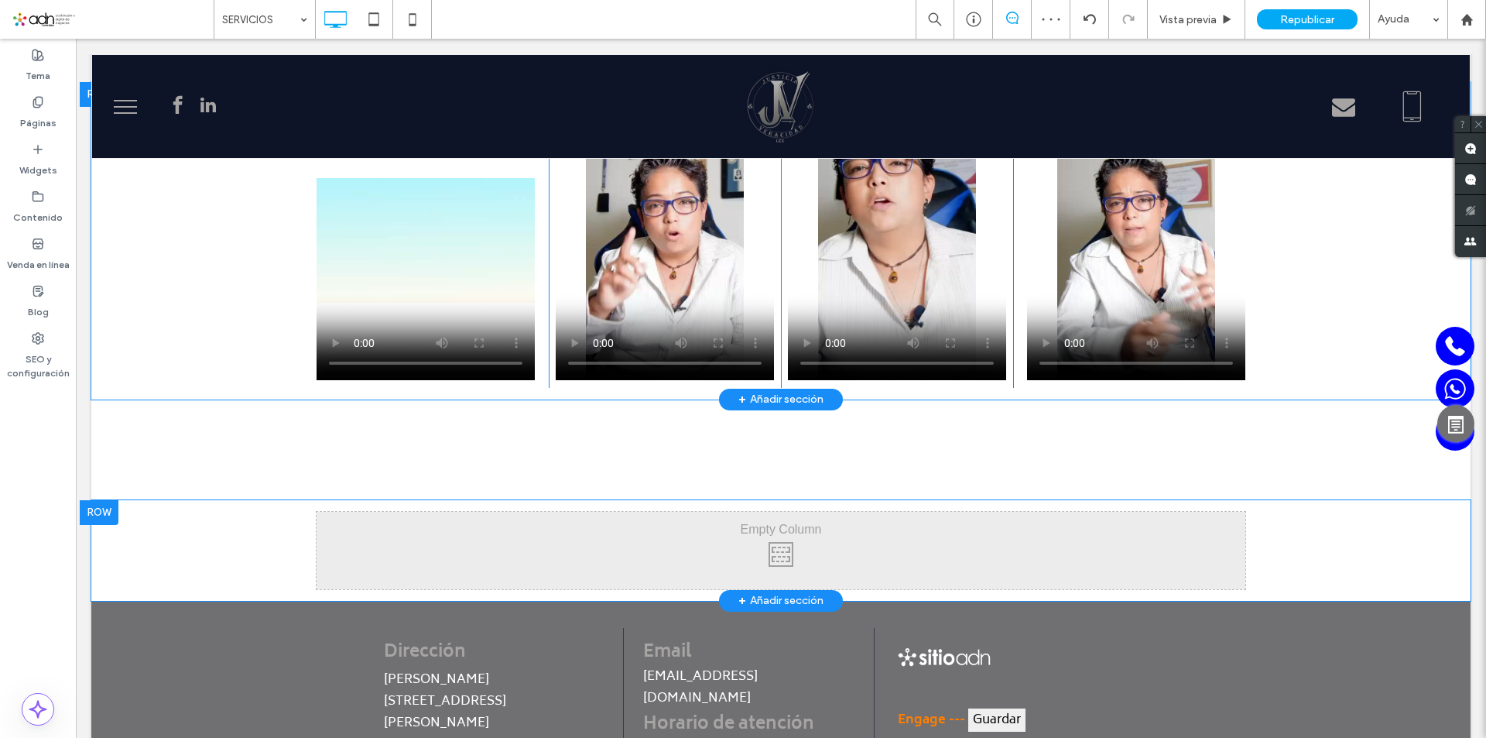
click at [105, 500] on div at bounding box center [99, 512] width 39 height 25
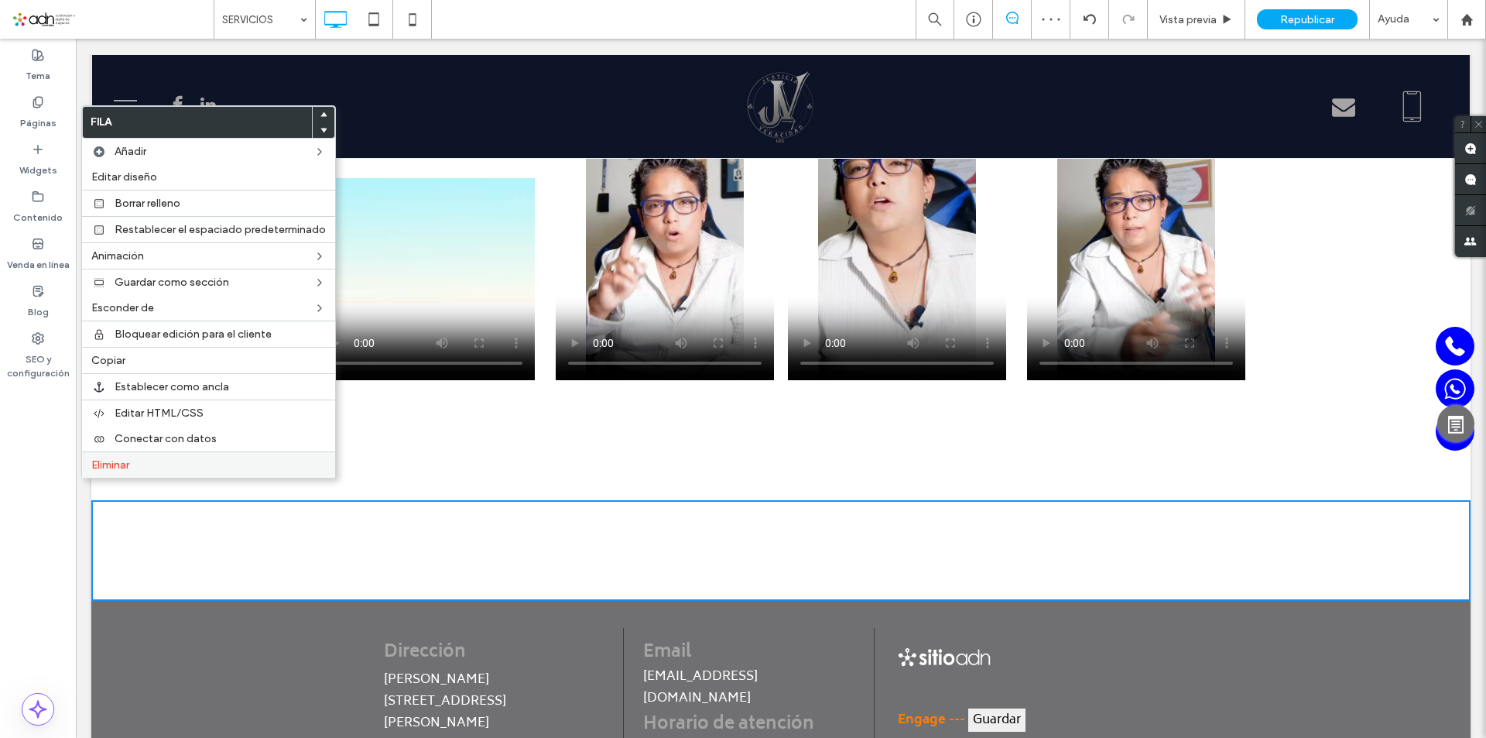
click at [144, 462] on label "Eliminar" at bounding box center [208, 464] width 235 height 13
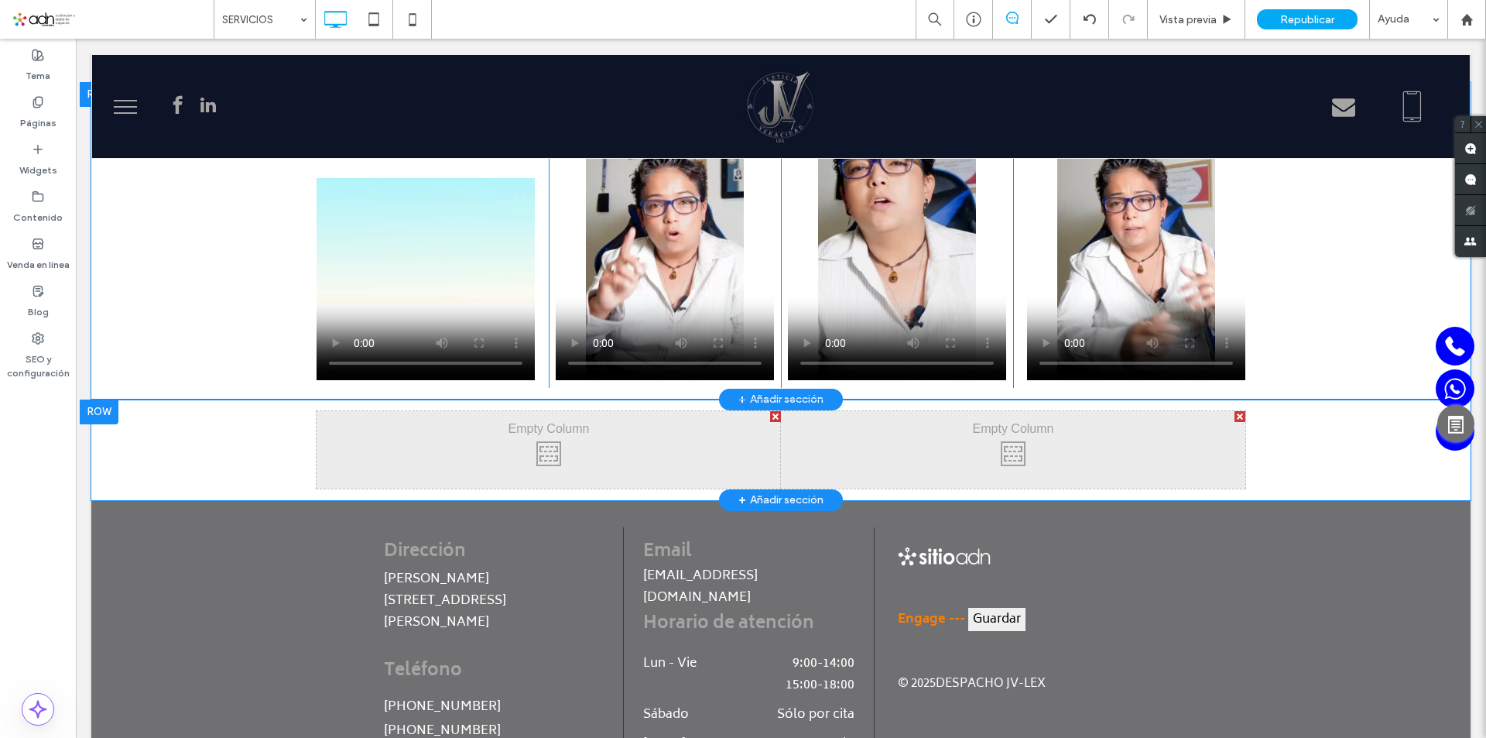
click at [551, 428] on div "Click To Paste Click To Paste" at bounding box center [549, 449] width 464 height 77
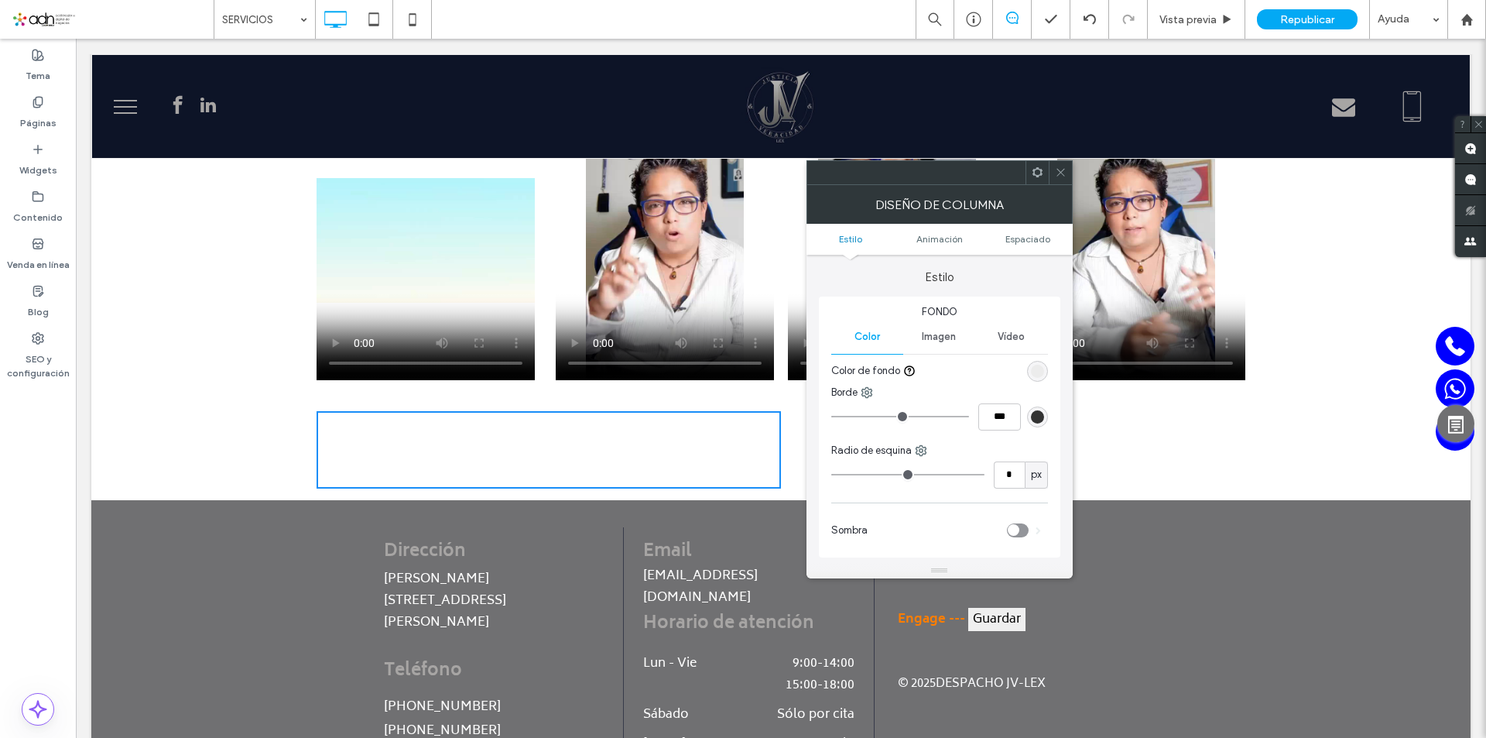
click at [1061, 174] on icon at bounding box center [1061, 172] width 12 height 12
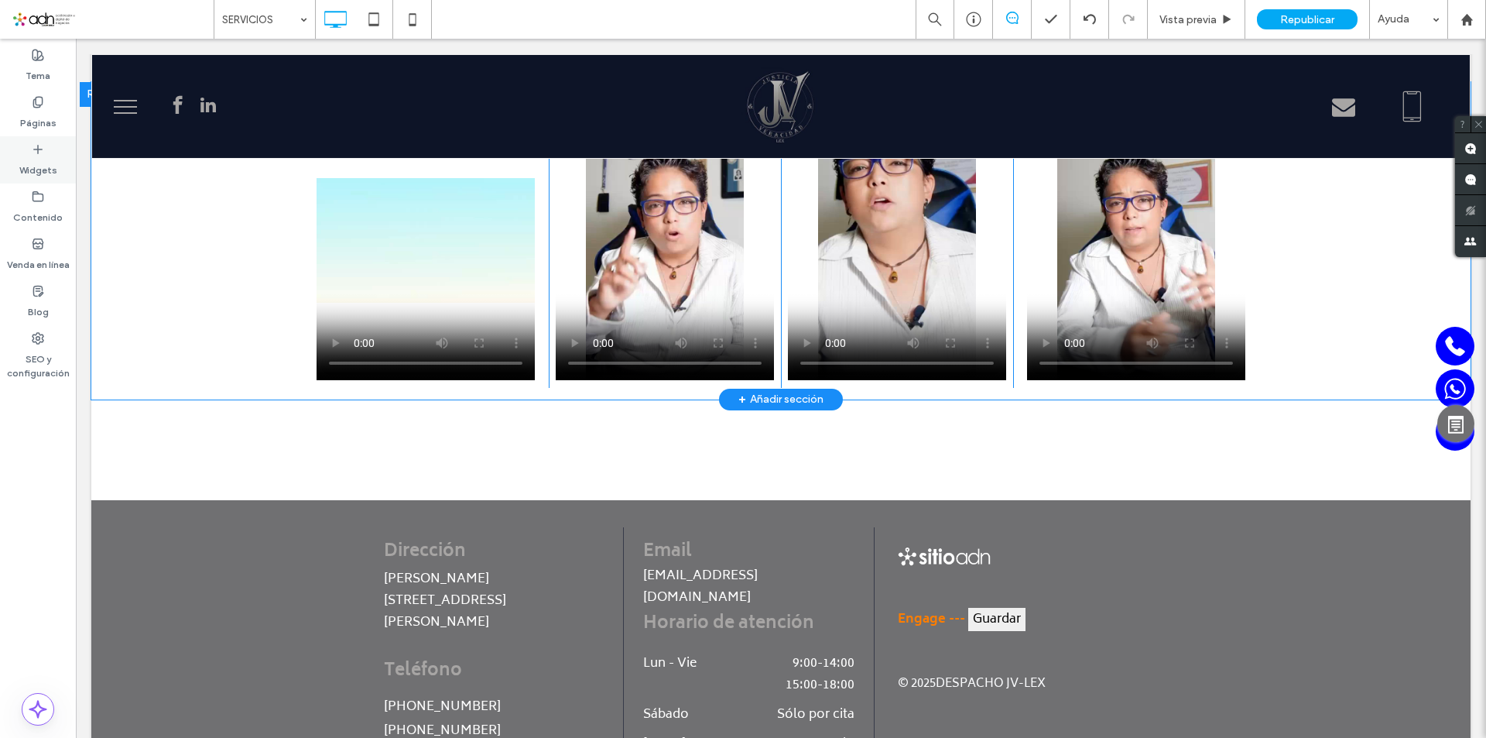
click at [36, 153] on icon at bounding box center [38, 149] width 12 height 12
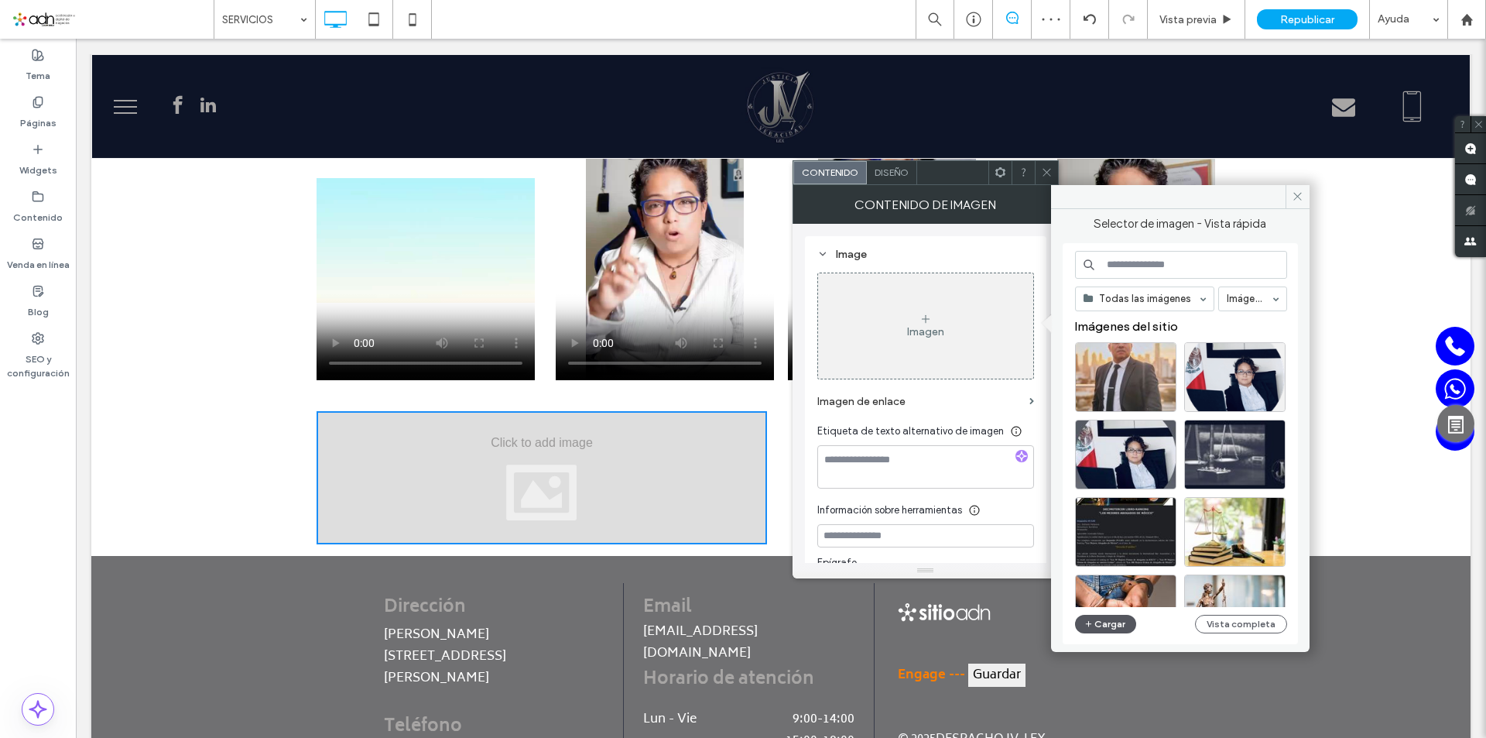
click at [1110, 626] on button "Cargar" at bounding box center [1106, 624] width 62 height 19
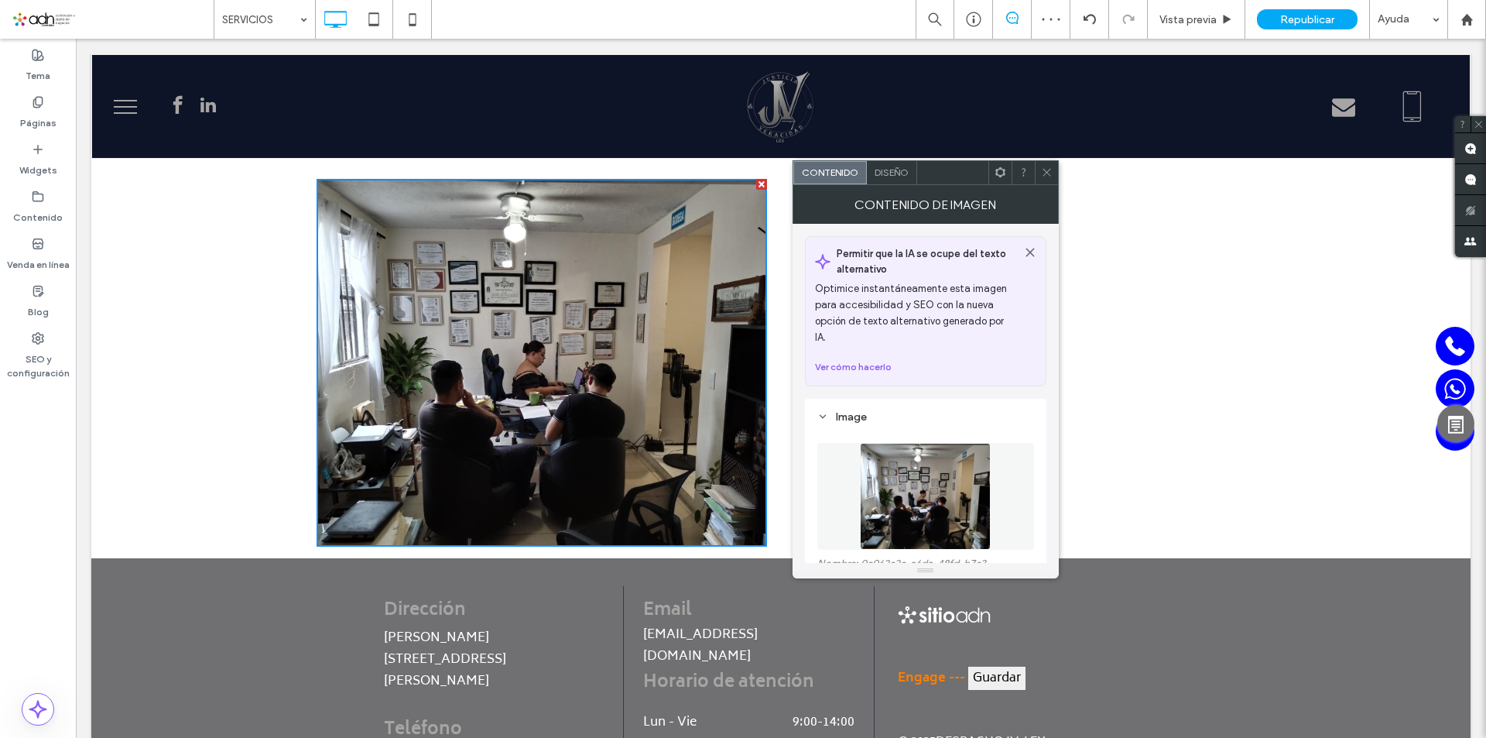
scroll to position [2408, 0]
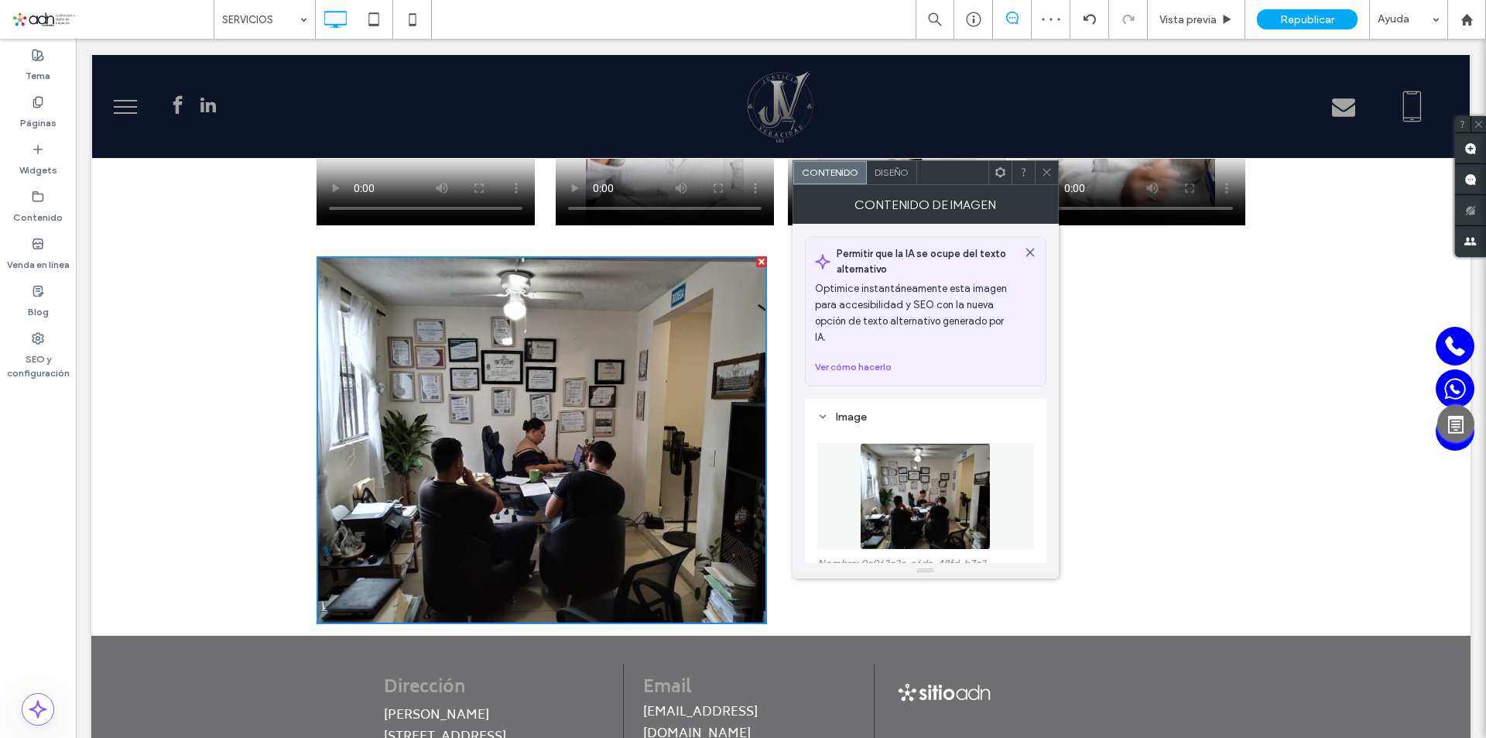
click at [1053, 180] on div at bounding box center [1046, 172] width 23 height 23
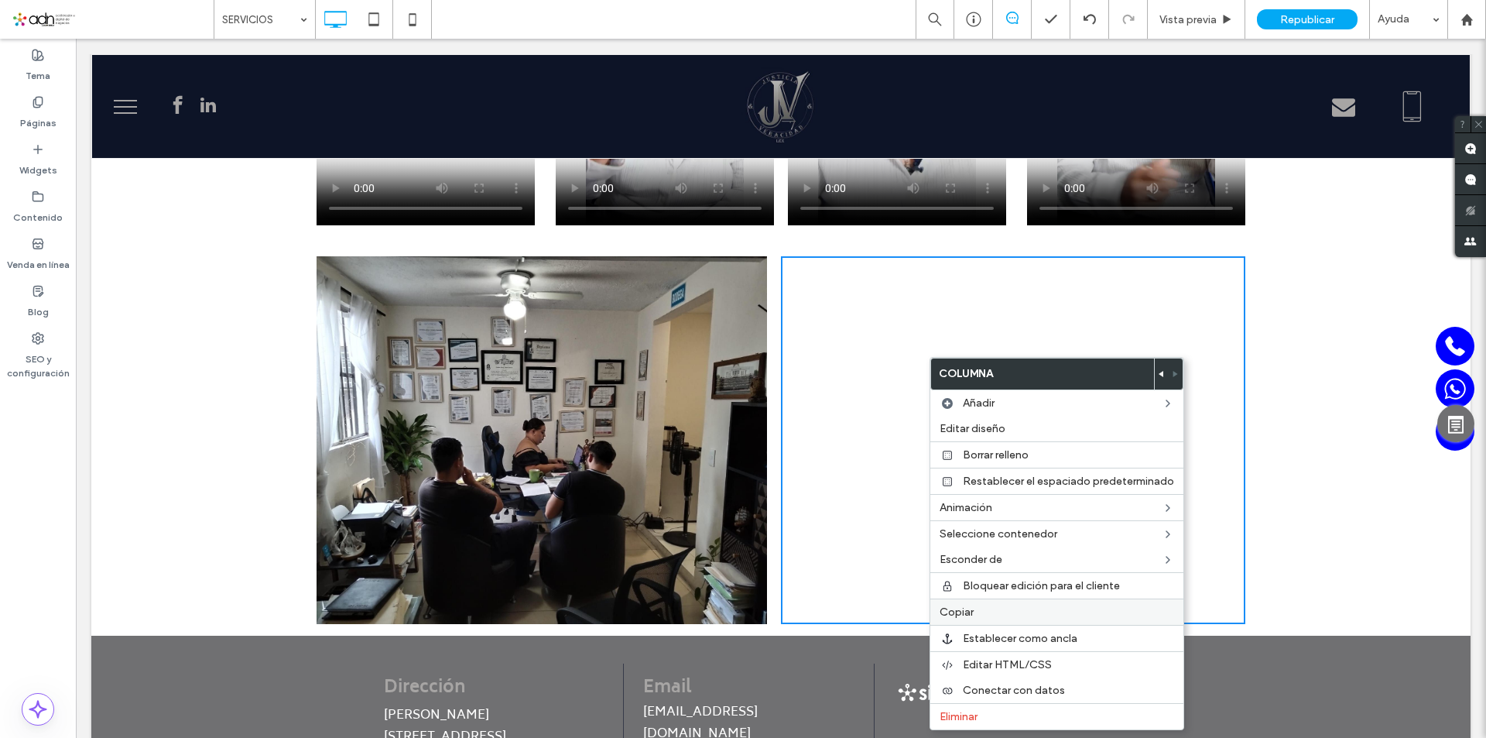
click at [1011, 615] on label "Copiar" at bounding box center [1057, 611] width 235 height 13
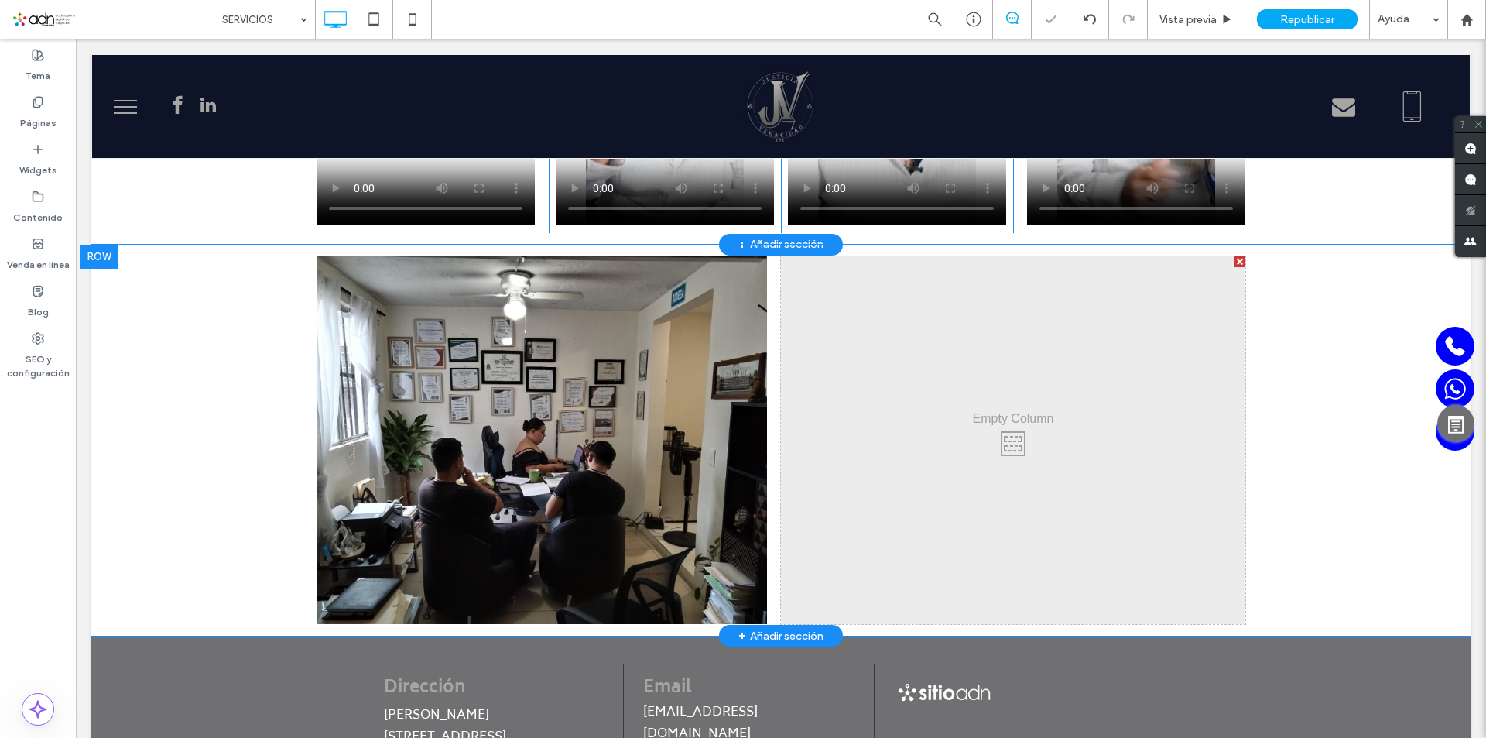
click at [1276, 298] on div "Click To Paste Click To Paste Click To Paste Click To Paste Fila + Añadir secci…" at bounding box center [780, 440] width 1379 height 391
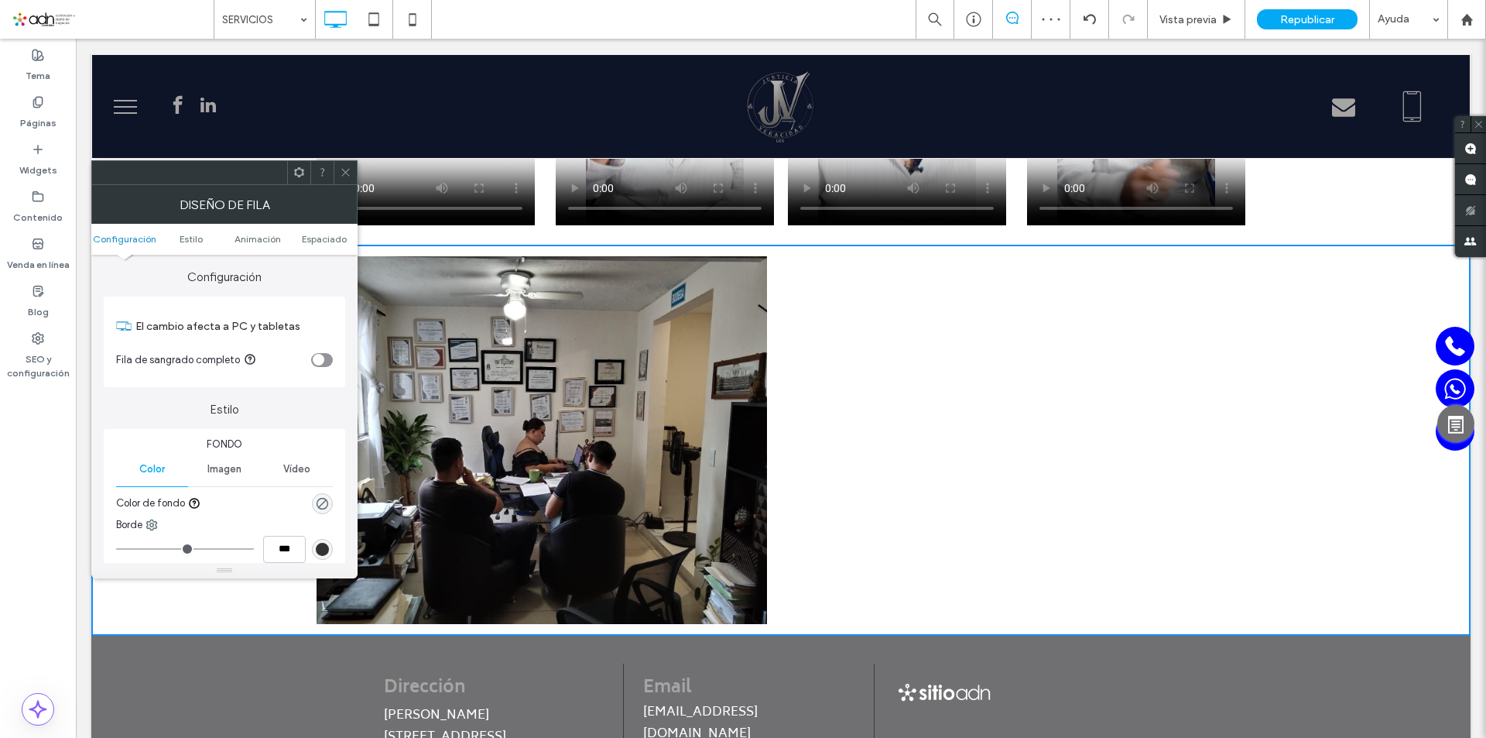
click at [345, 170] on icon at bounding box center [346, 172] width 12 height 12
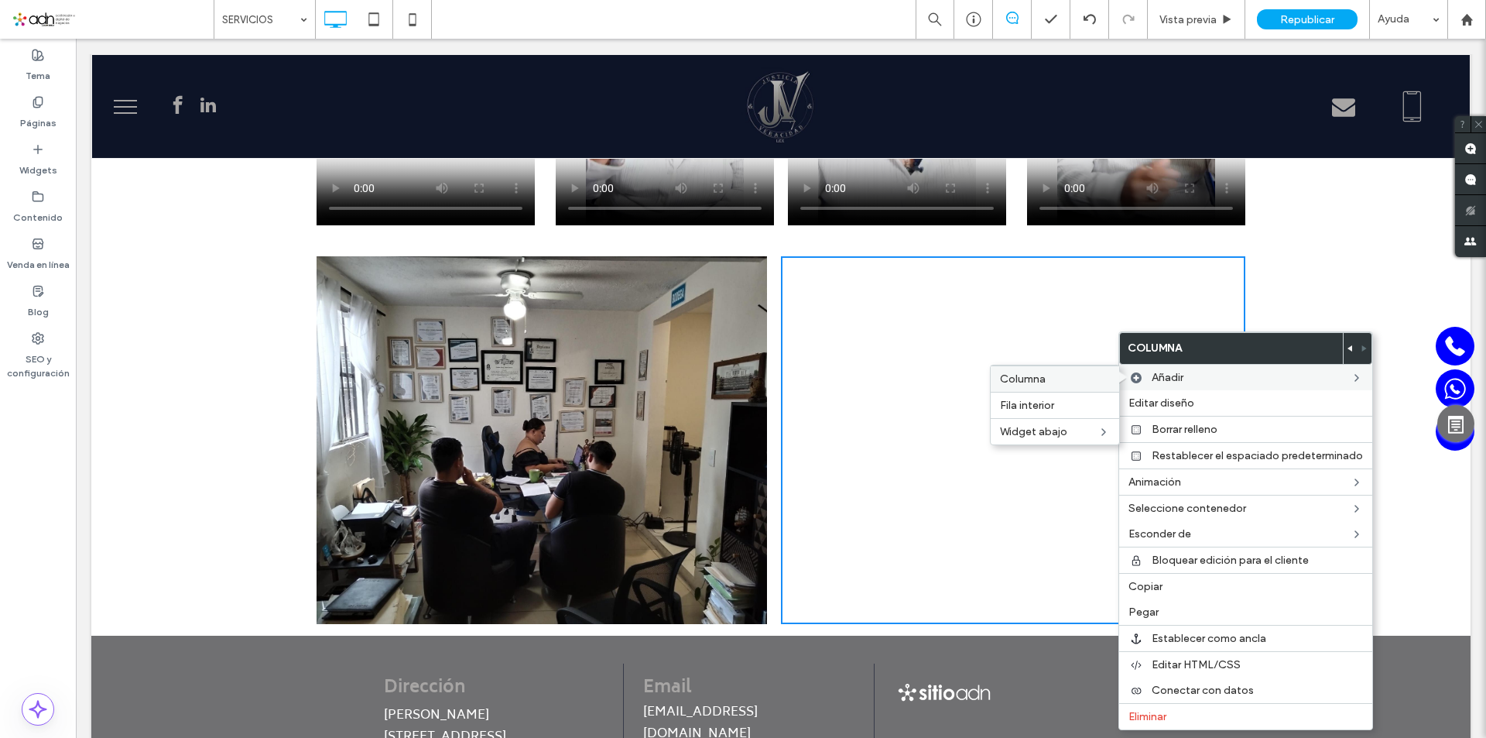
click at [1023, 368] on div "Columna" at bounding box center [1055, 378] width 129 height 26
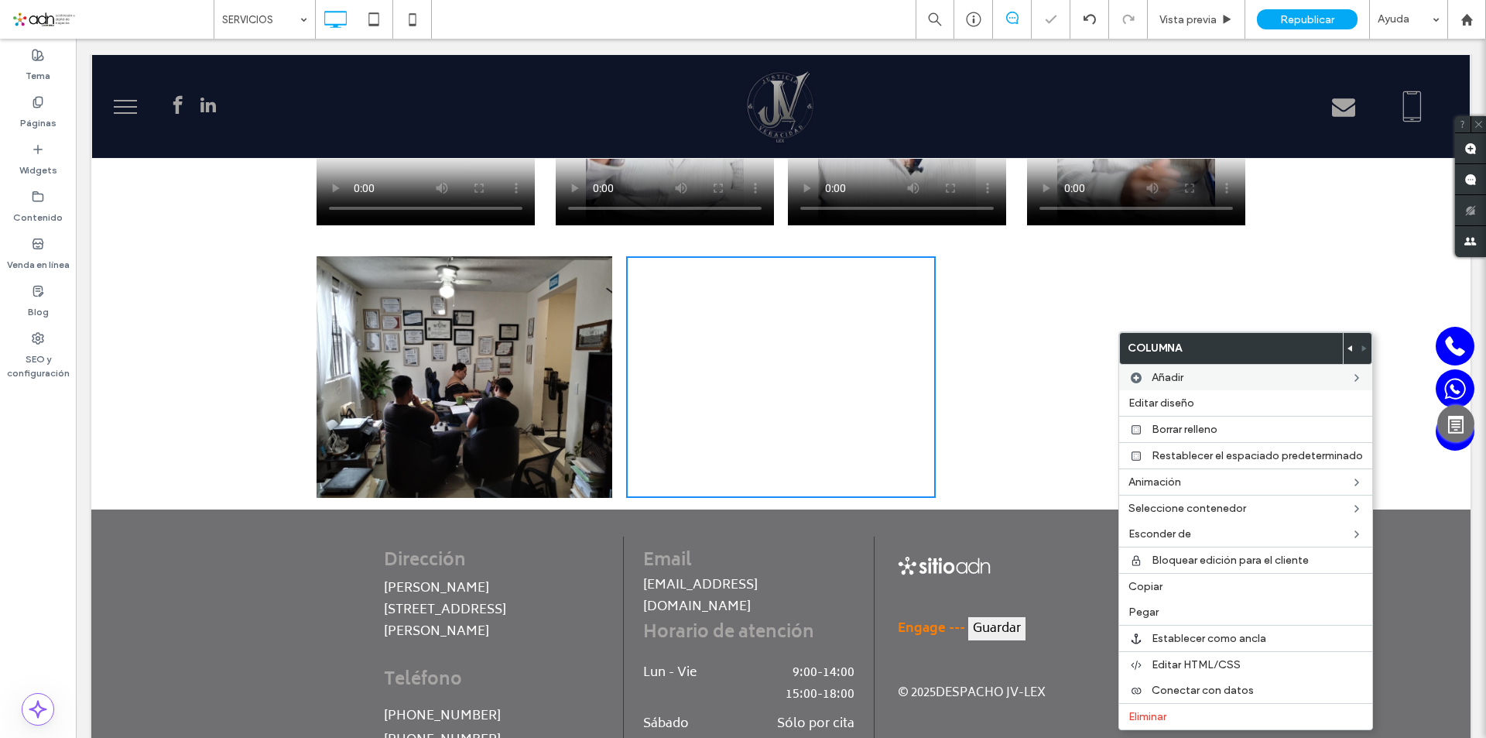
click at [995, 359] on div "Click To Paste Click To Paste" at bounding box center [1091, 377] width 310 height 242
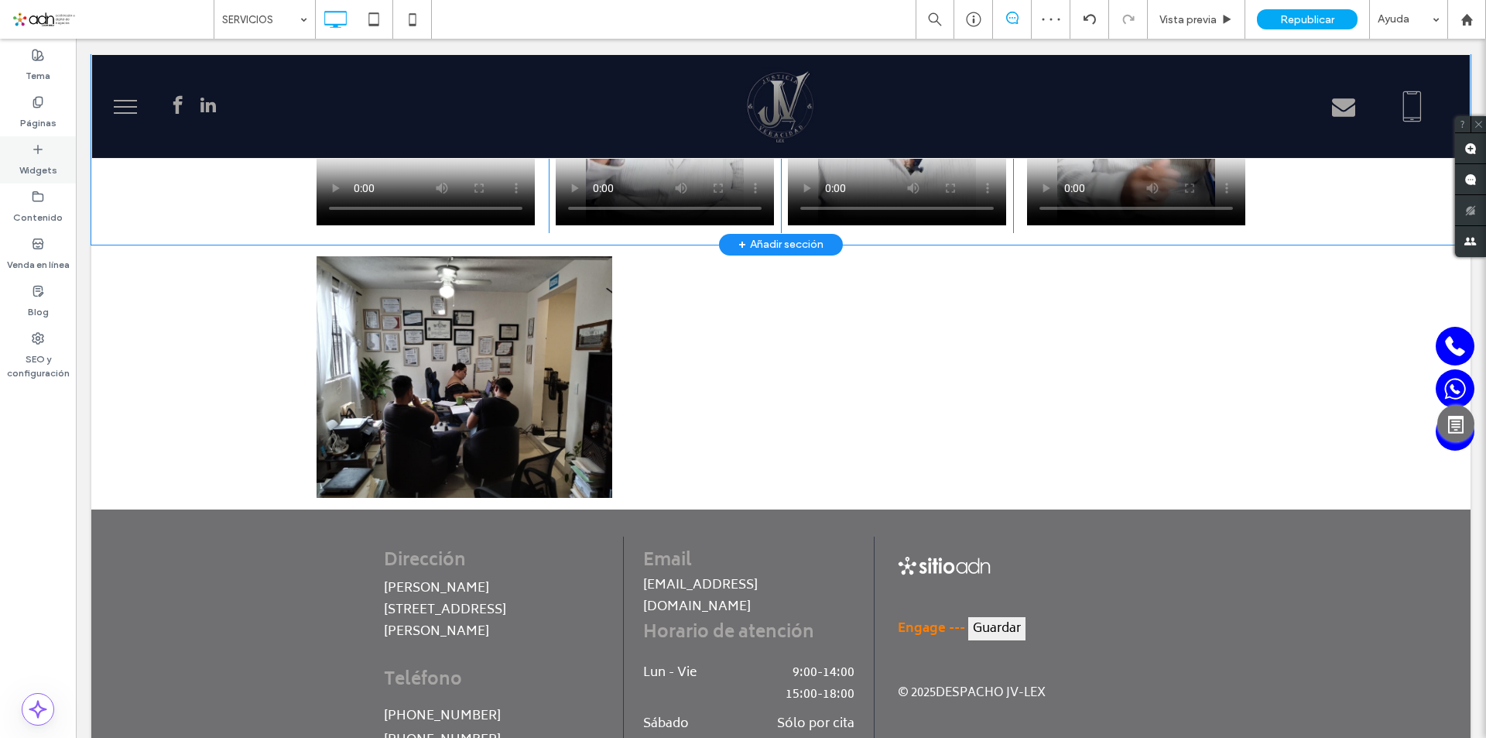
click at [33, 159] on label "Widgets" at bounding box center [38, 167] width 38 height 22
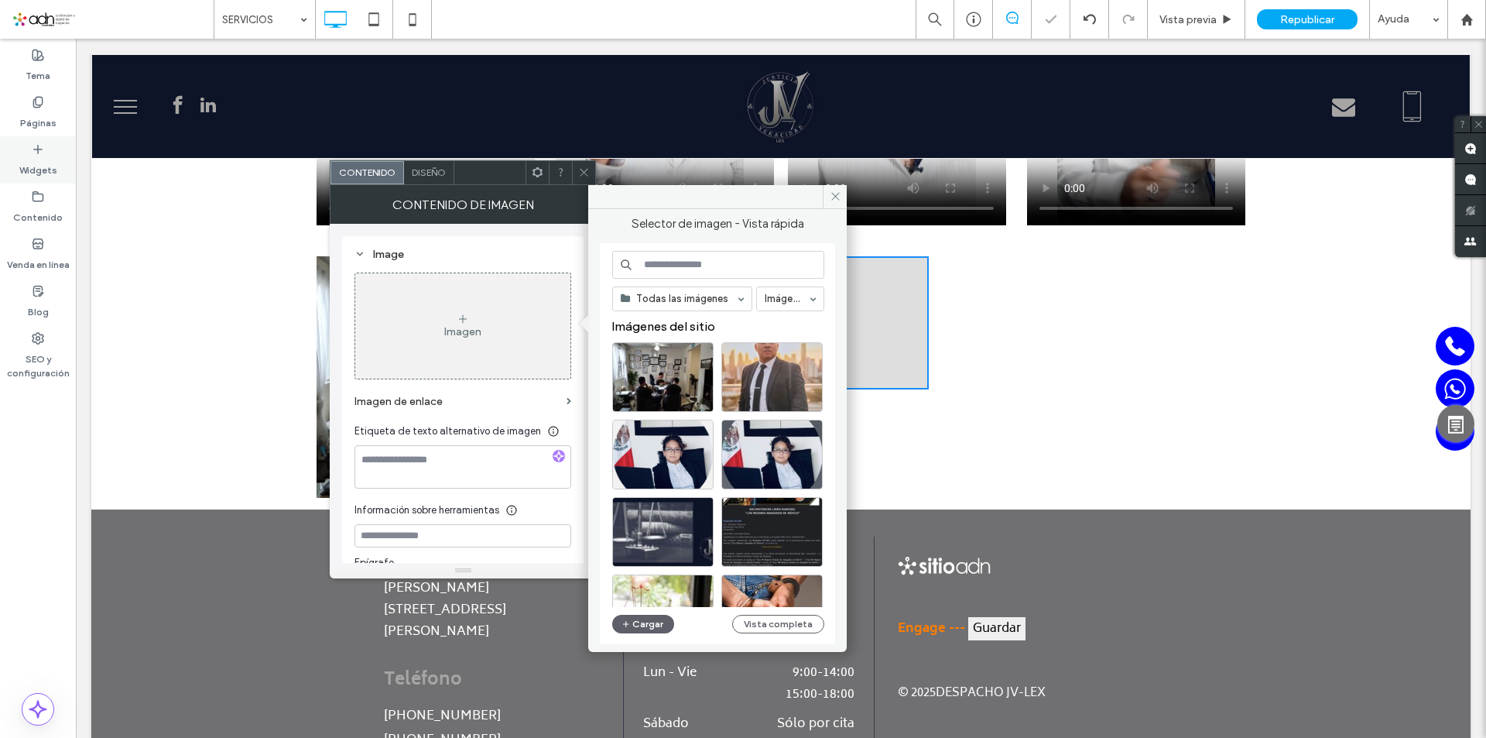
click at [36, 153] on icon at bounding box center [38, 149] width 12 height 12
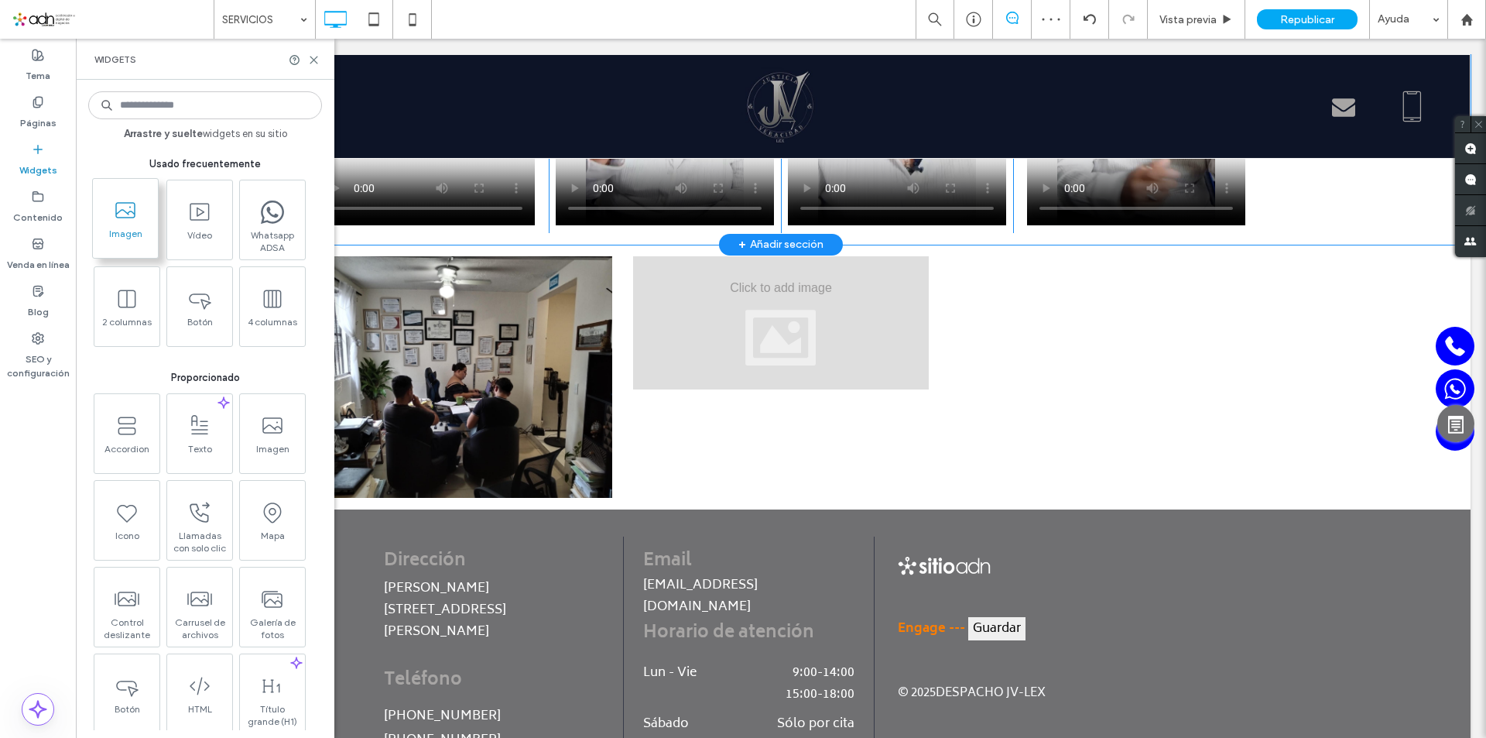
click at [132, 226] on span at bounding box center [125, 210] width 65 height 35
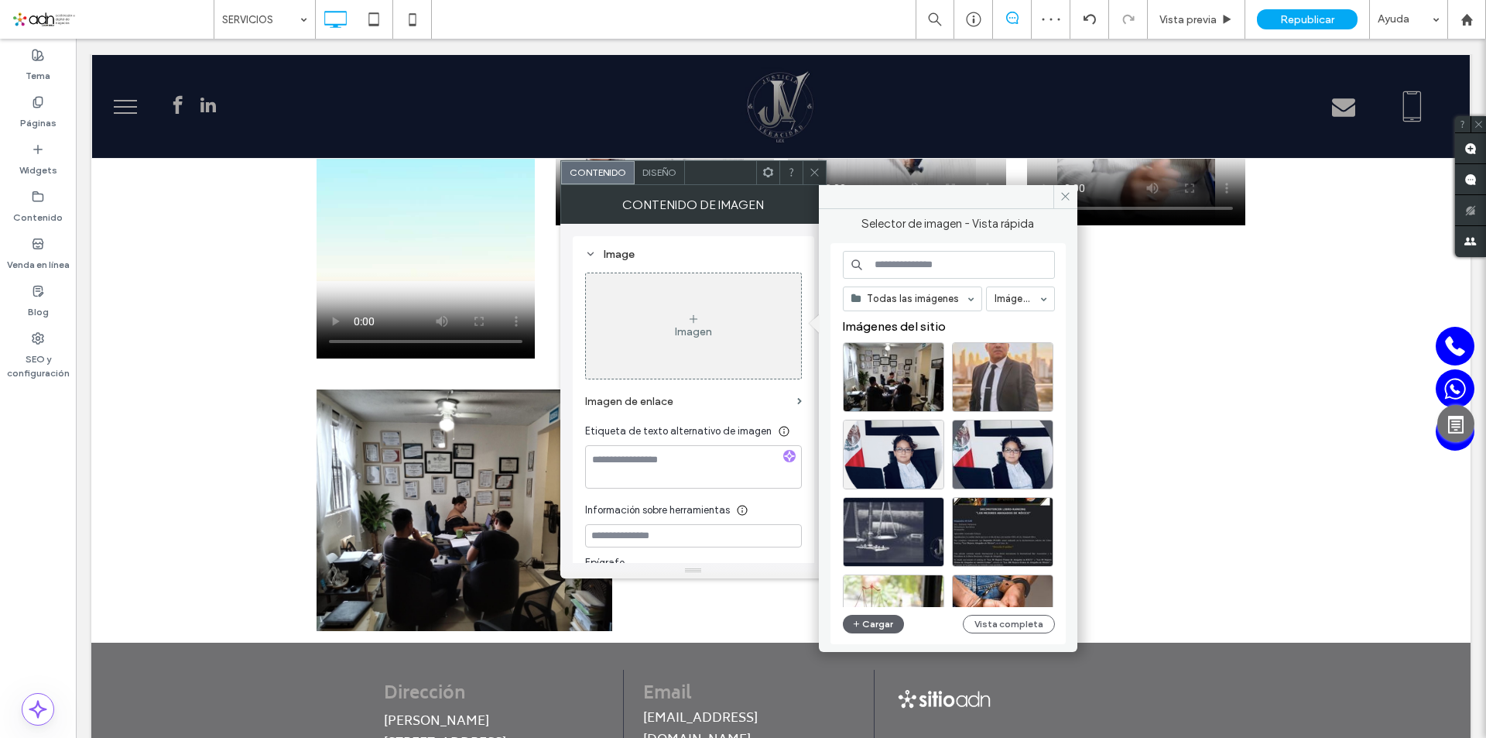
scroll to position [2541, 0]
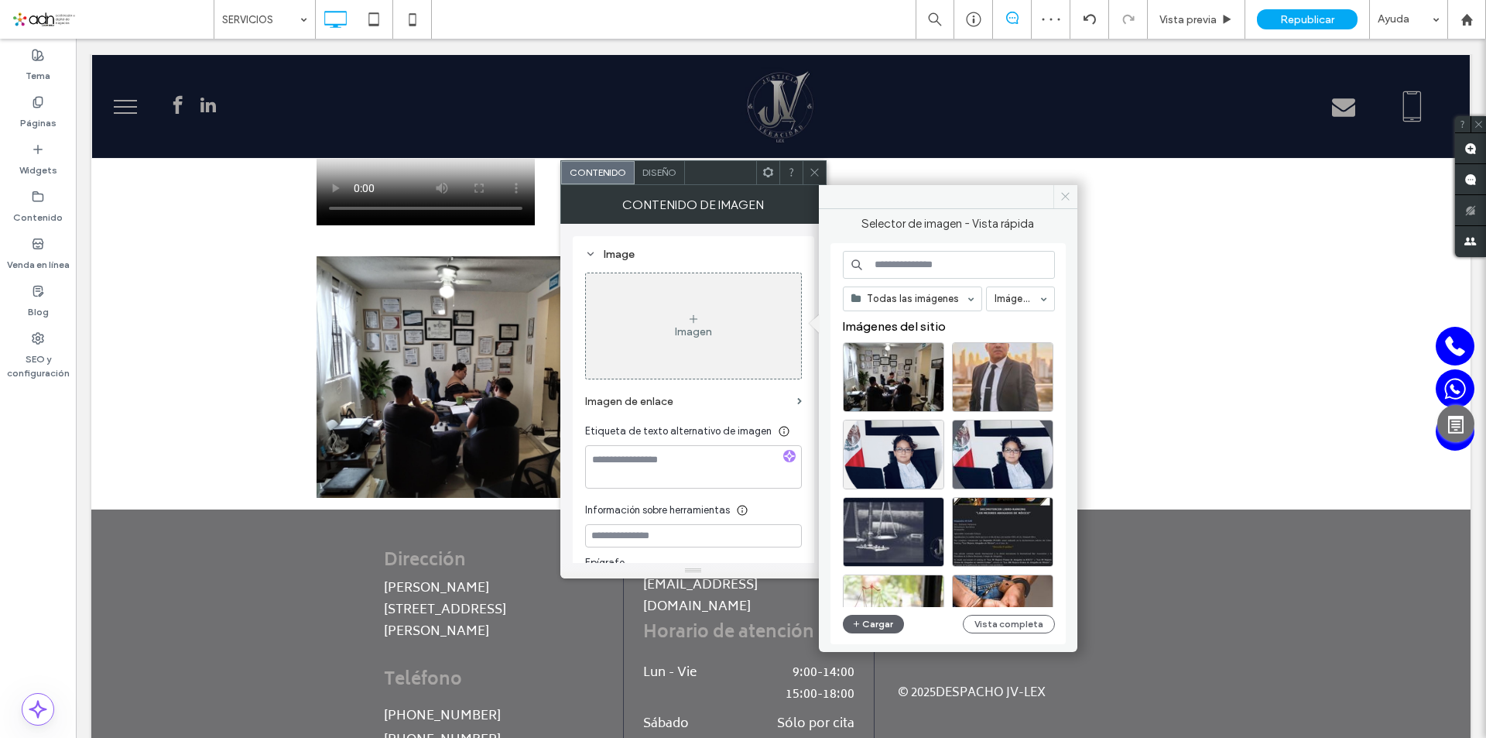
click at [1059, 194] on span at bounding box center [1066, 196] width 24 height 23
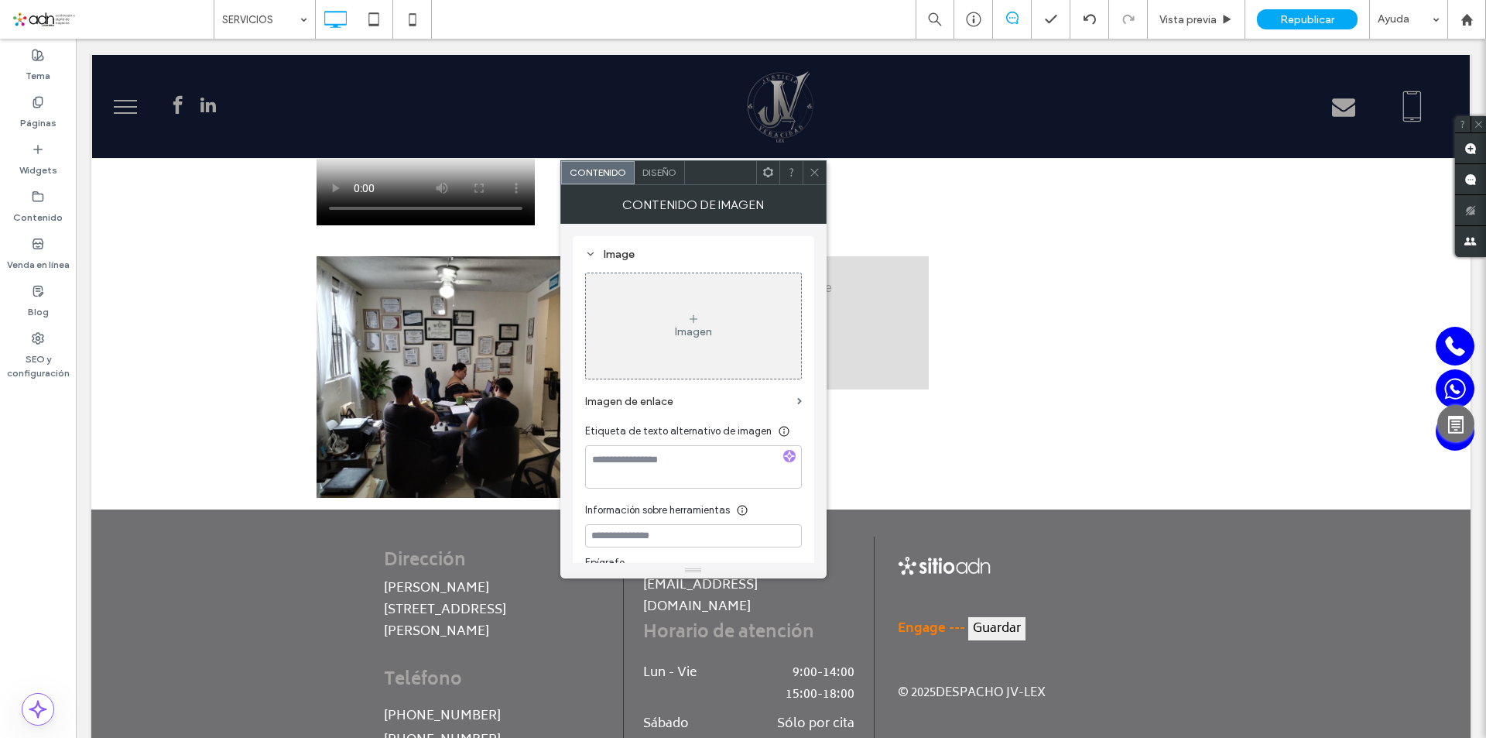
click at [814, 173] on use at bounding box center [815, 173] width 8 height 8
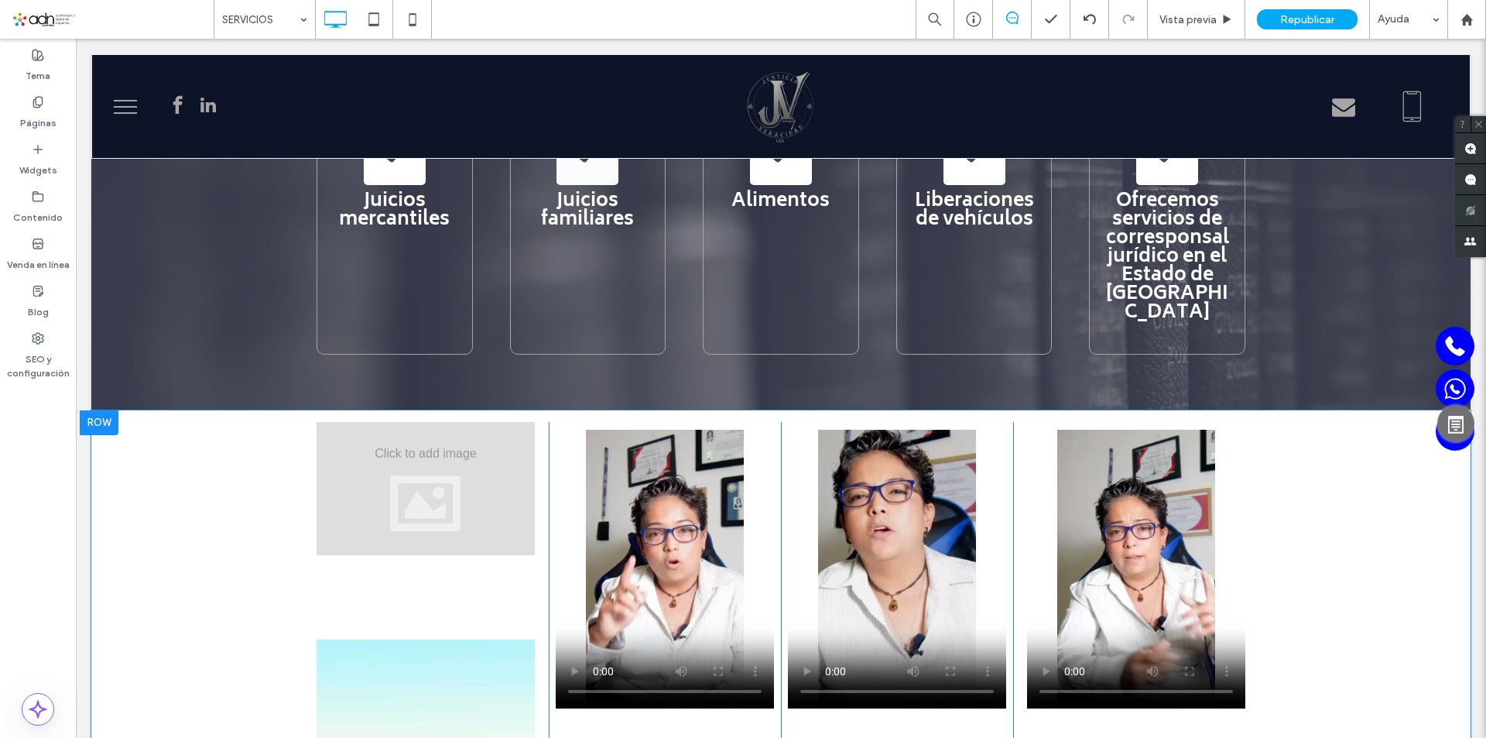
scroll to position [1922, 0]
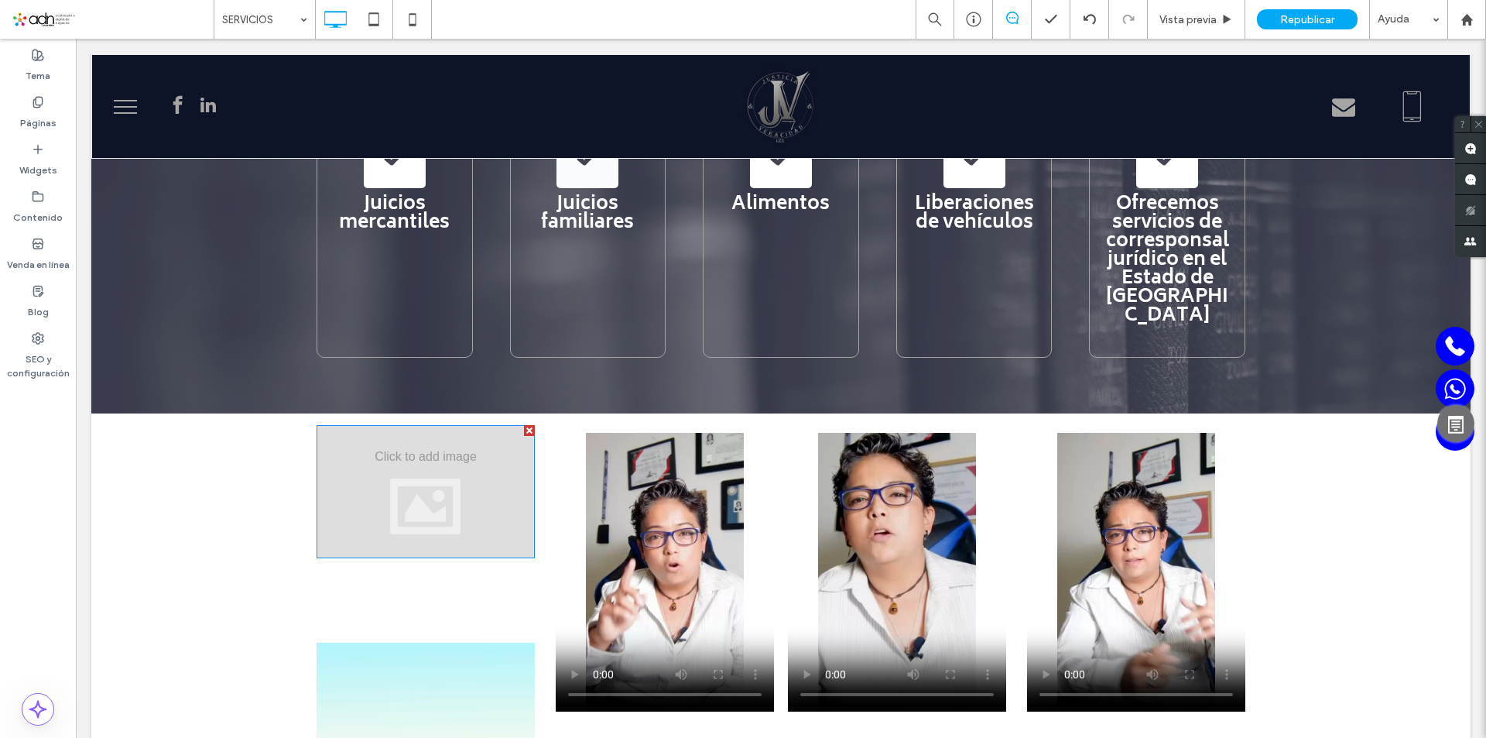
drag, startPoint x: 518, startPoint y: 408, endPoint x: 526, endPoint y: 452, distance: 44.9
click at [524, 425] on div at bounding box center [529, 430] width 11 height 11
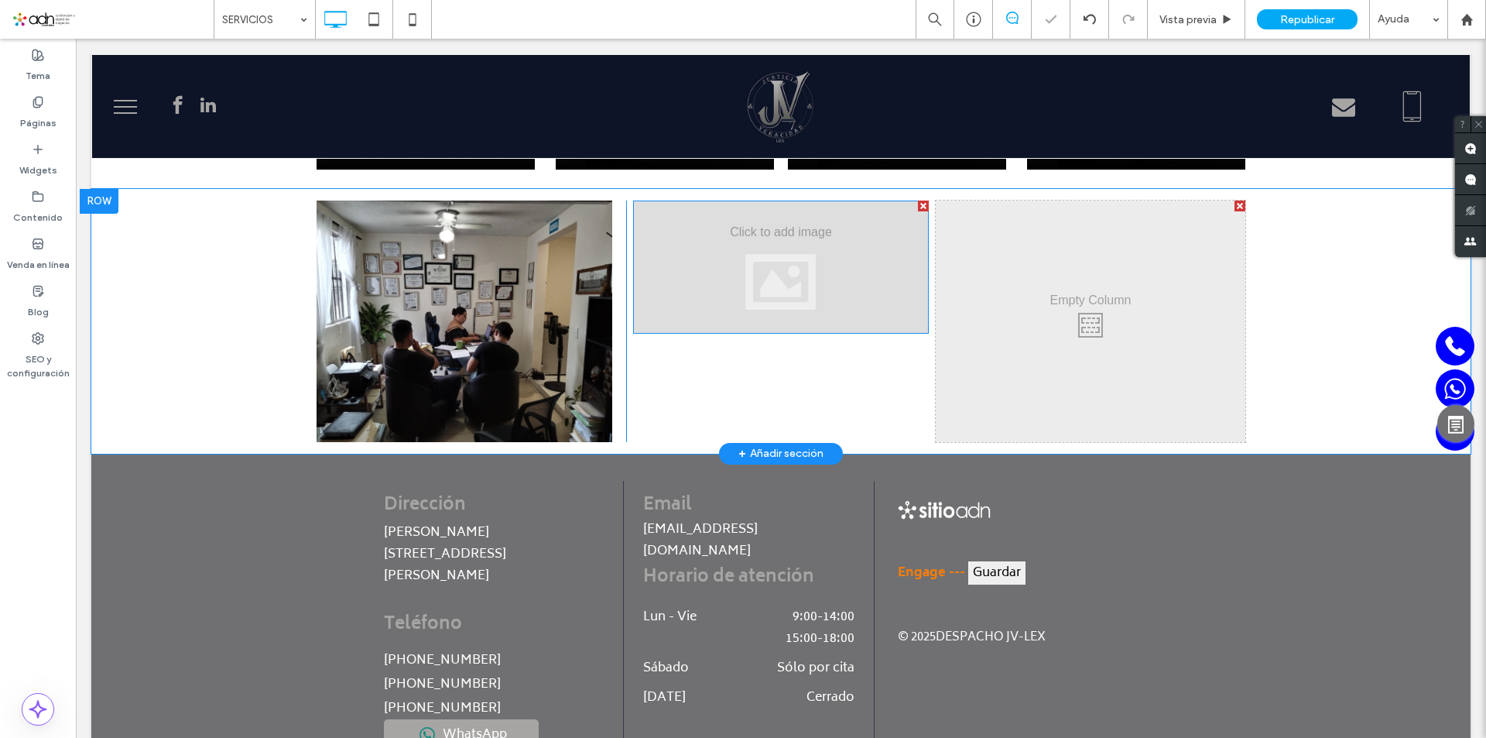
scroll to position [2387, 0]
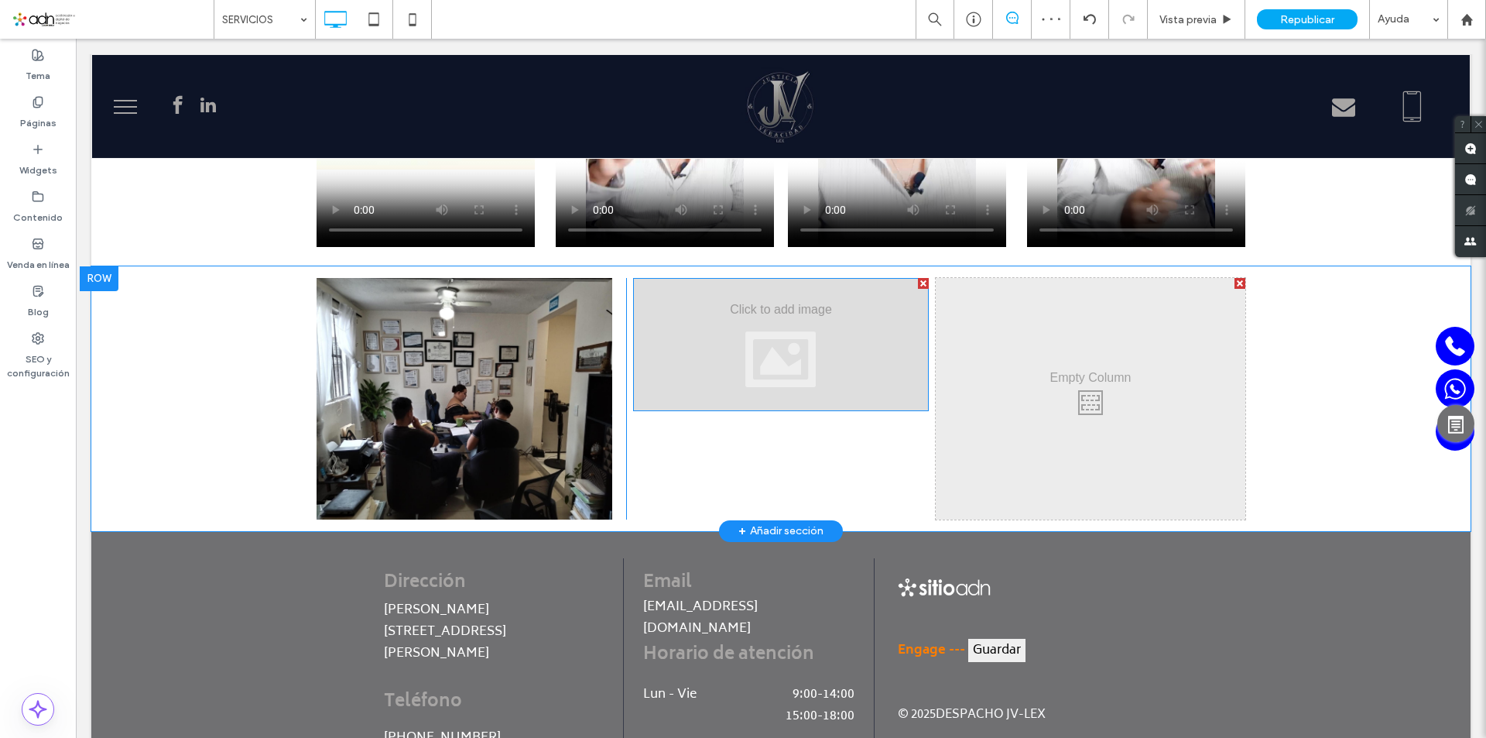
click at [769, 325] on div at bounding box center [781, 344] width 296 height 133
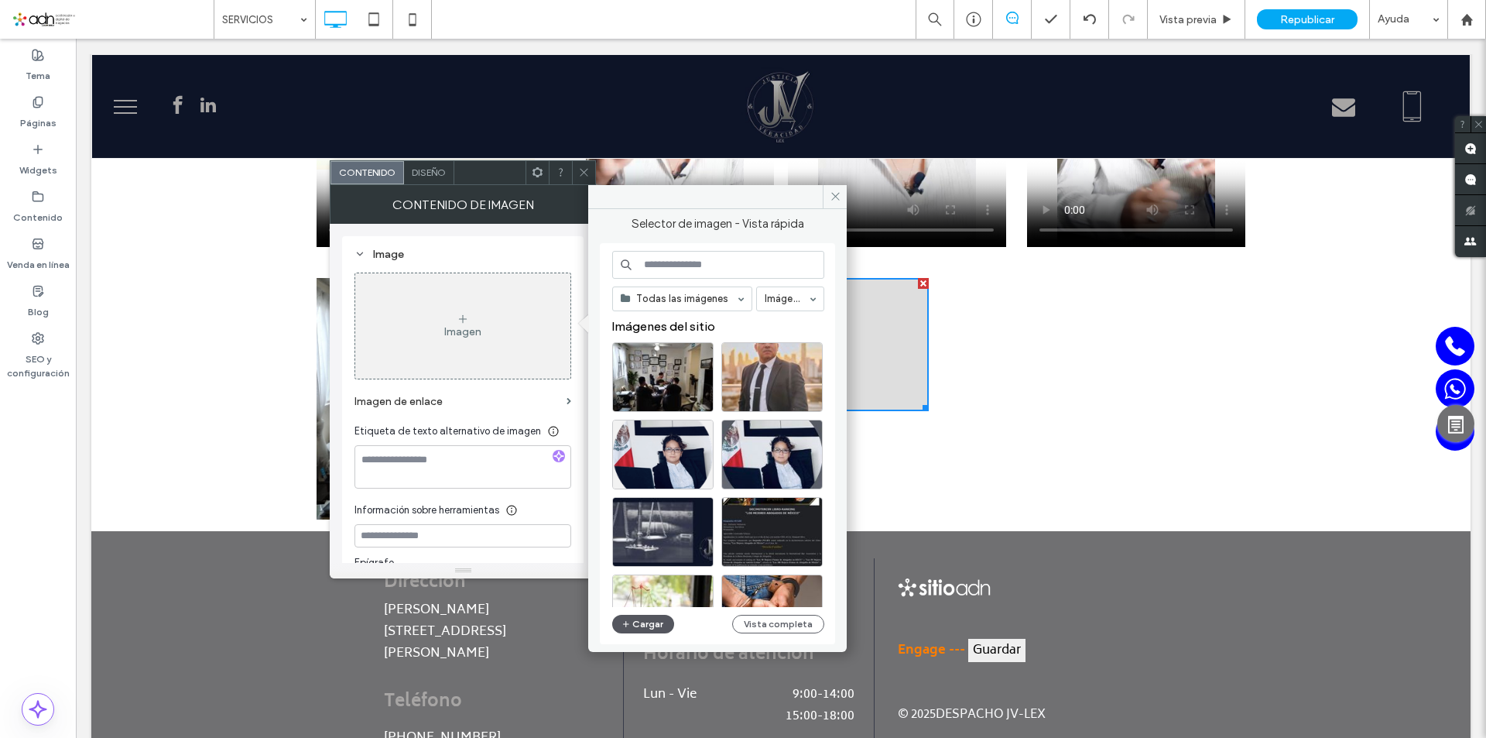
click at [639, 622] on button "Cargar" at bounding box center [643, 624] width 62 height 19
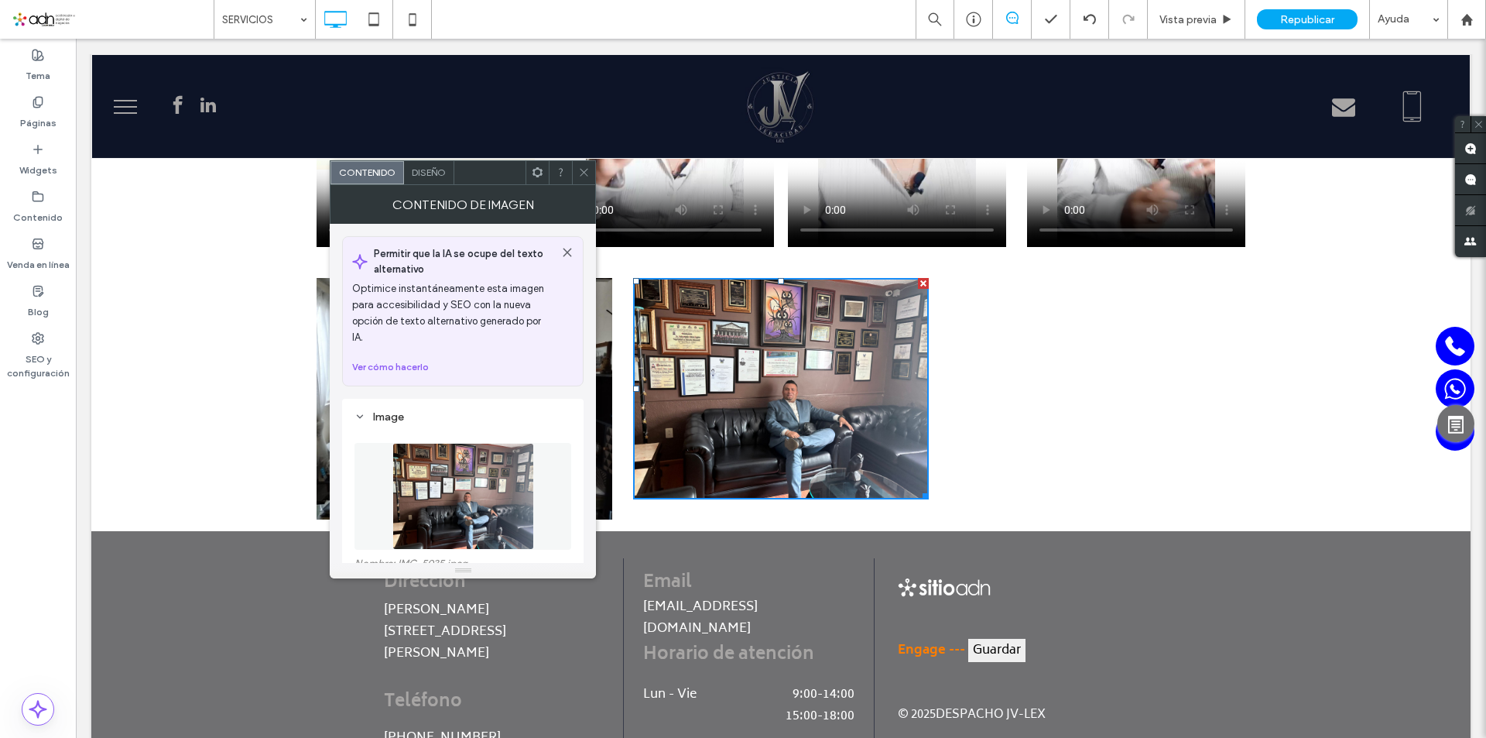
click at [581, 181] on span at bounding box center [584, 172] width 12 height 23
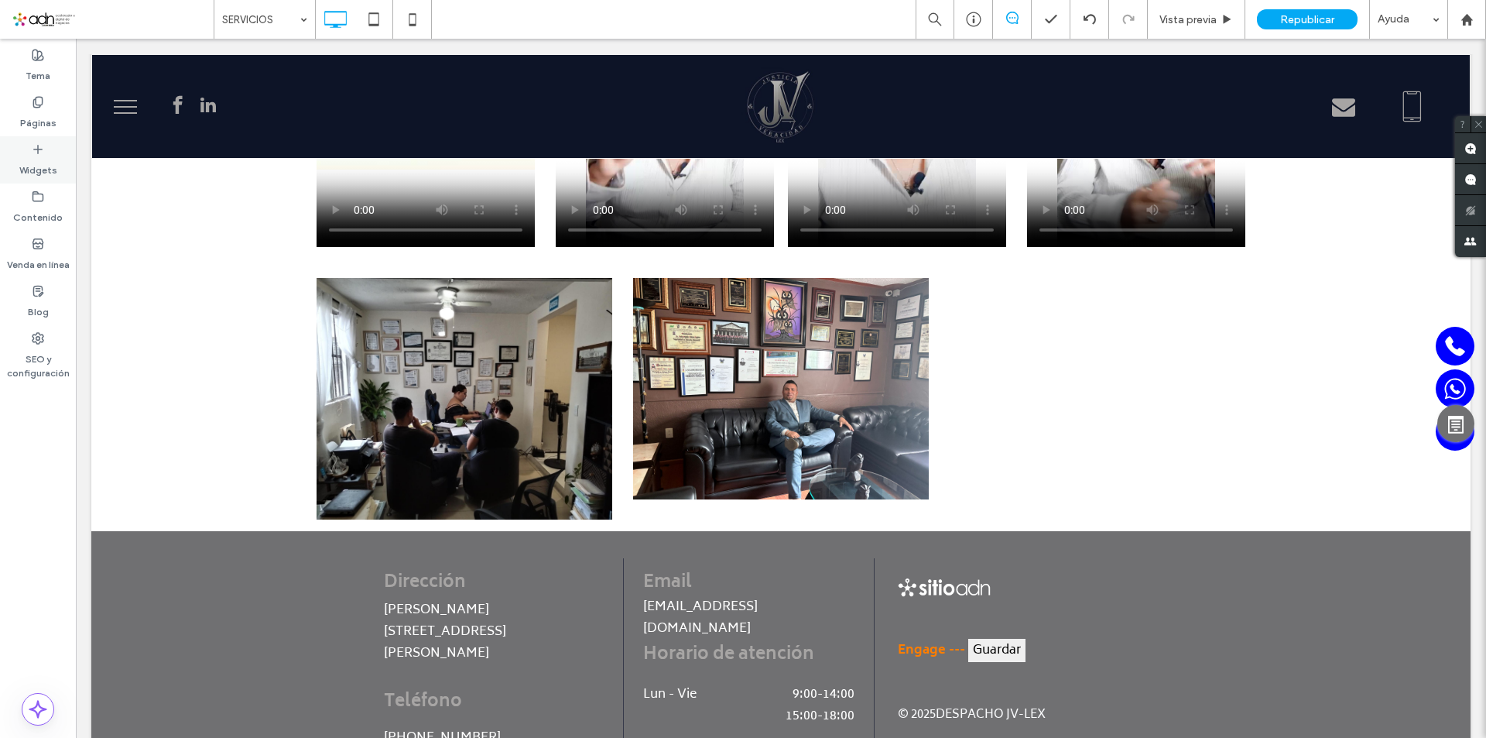
click at [39, 146] on icon at bounding box center [38, 149] width 12 height 12
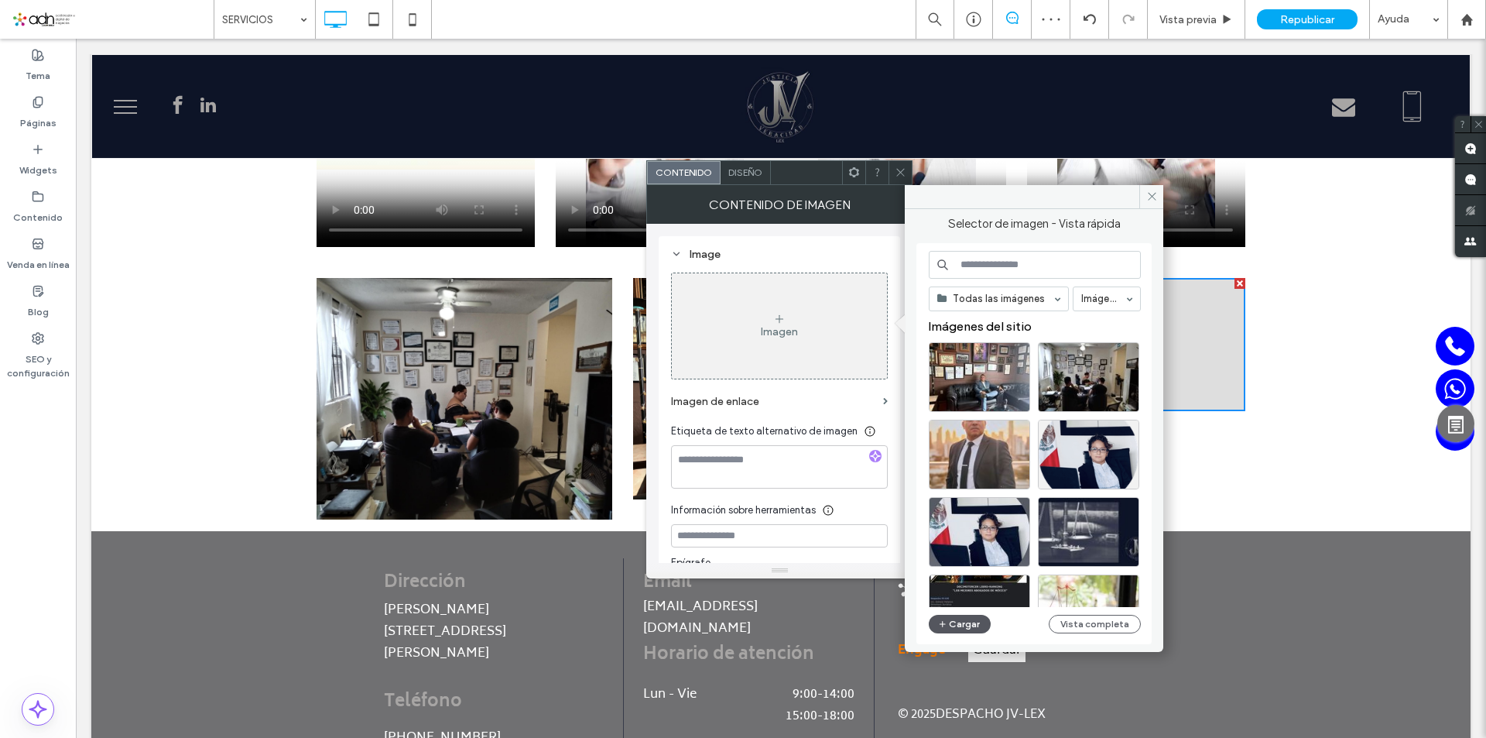
click at [963, 622] on button "Cargar" at bounding box center [960, 624] width 62 height 19
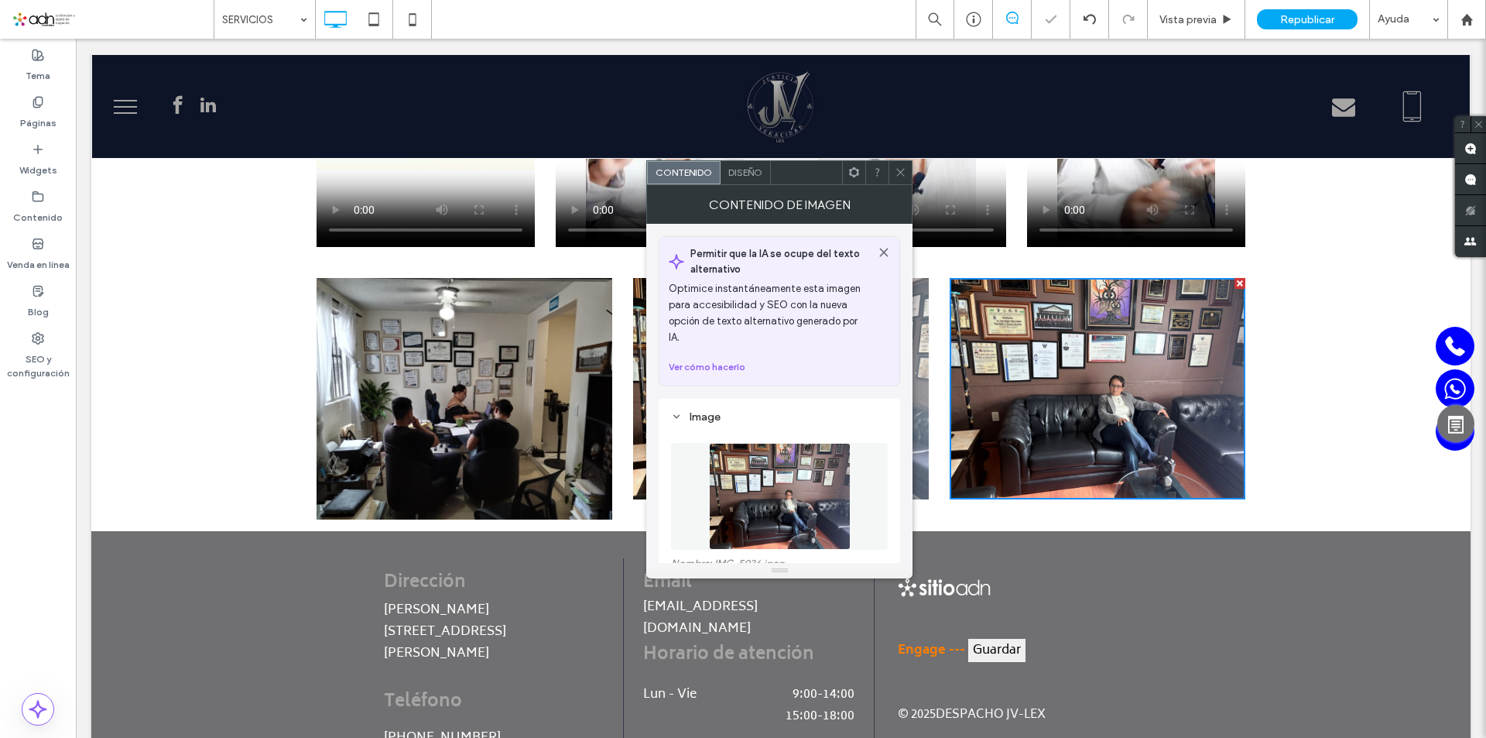
click at [903, 175] on icon at bounding box center [901, 172] width 12 height 12
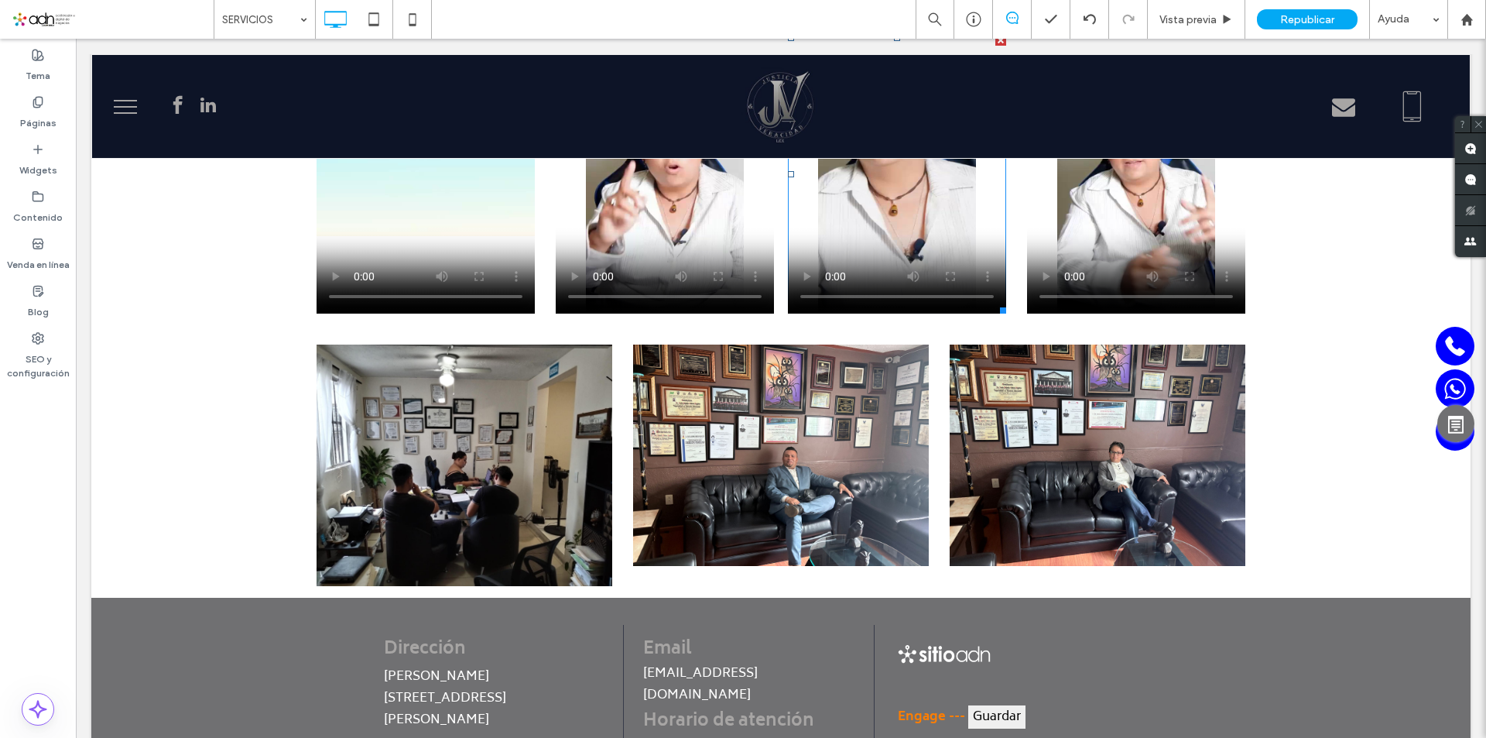
scroll to position [2154, 0]
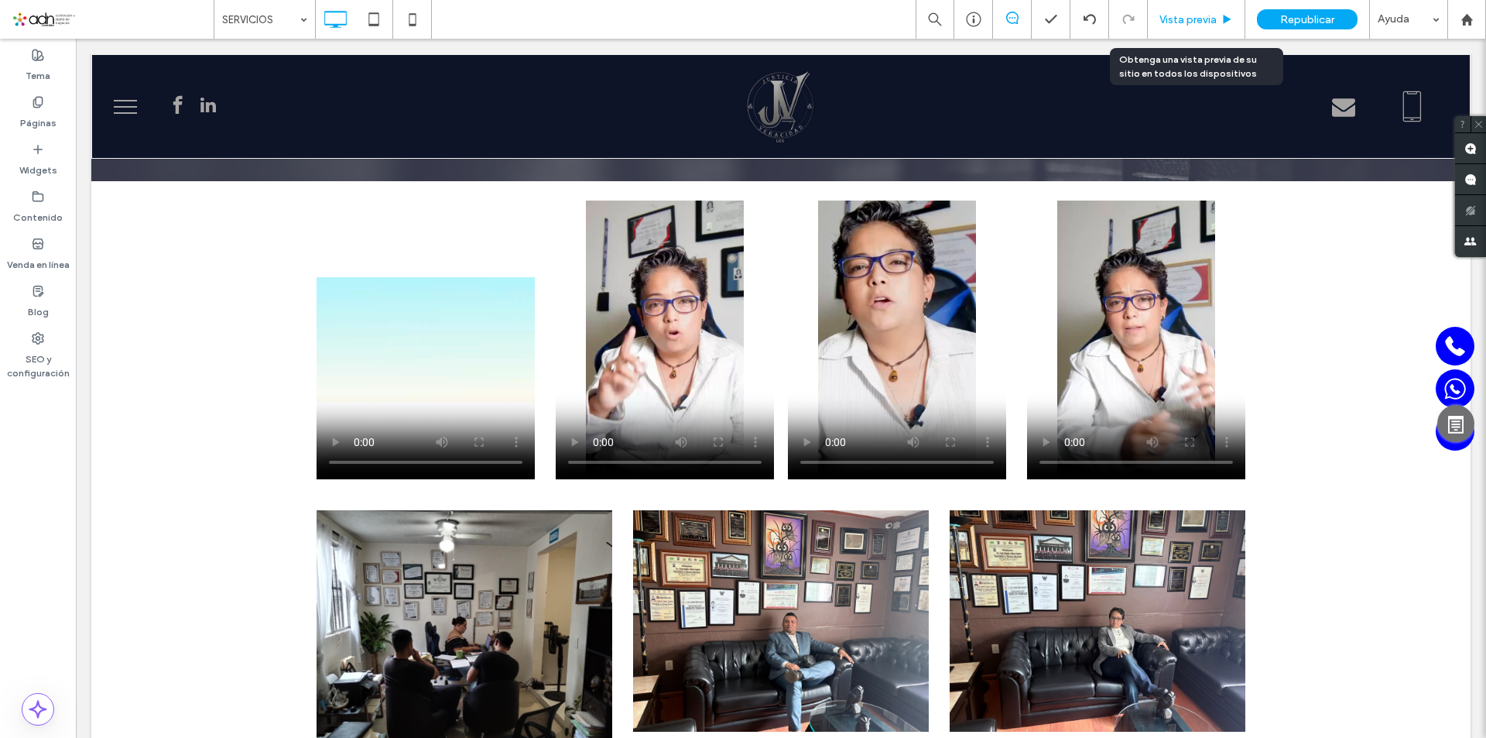
click at [1191, 20] on span "Vista previa" at bounding box center [1188, 19] width 57 height 13
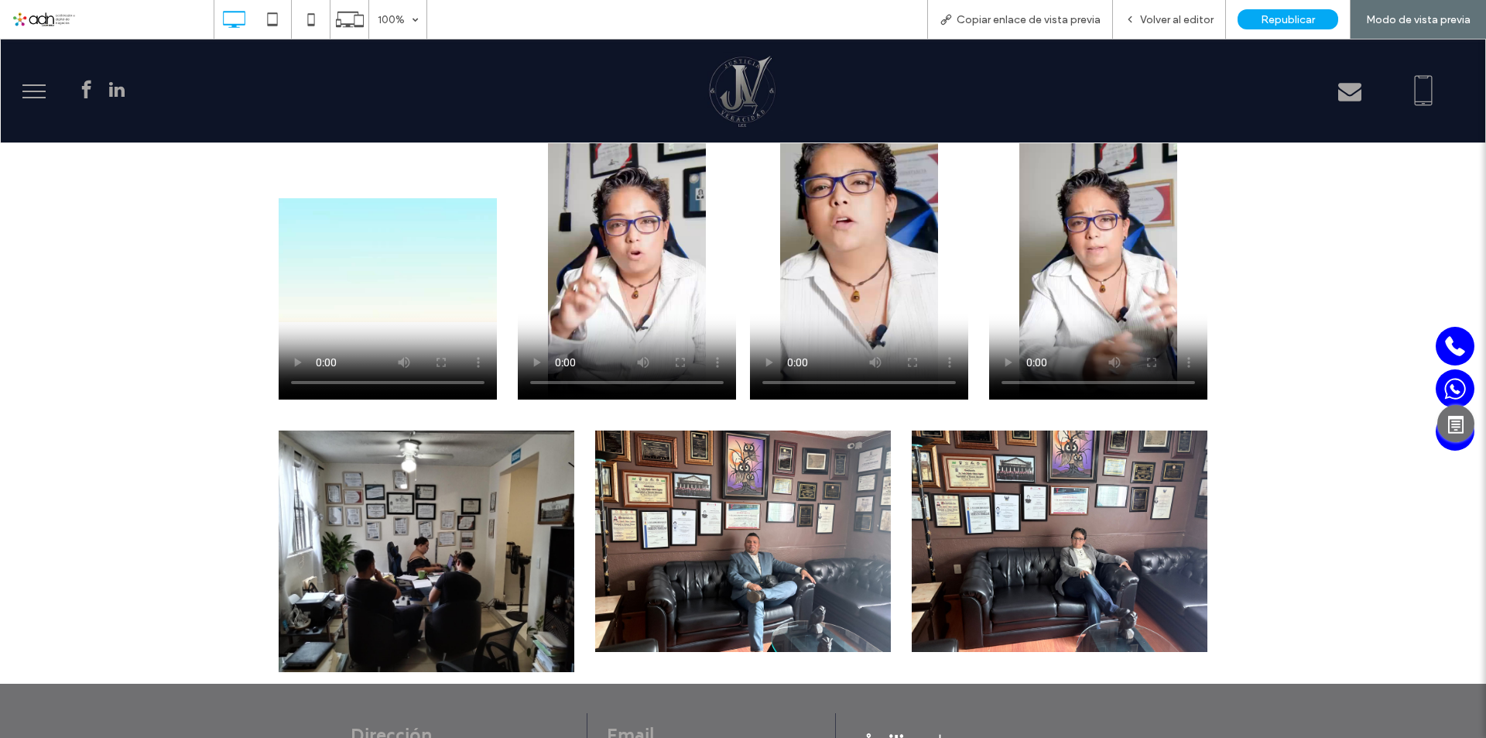
scroll to position [2380, 0]
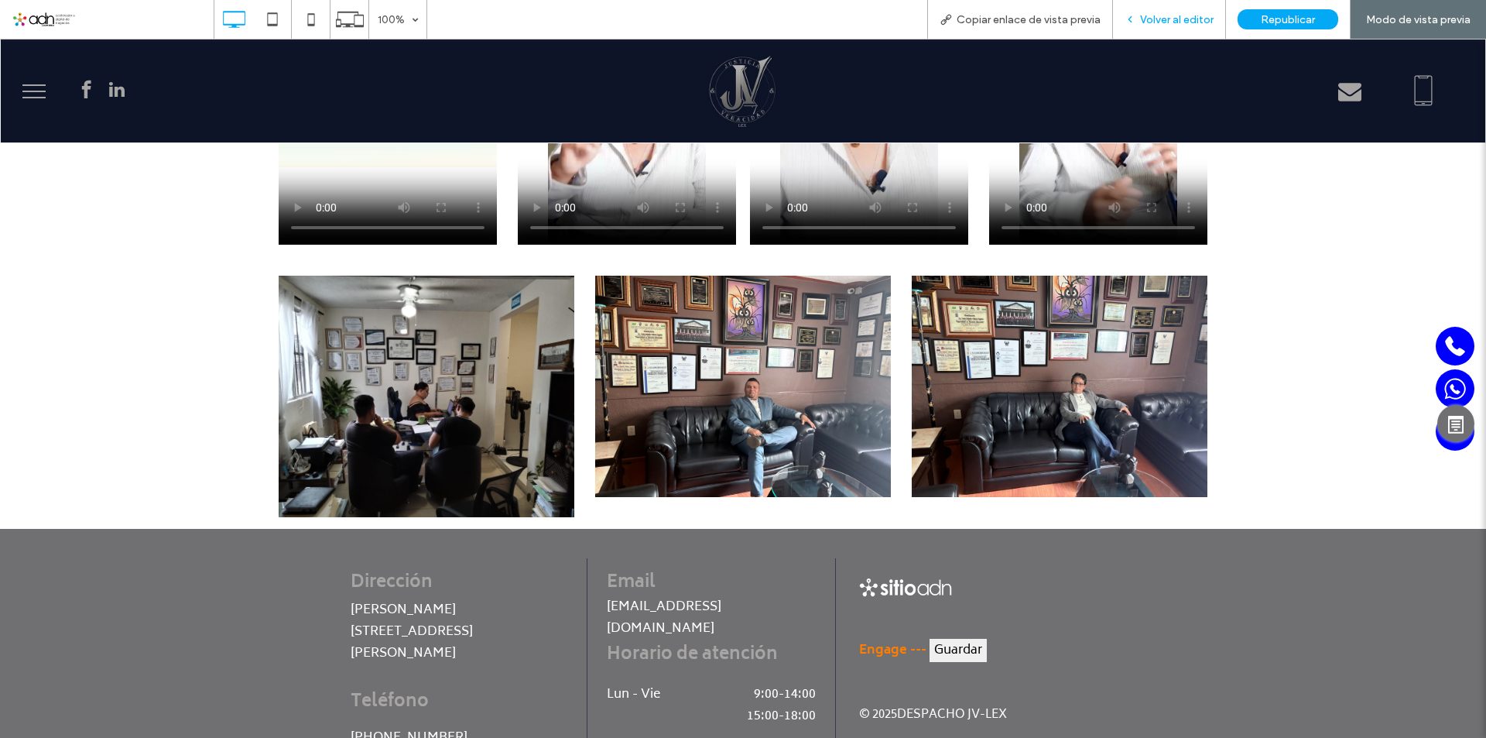
drag, startPoint x: 1192, startPoint y: 19, endPoint x: 1043, endPoint y: 339, distance: 352.9
click at [1192, 19] on span "Volver al editor" at bounding box center [1177, 19] width 74 height 13
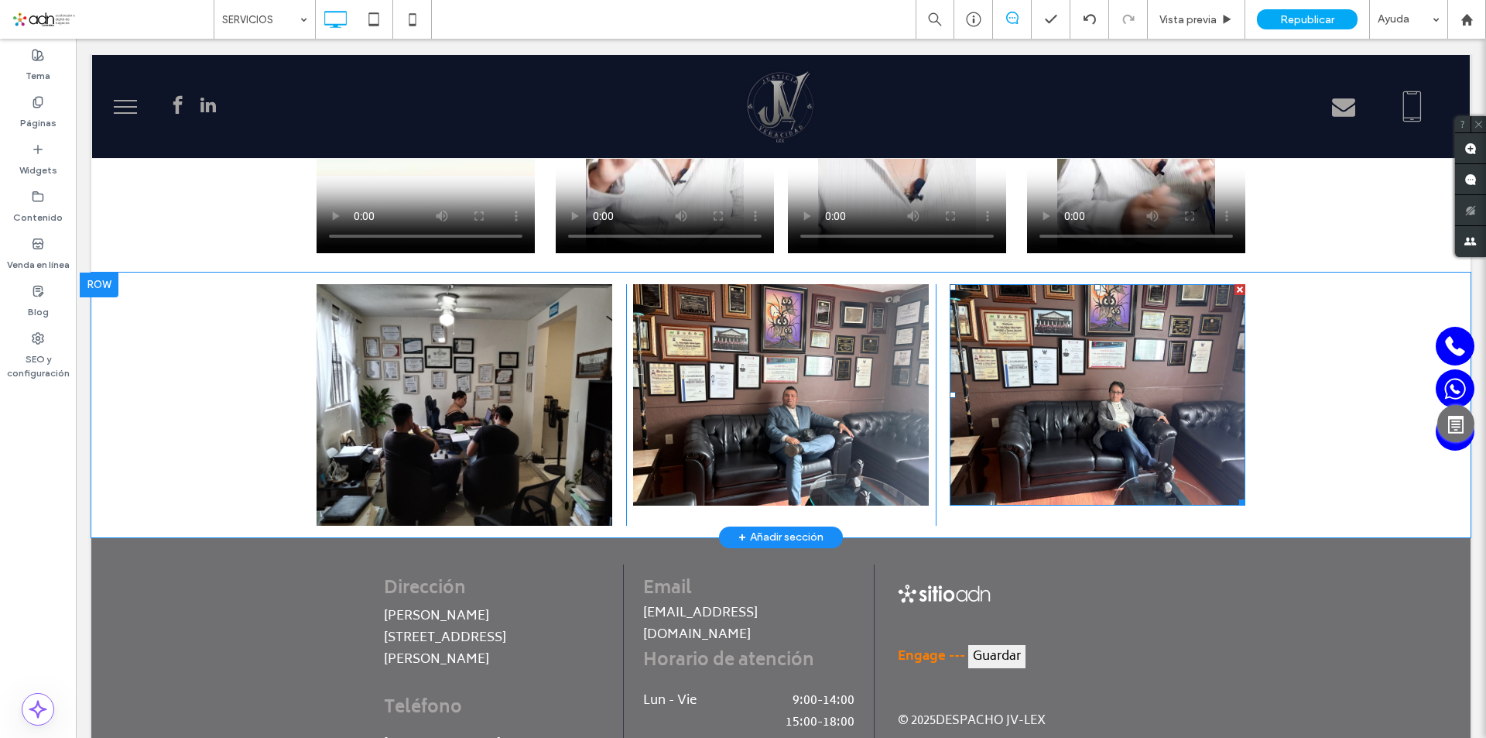
scroll to position [2362, 0]
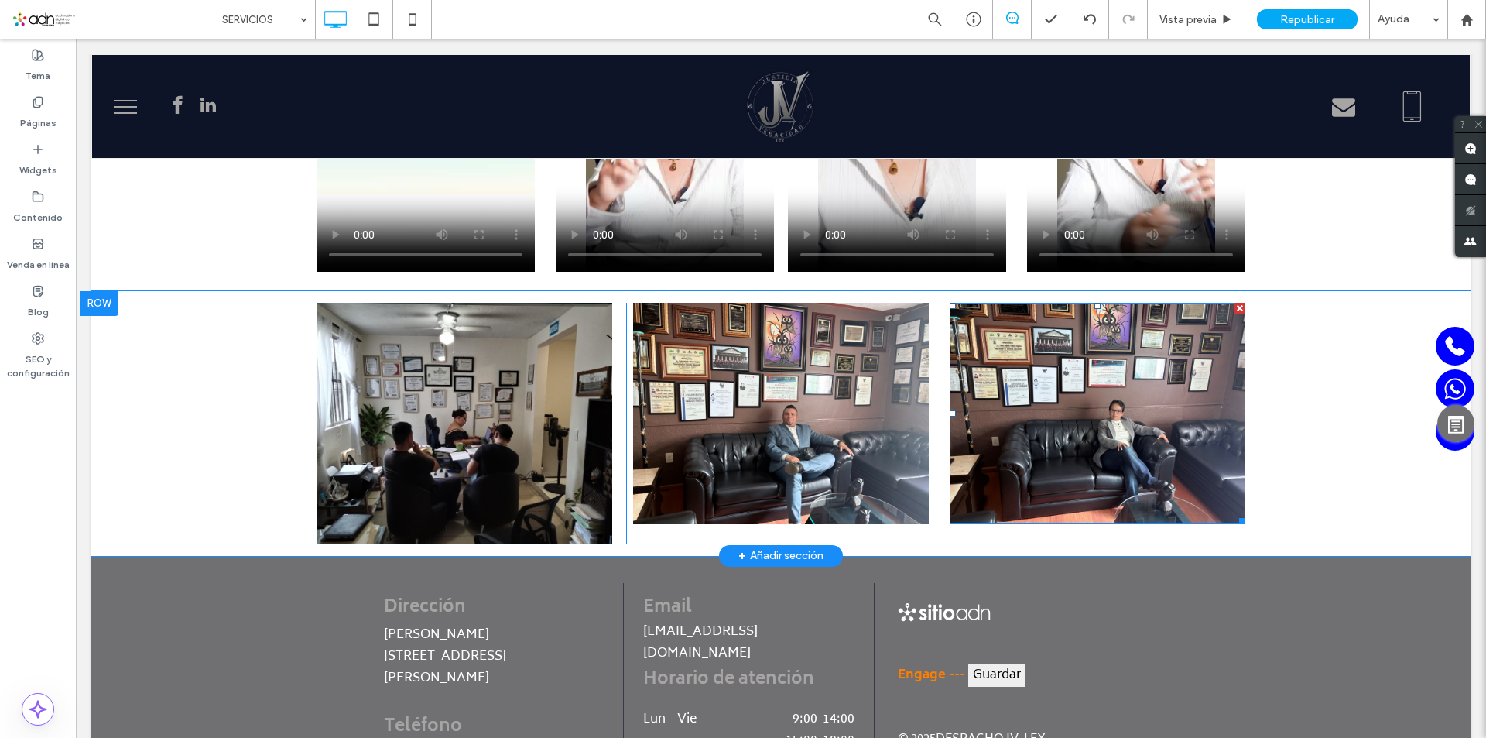
click at [1044, 375] on img at bounding box center [1098, 413] width 296 height 221
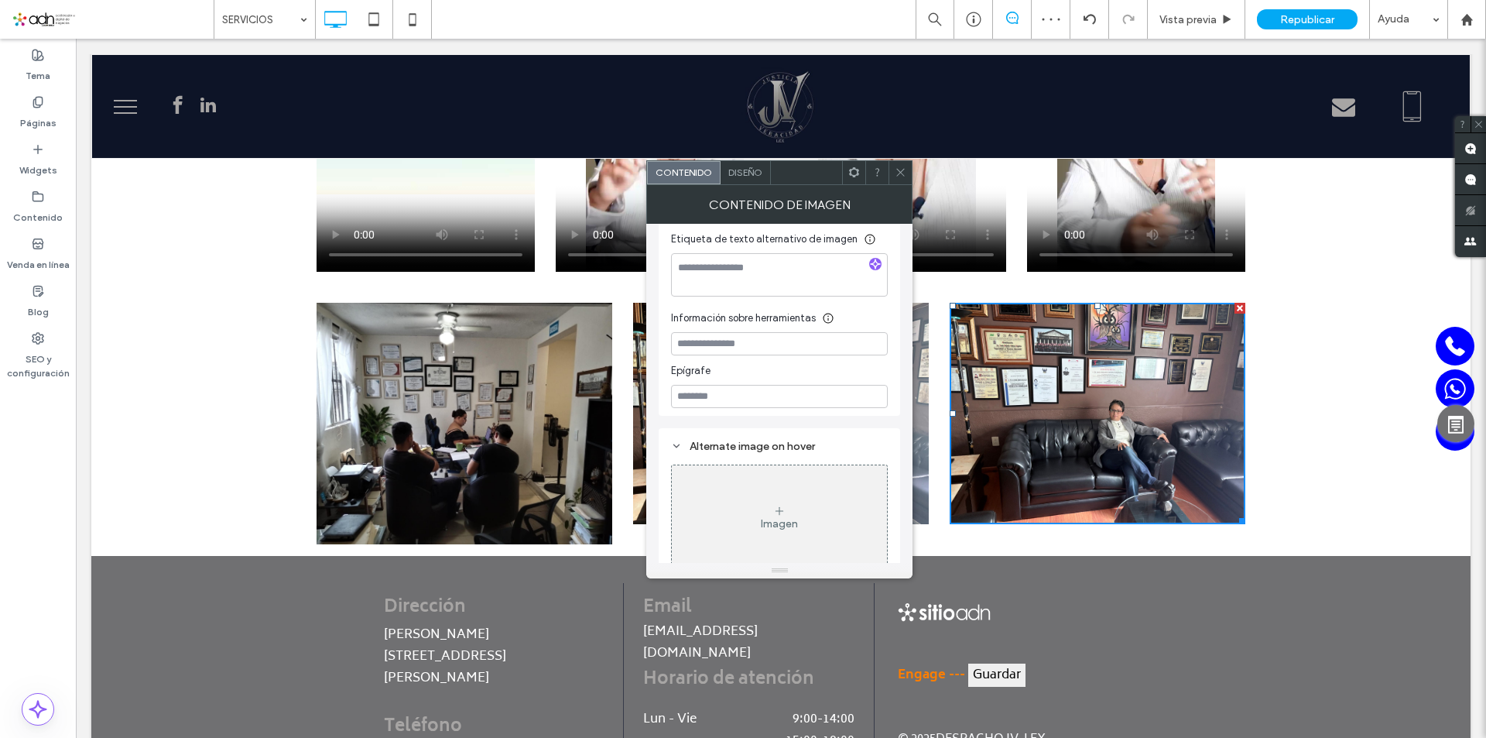
scroll to position [125, 0]
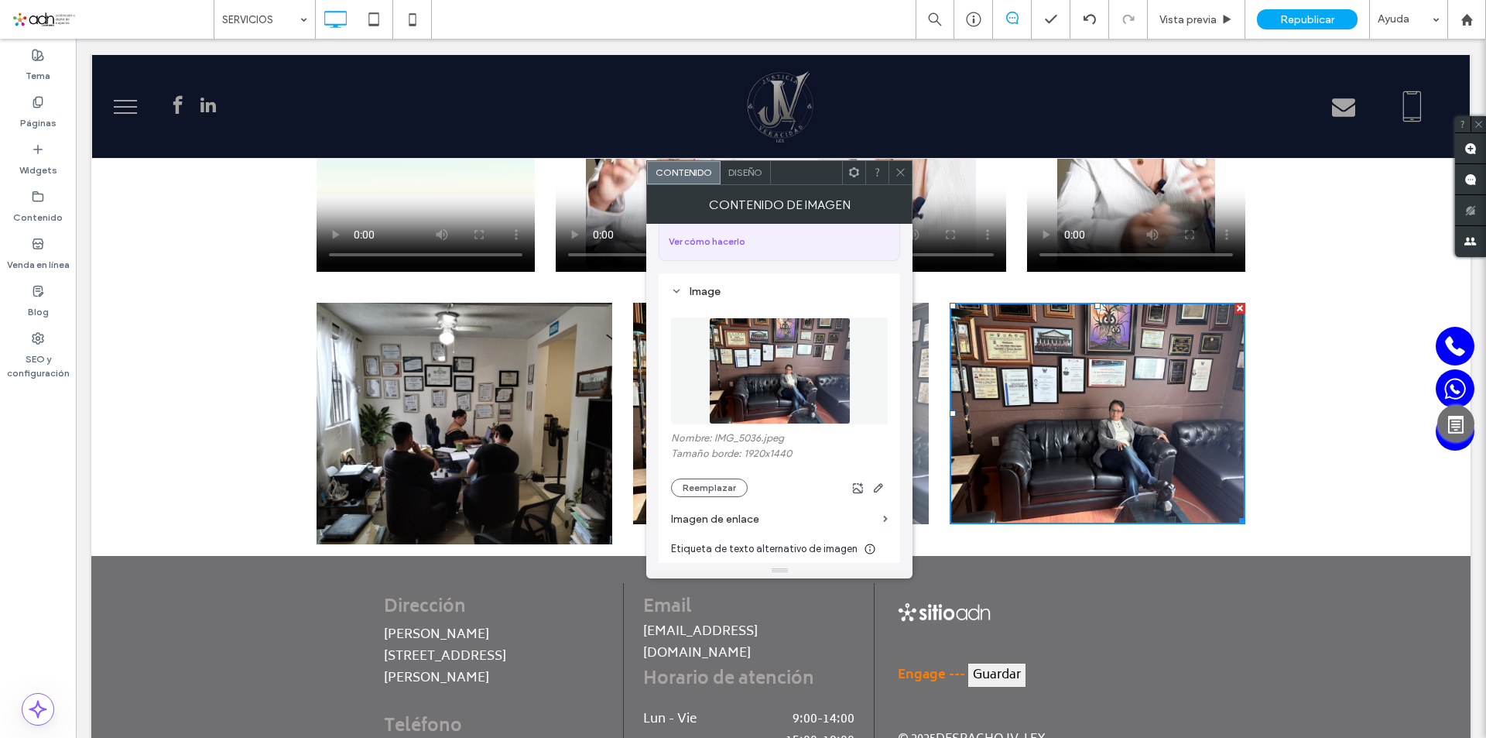
click at [735, 176] on span "Diseño" at bounding box center [745, 172] width 34 height 12
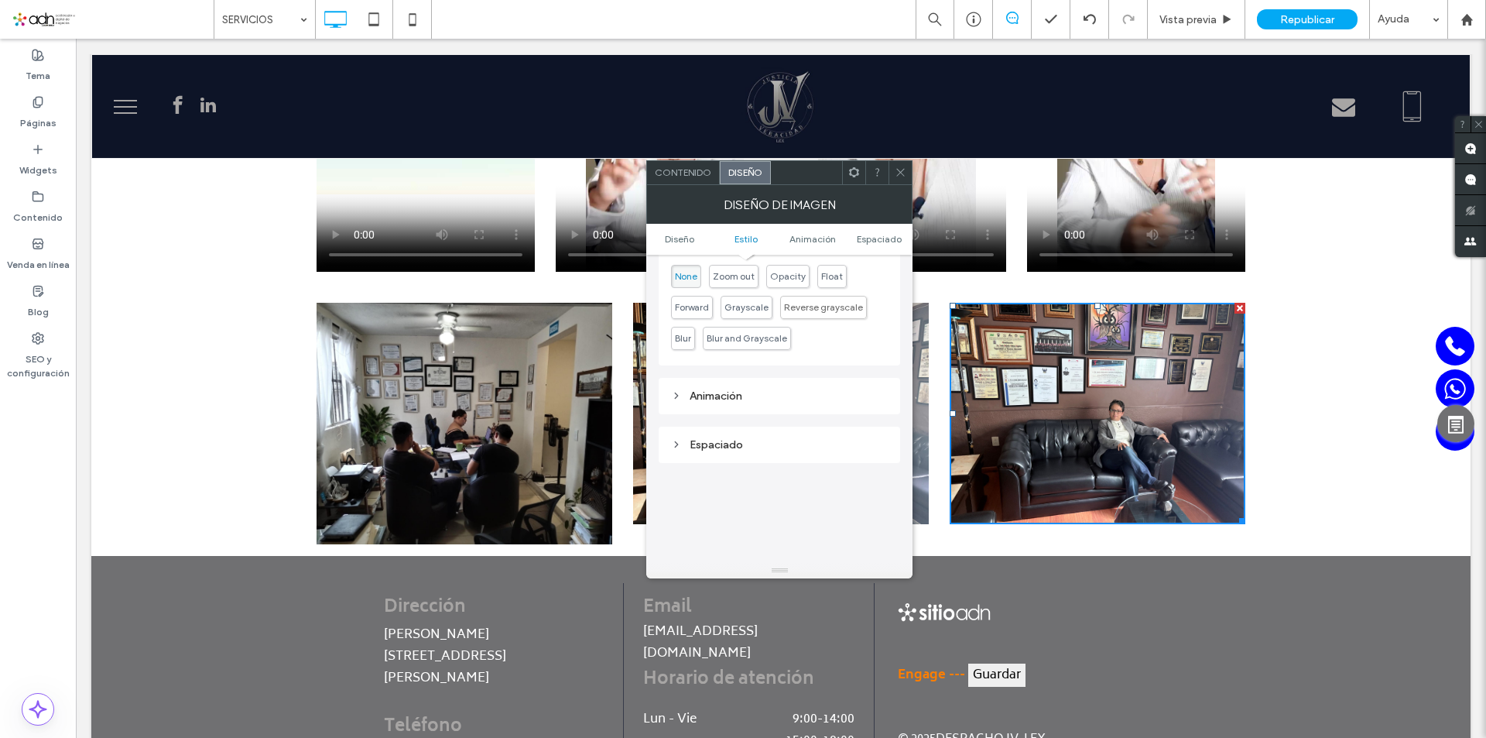
scroll to position [779, 0]
click at [745, 240] on span "Estilo" at bounding box center [746, 239] width 23 height 12
click at [797, 245] on ul "Diseño Estilo Animación Espaciado" at bounding box center [779, 239] width 266 height 31
click at [808, 243] on span "Animación" at bounding box center [813, 239] width 46 height 12
click at [880, 236] on span "Espaciado" at bounding box center [879, 239] width 45 height 12
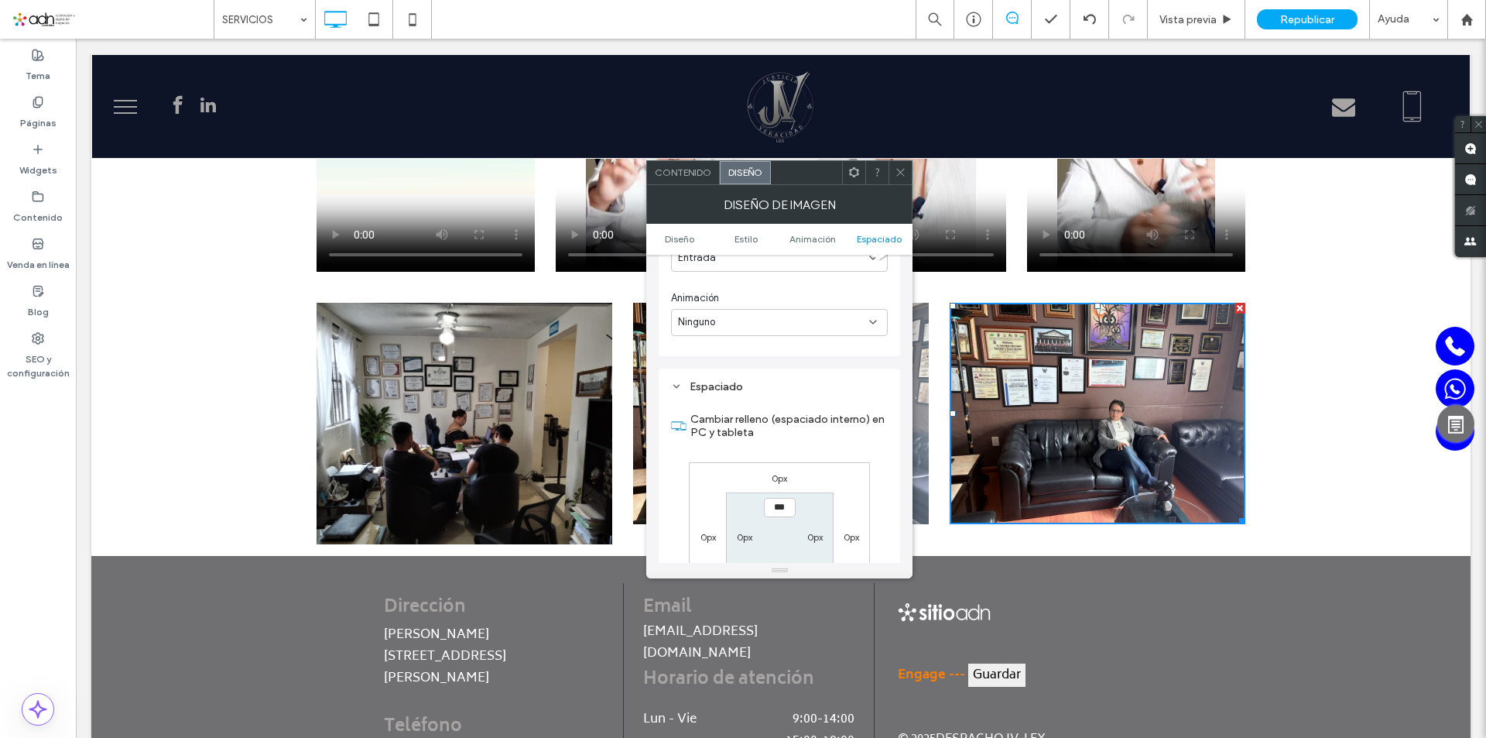
scroll to position [964, 0]
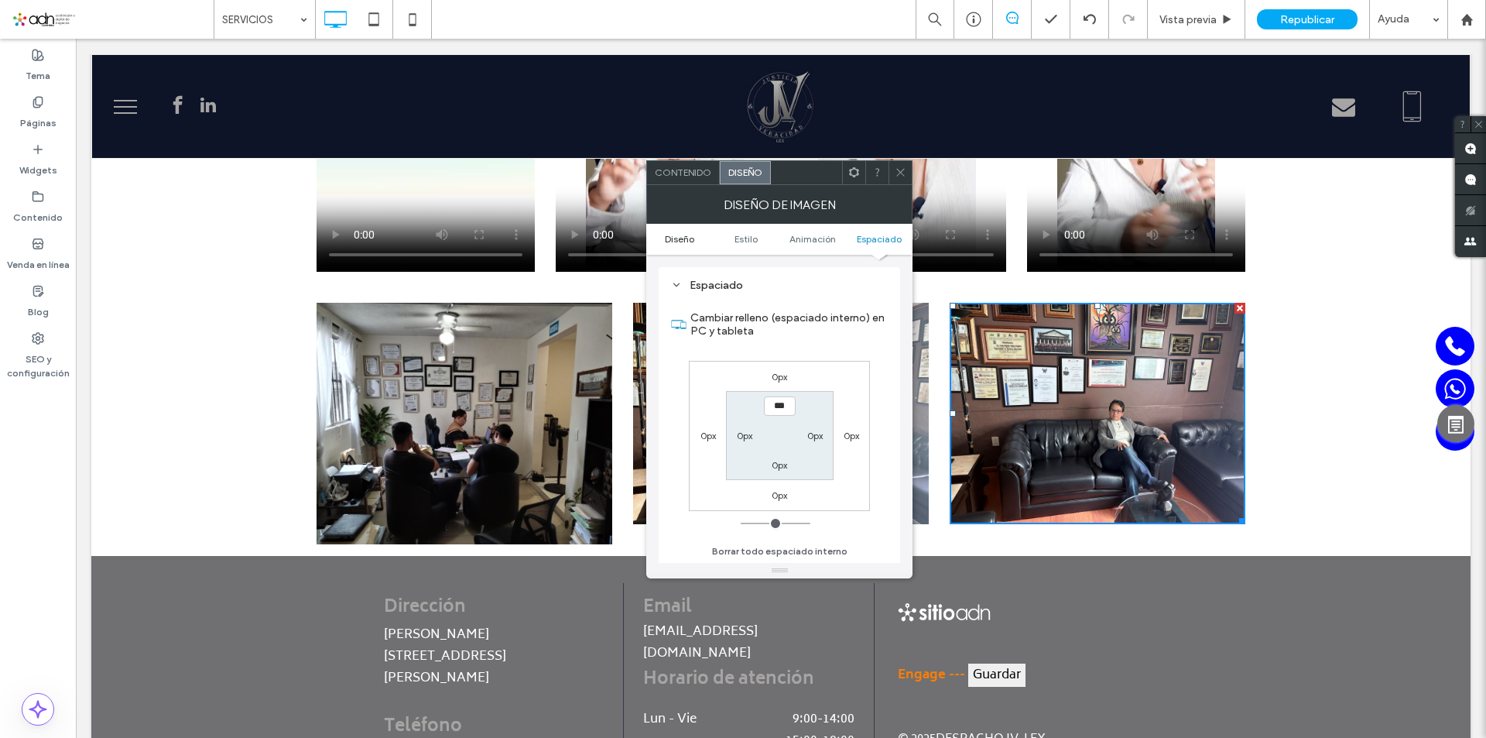
click at [682, 243] on span "Diseño" at bounding box center [679, 239] width 29 height 12
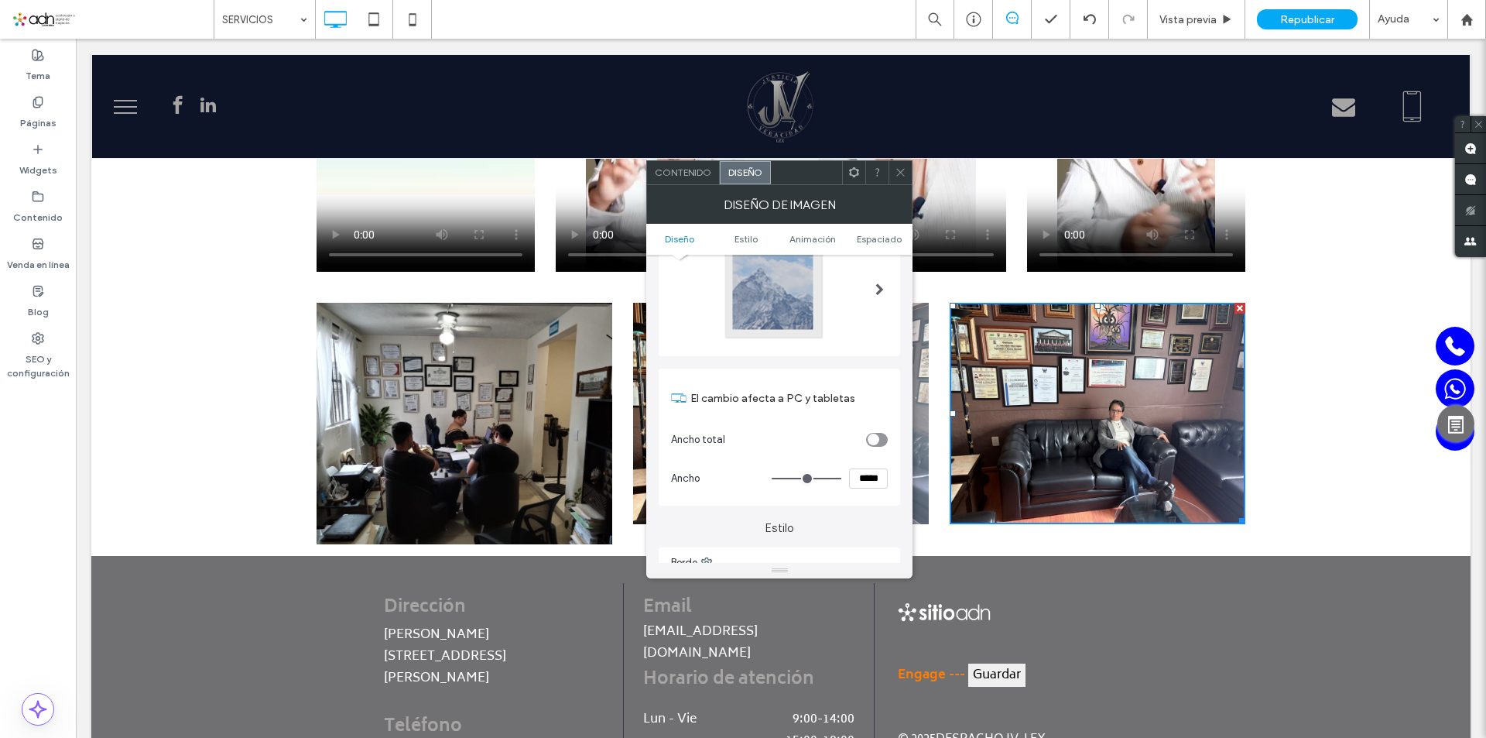
scroll to position [0, 0]
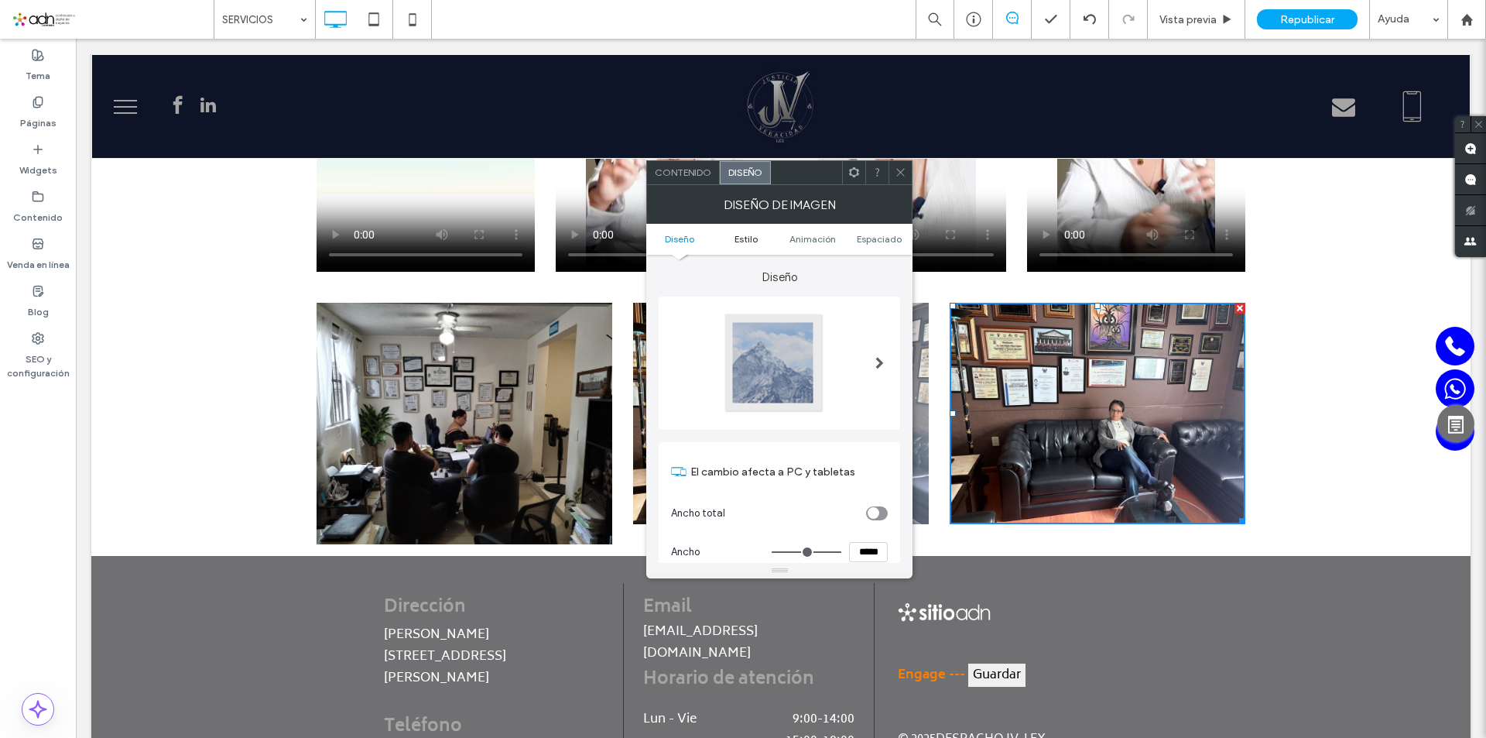
click at [752, 235] on span "Estilo" at bounding box center [746, 239] width 23 height 12
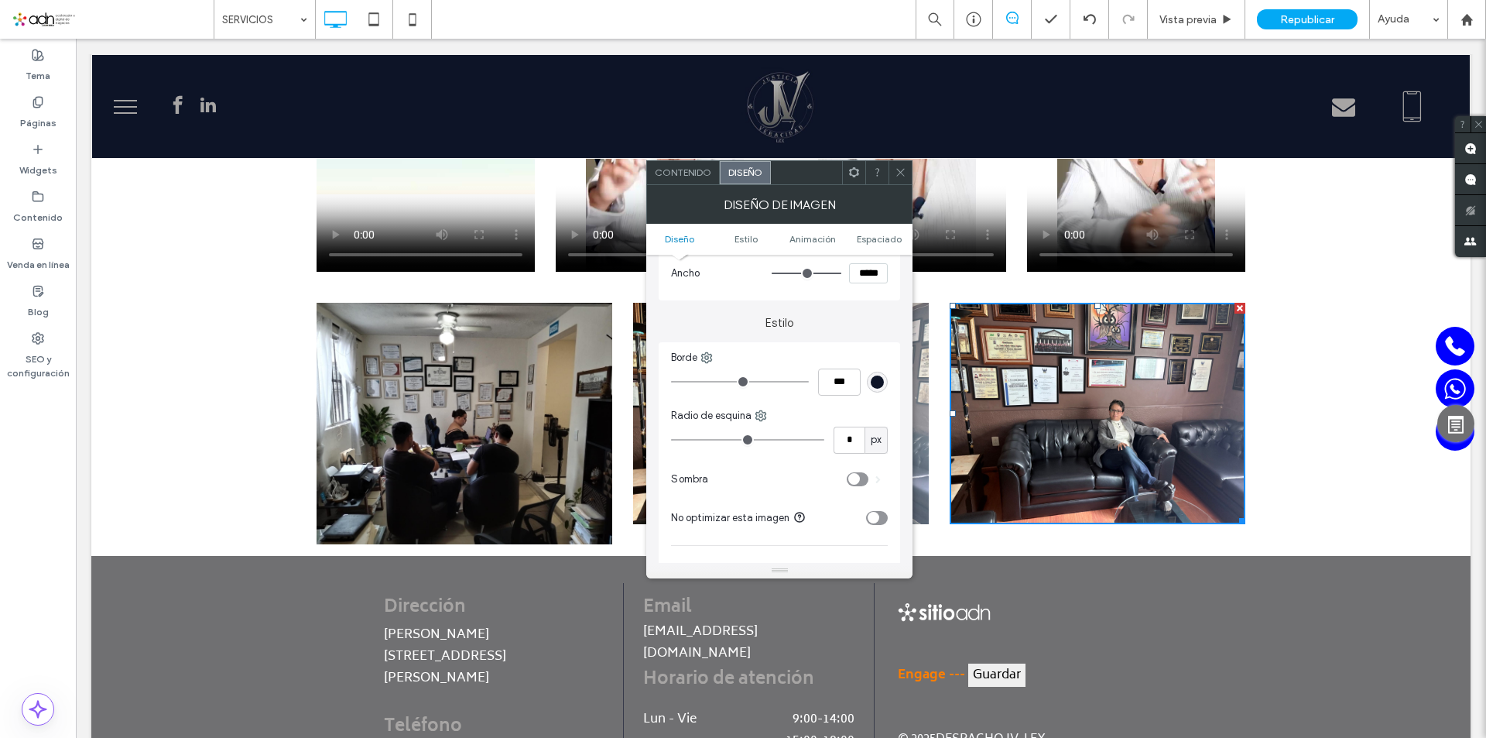
scroll to position [324, 0]
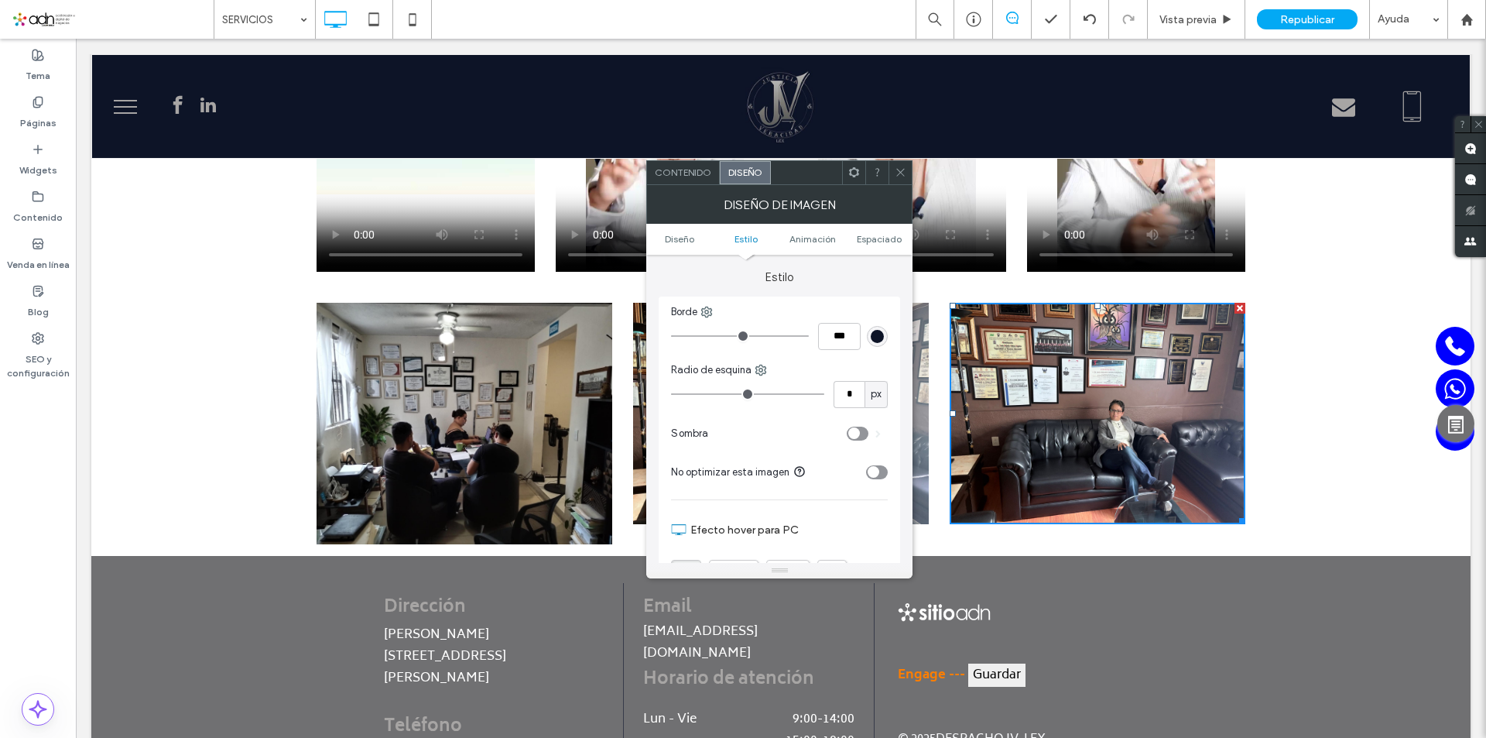
click at [817, 250] on ul "Diseño Estilo Animación Espaciado" at bounding box center [779, 239] width 266 height 31
click at [688, 237] on span "Diseño" at bounding box center [679, 239] width 29 height 12
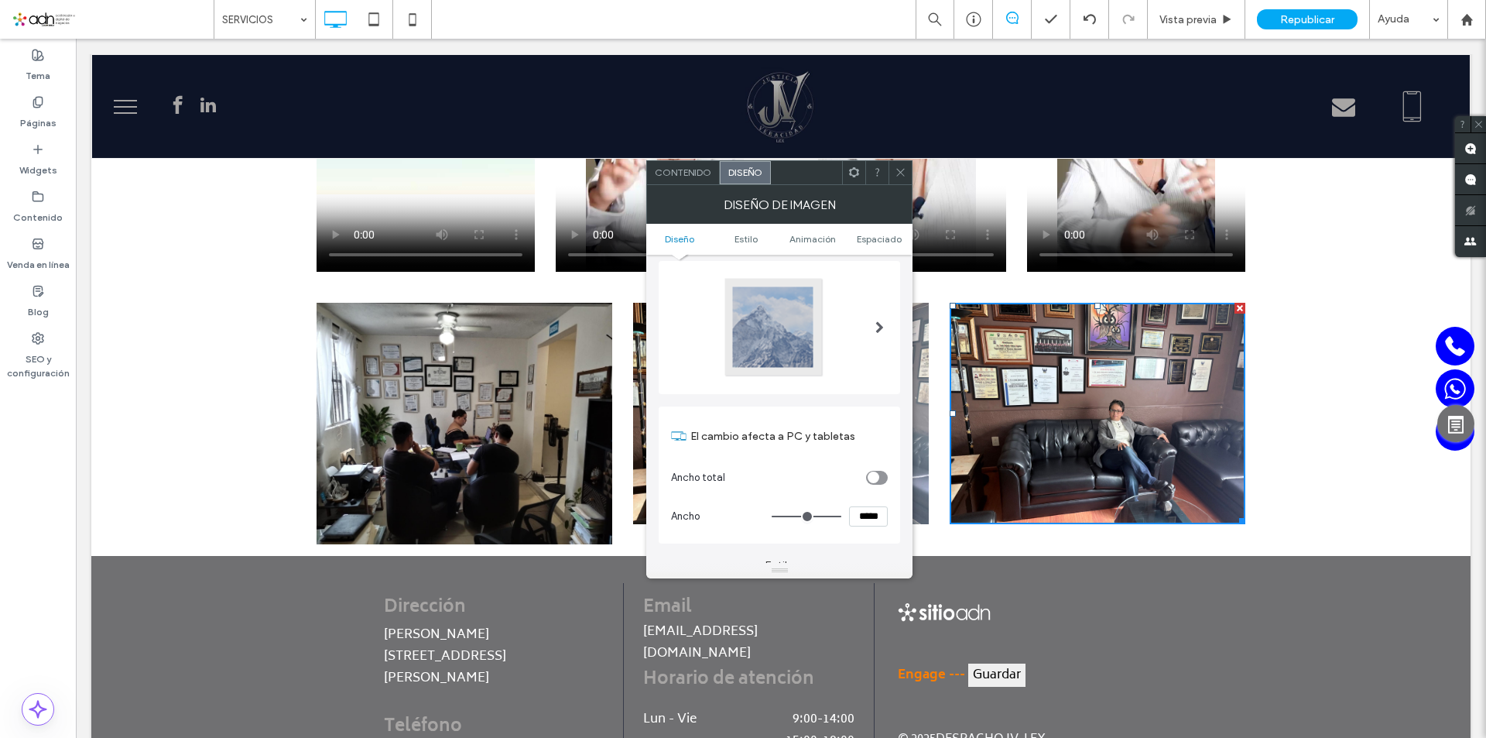
scroll to position [0, 0]
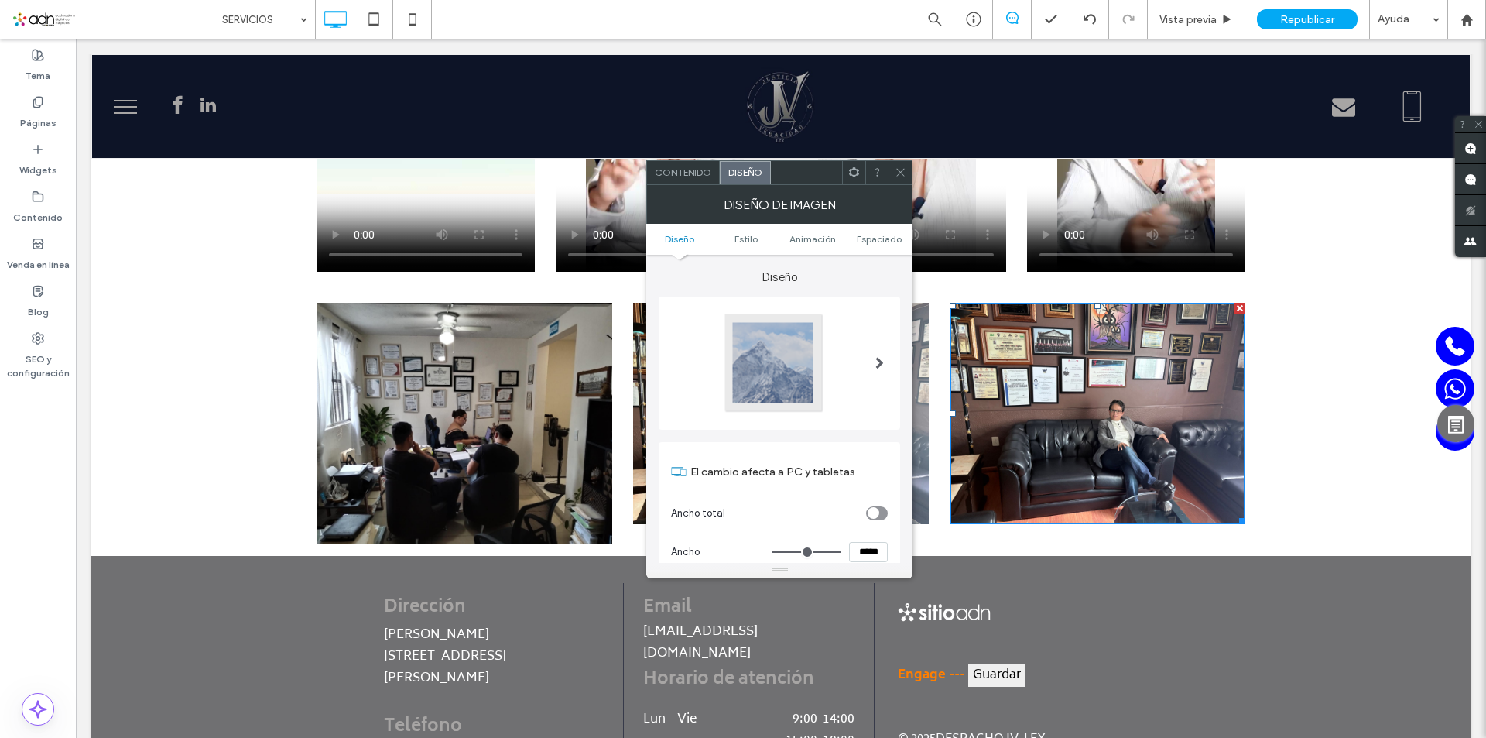
click at [856, 359] on div at bounding box center [779, 363] width 217 height 102
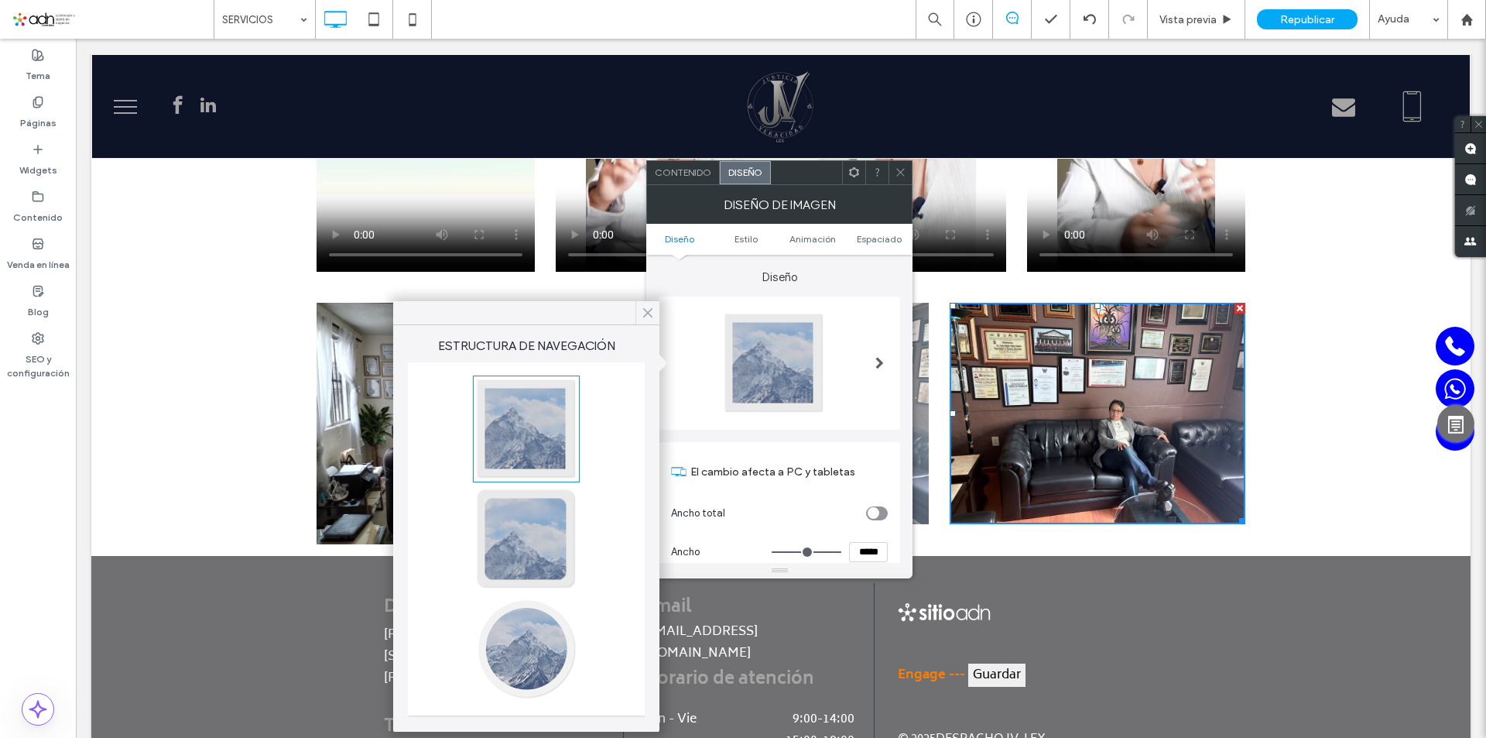
click at [647, 317] on icon at bounding box center [648, 313] width 14 height 14
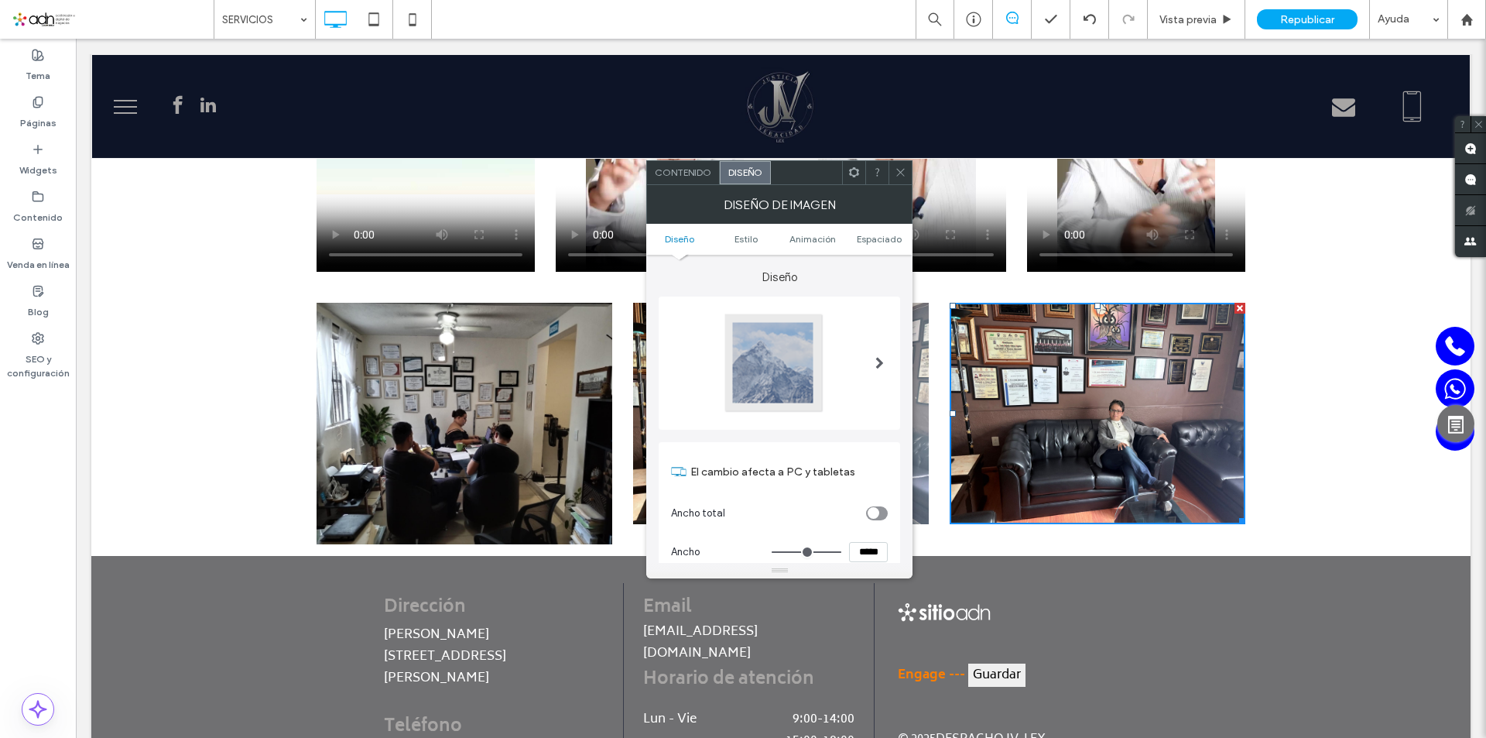
click at [901, 177] on icon at bounding box center [901, 172] width 12 height 12
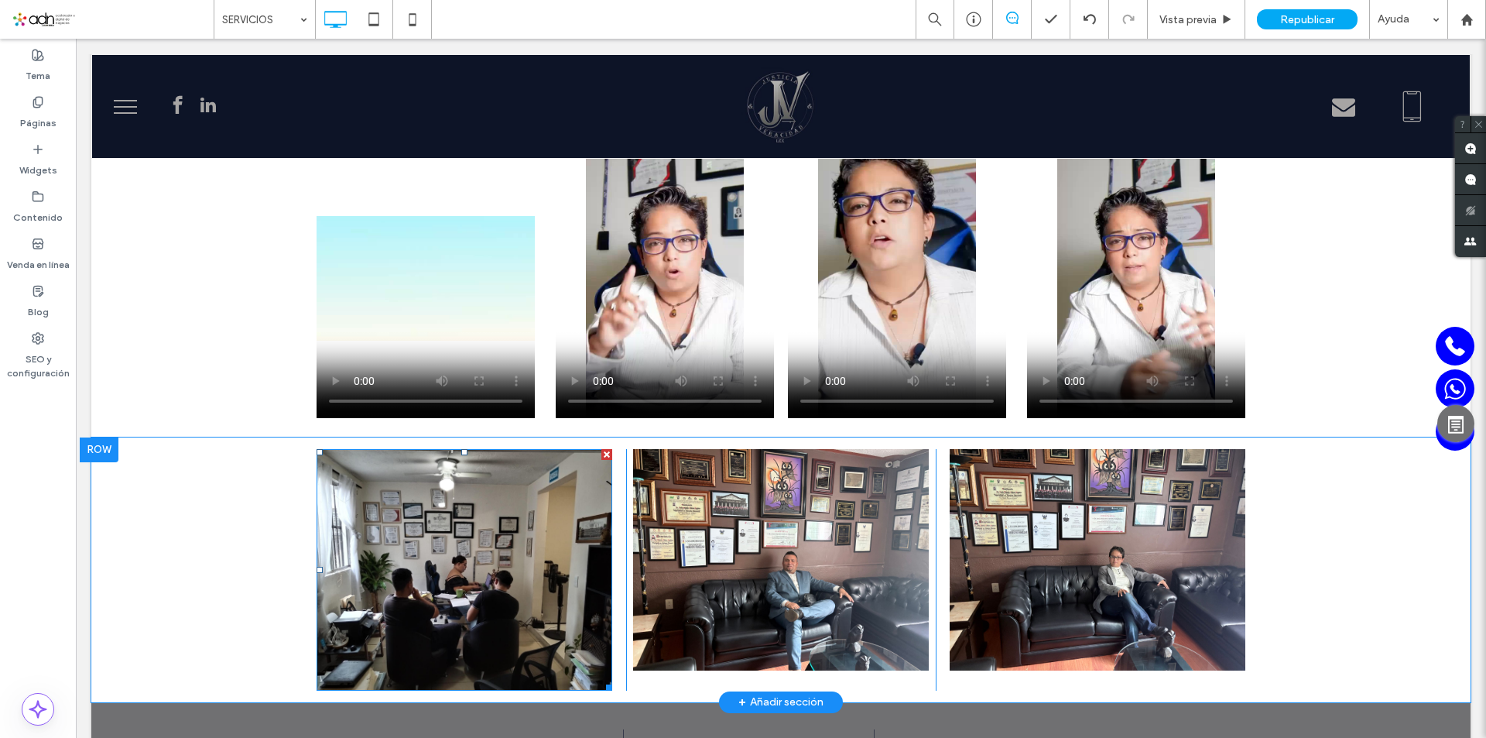
scroll to position [2130, 0]
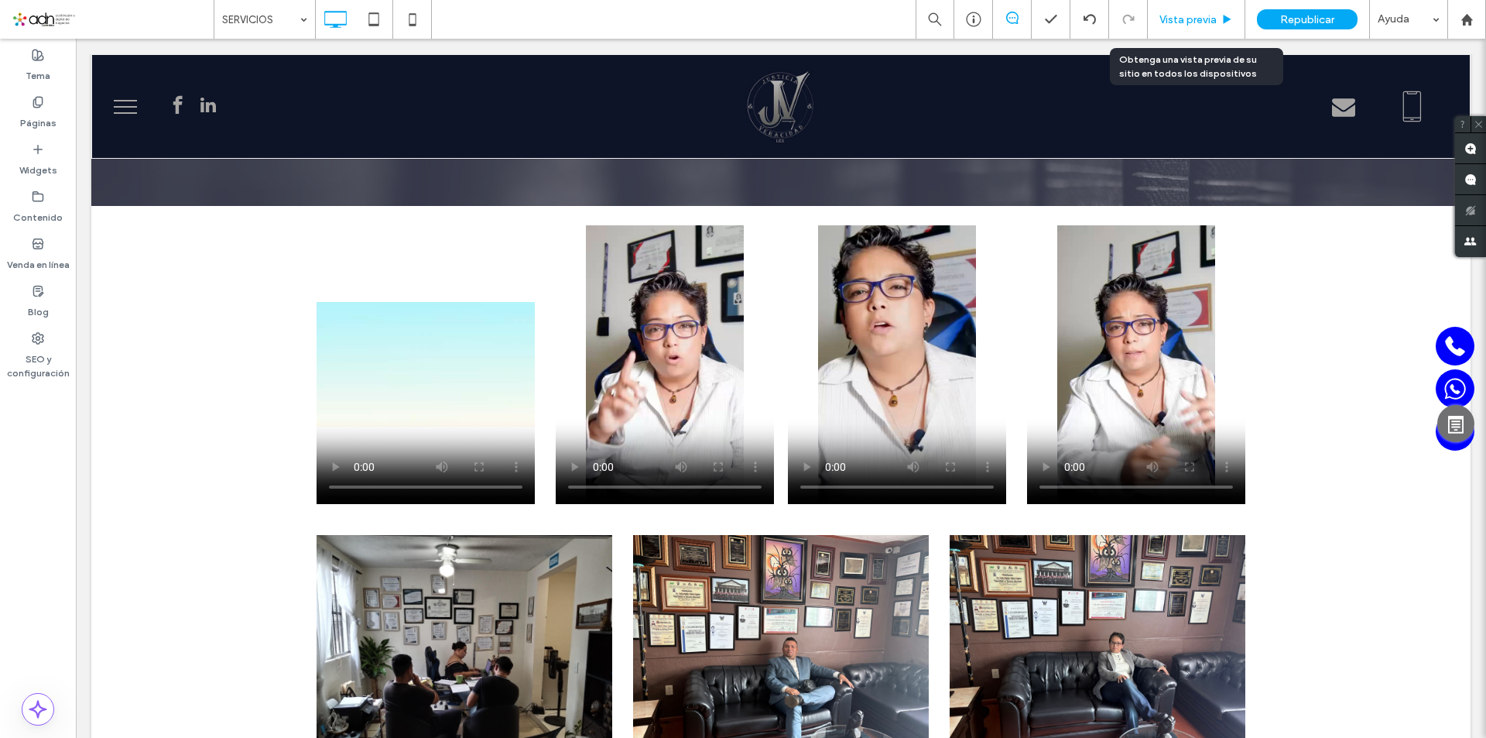
click at [1194, 18] on span "Vista previa" at bounding box center [1188, 19] width 57 height 13
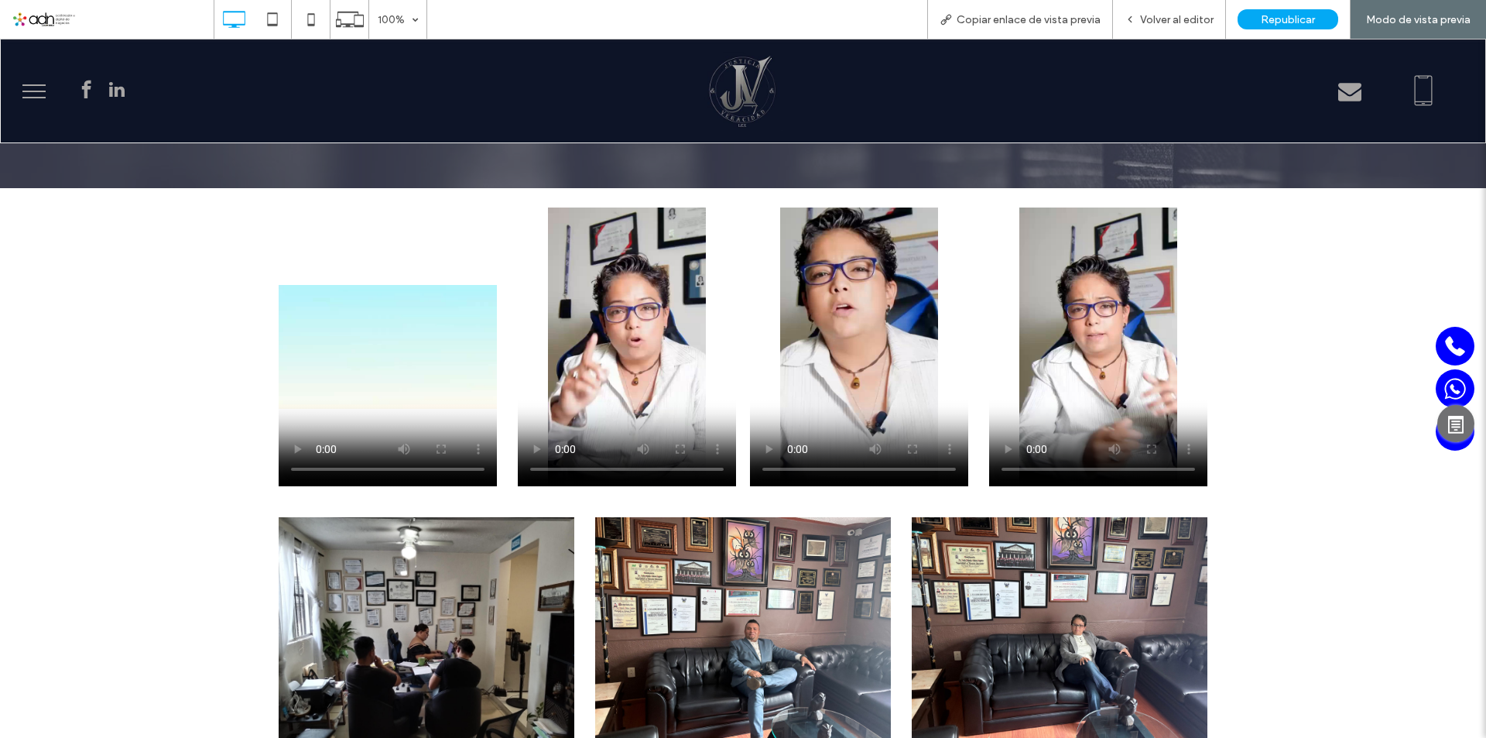
scroll to position [2123, 0]
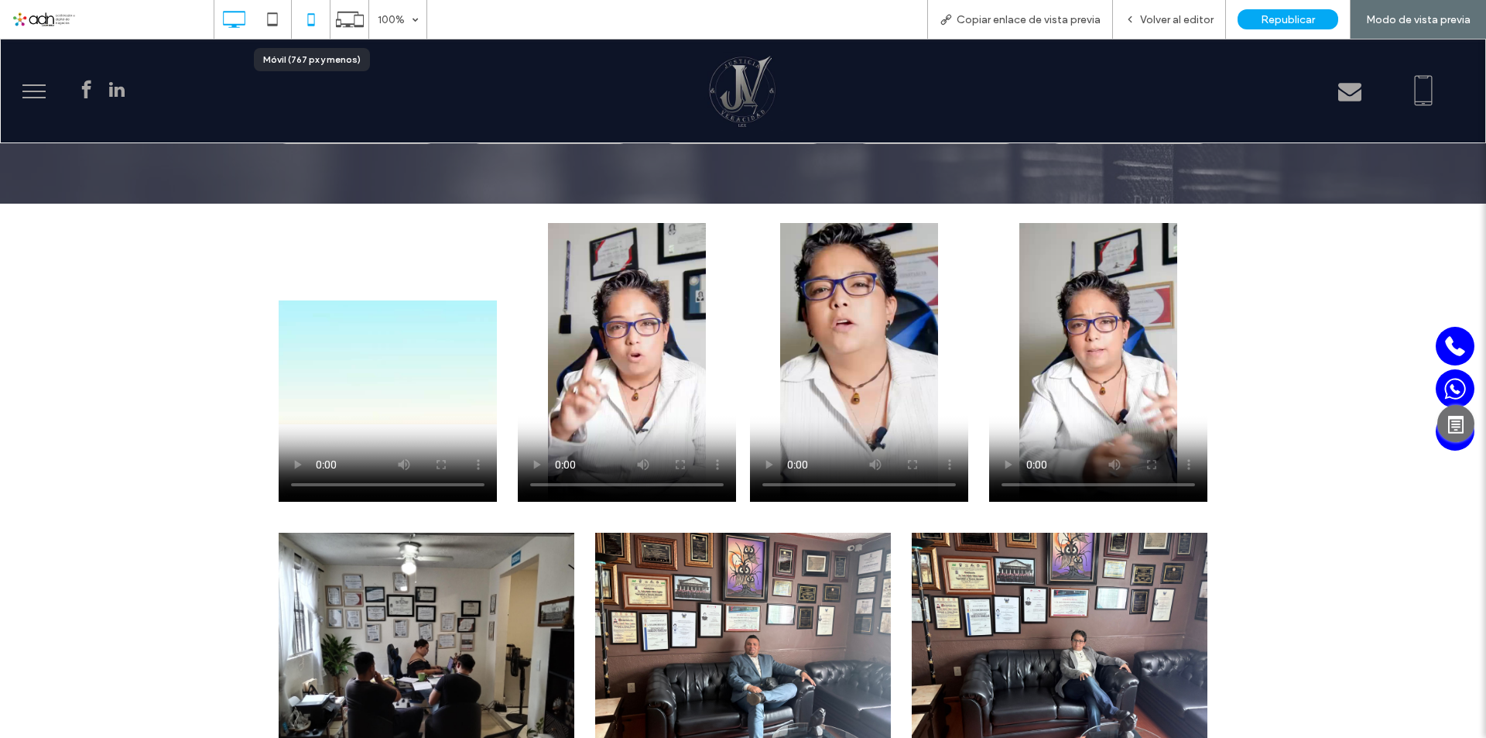
click at [307, 19] on icon at bounding box center [311, 19] width 31 height 31
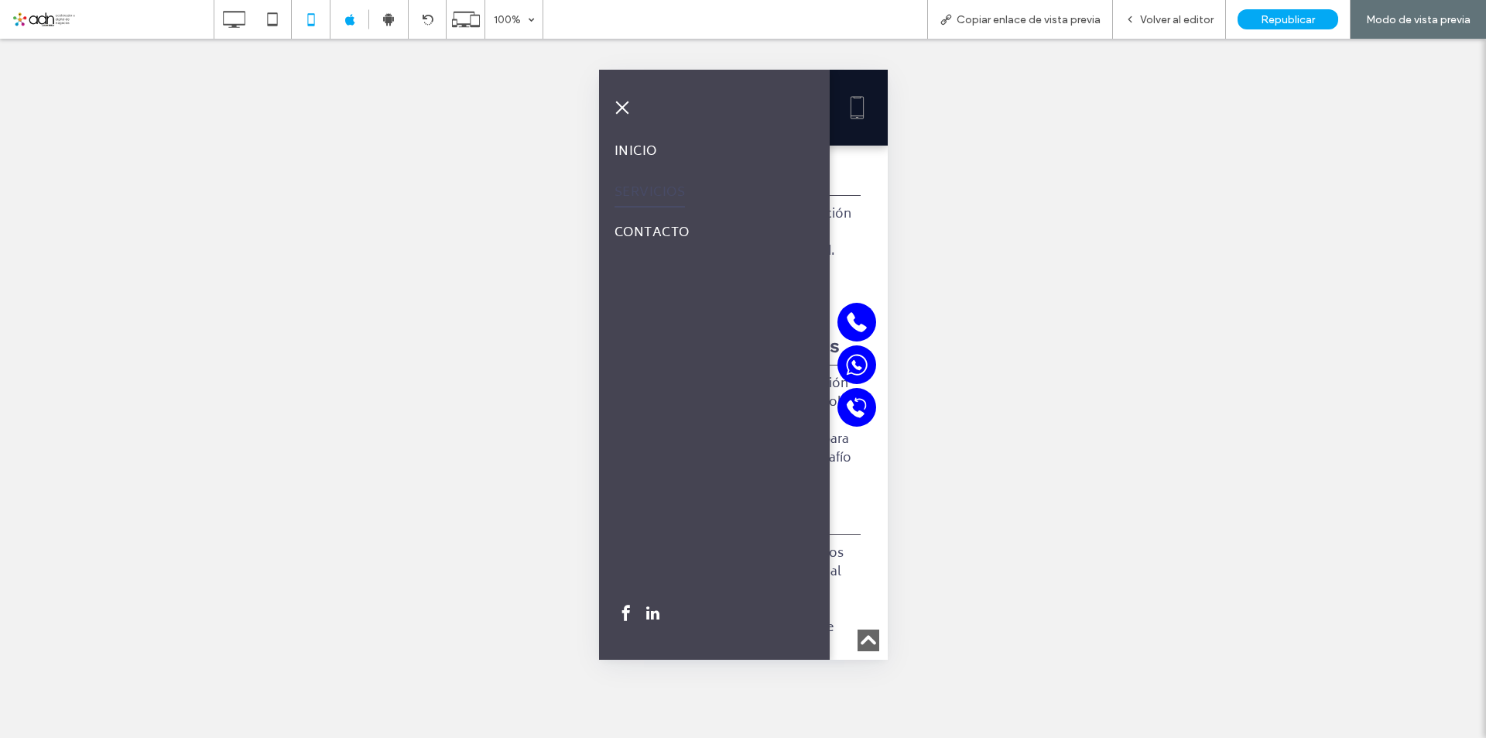
scroll to position [0, 0]
click at [619, 108] on span "menu" at bounding box center [621, 108] width 17 height 2
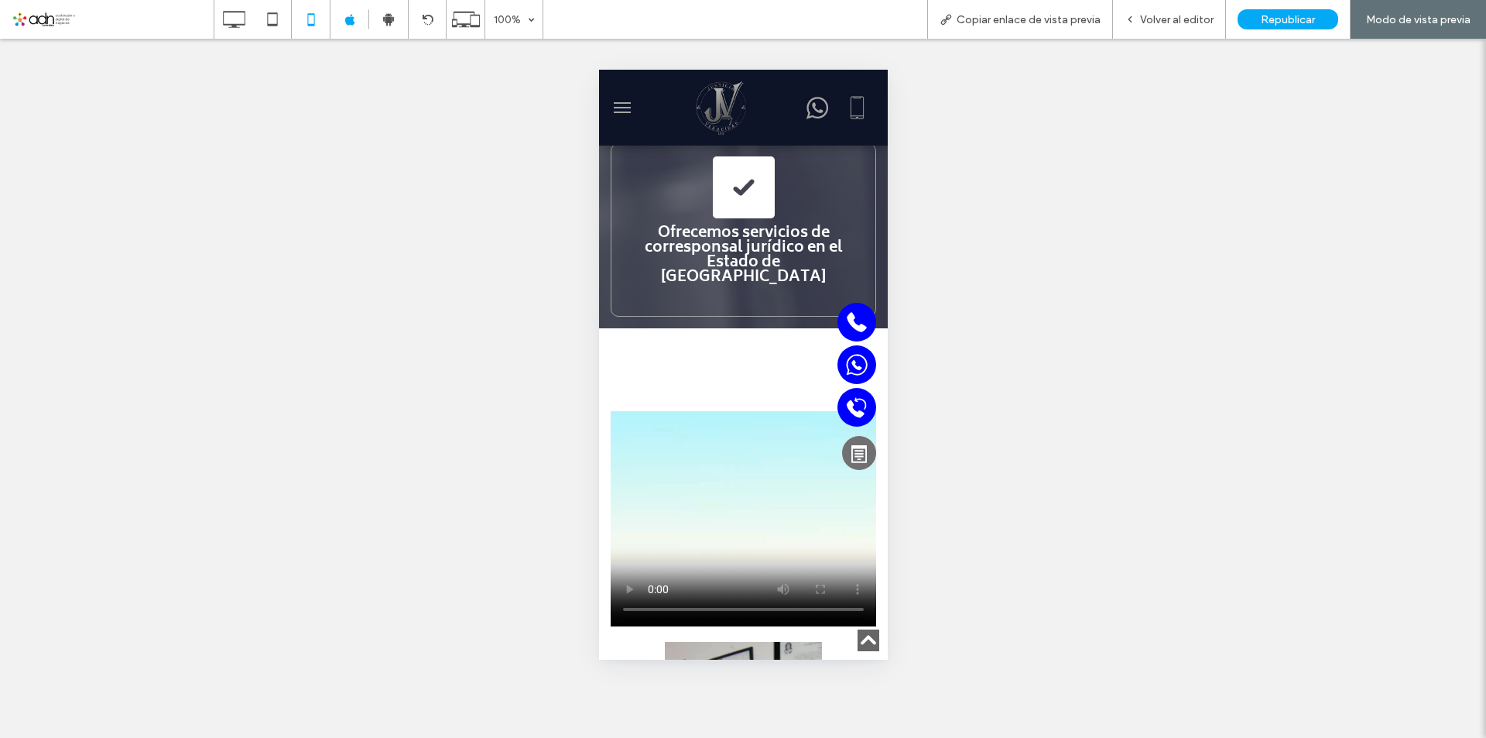
scroll to position [3871, 0]
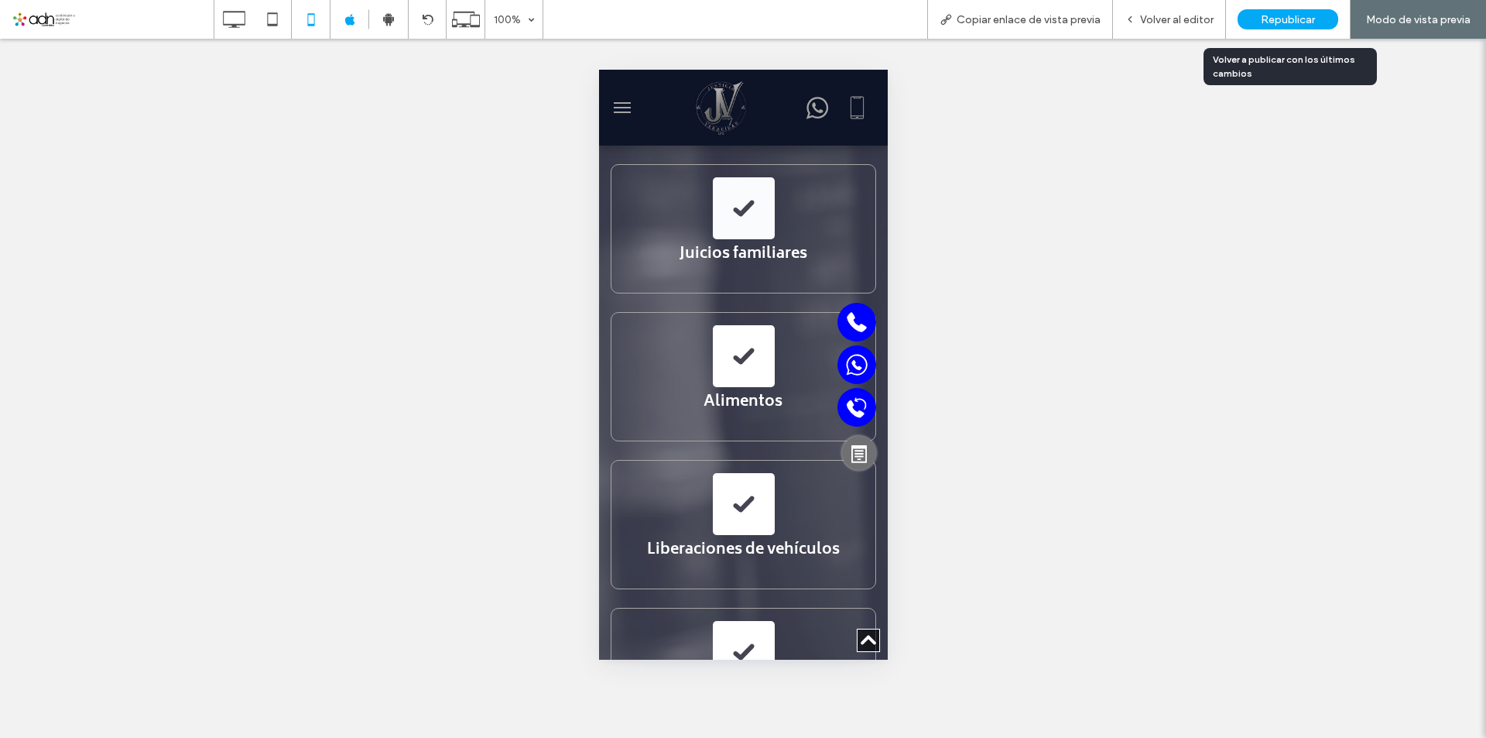
click at [1293, 25] on span "Republicar" at bounding box center [1288, 19] width 54 height 13
